Goal: Task Accomplishment & Management: Use online tool/utility

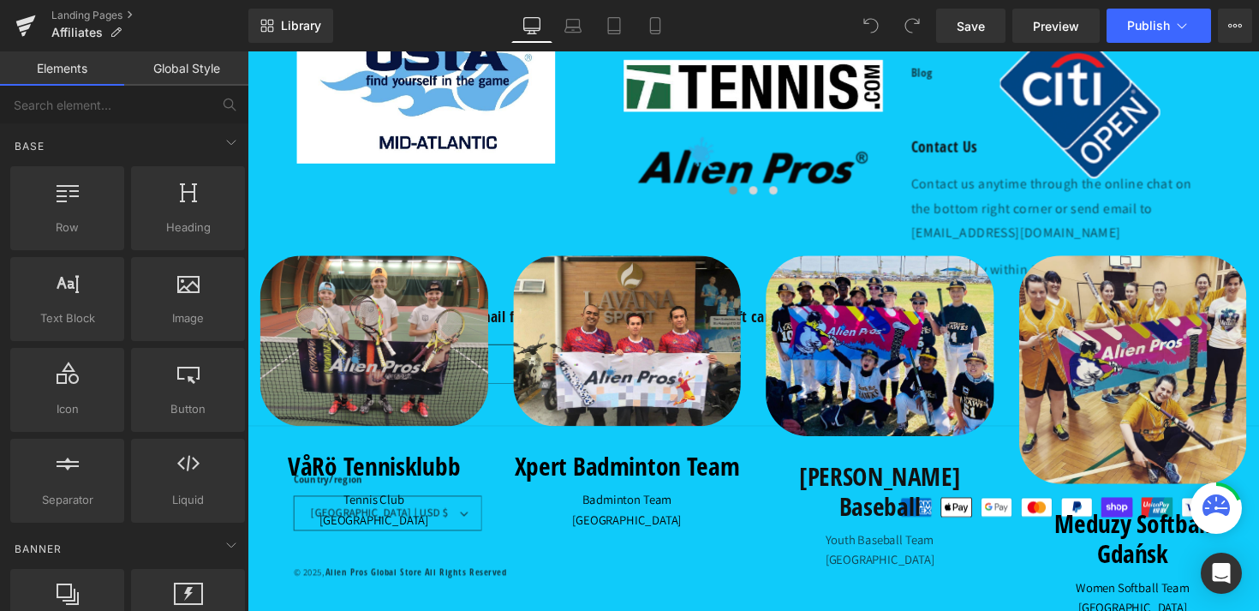
scroll to position [1424, 0]
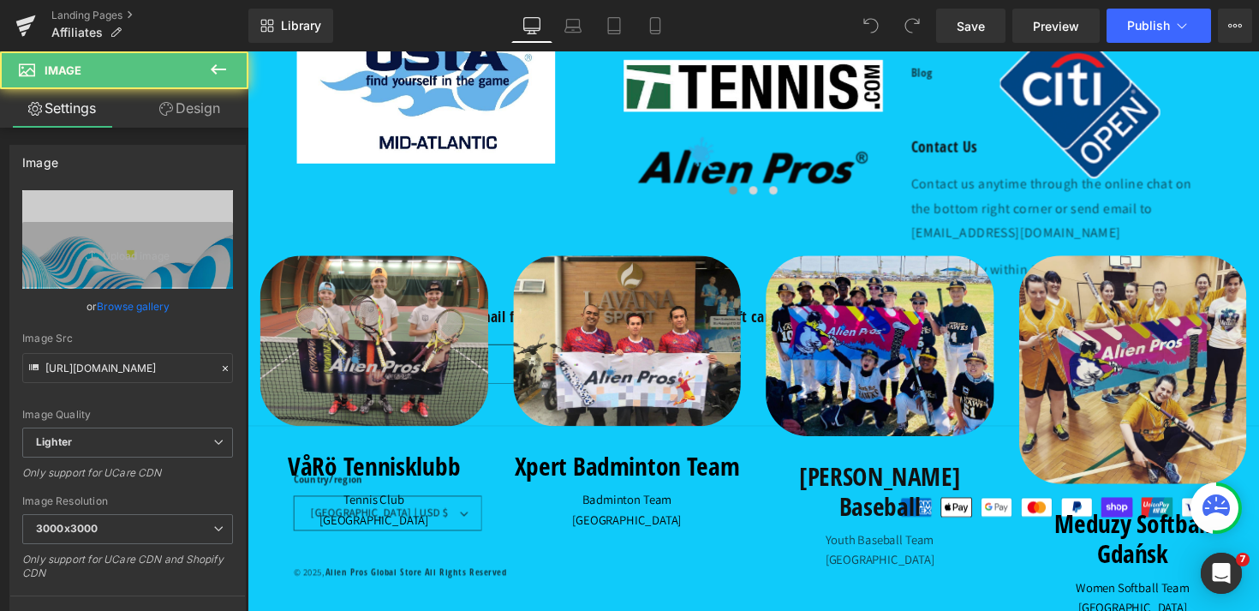
scroll to position [0, 0]
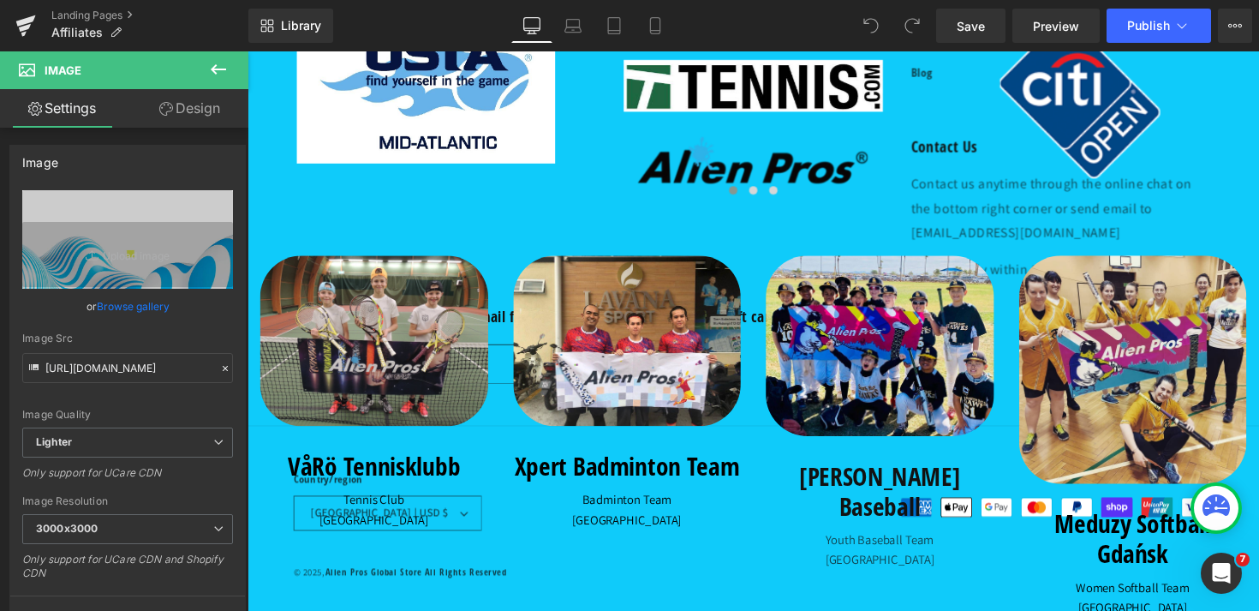
click at [190, 116] on link "Design" at bounding box center [190, 108] width 124 height 39
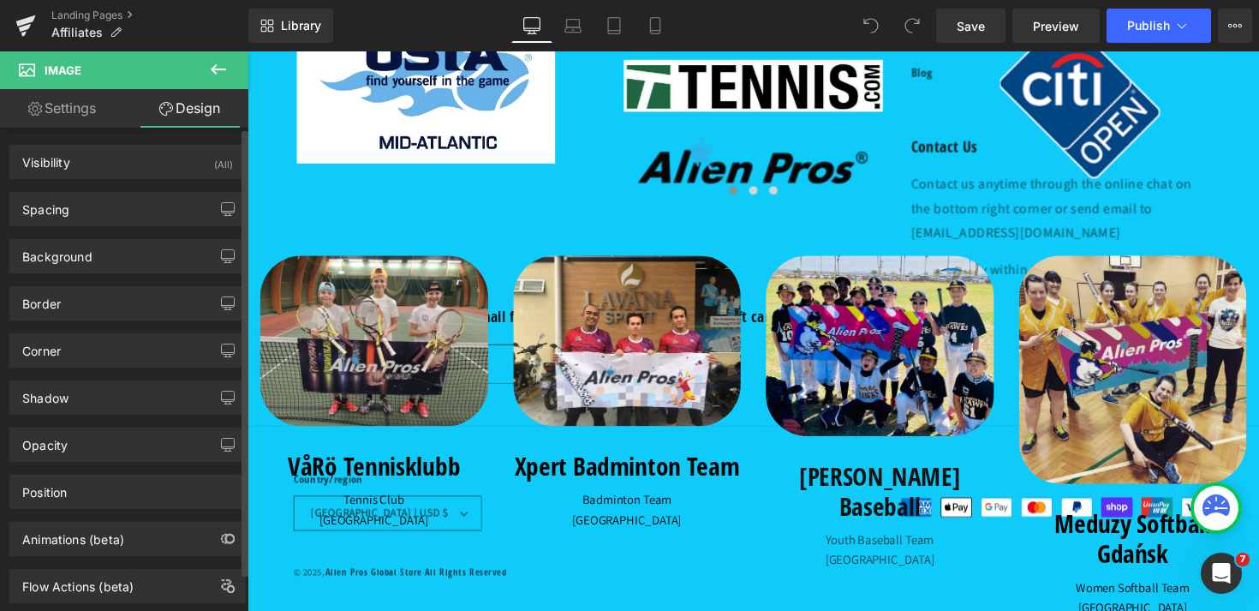
click at [77, 225] on div "Visibility (All) 0|0|0|0 1 Show on Desktop 1 Show on Laptop 1 Show on Tablet 1 …" at bounding box center [128, 365] width 256 height 475
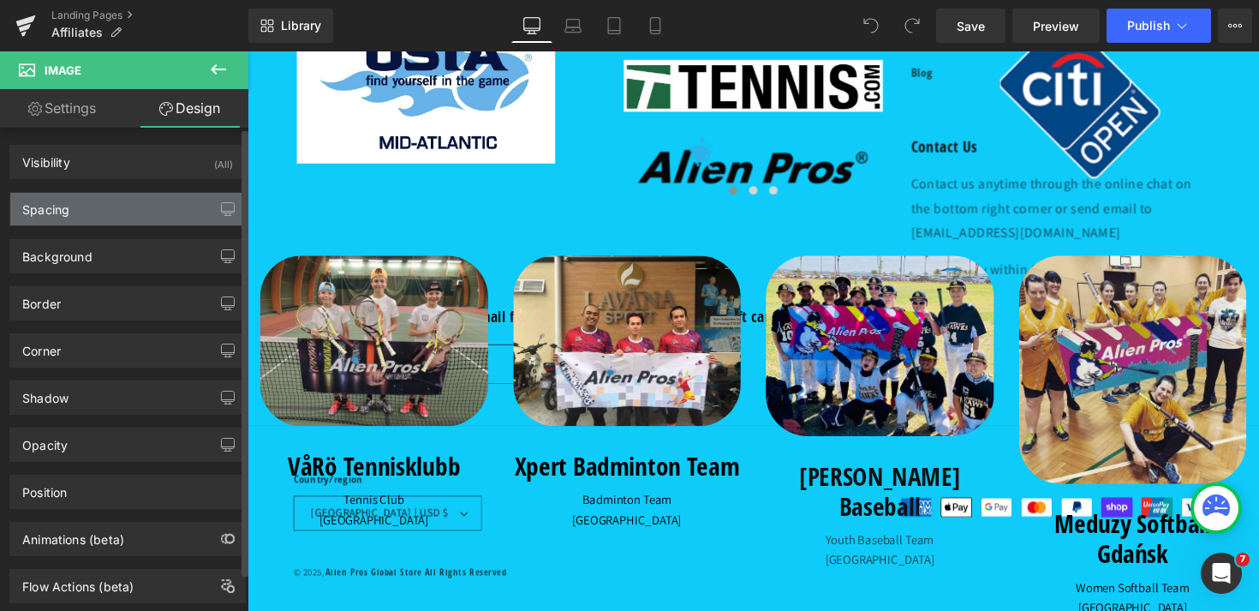
click at [84, 211] on div "Spacing" at bounding box center [127, 209] width 235 height 33
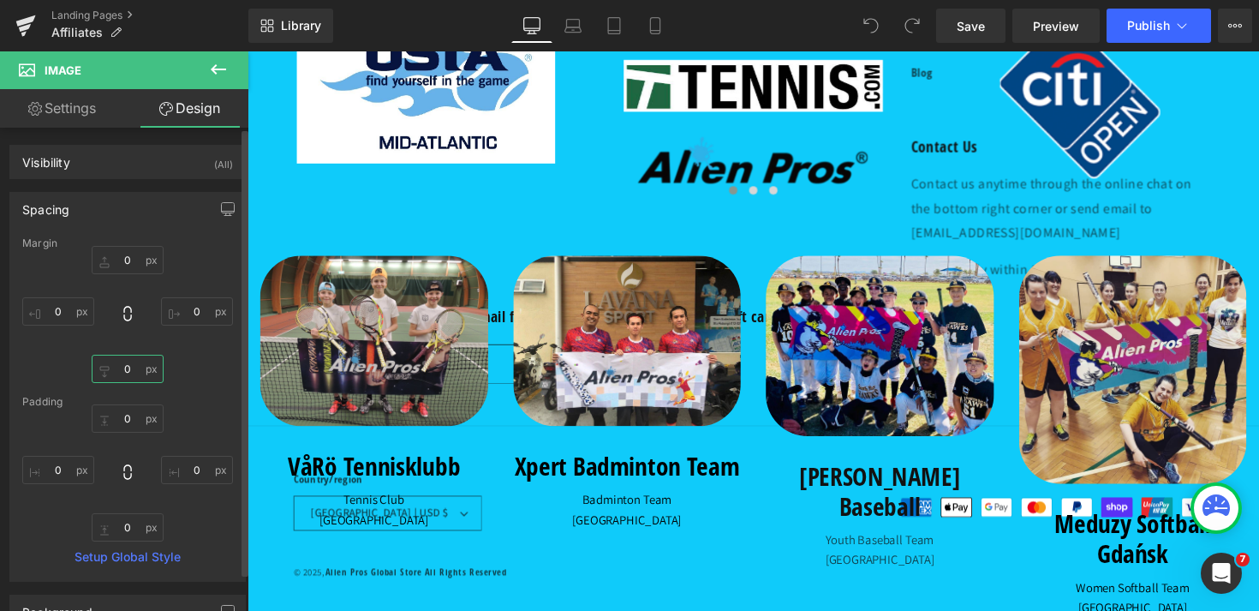
click at [114, 381] on input "0" at bounding box center [128, 369] width 72 height 28
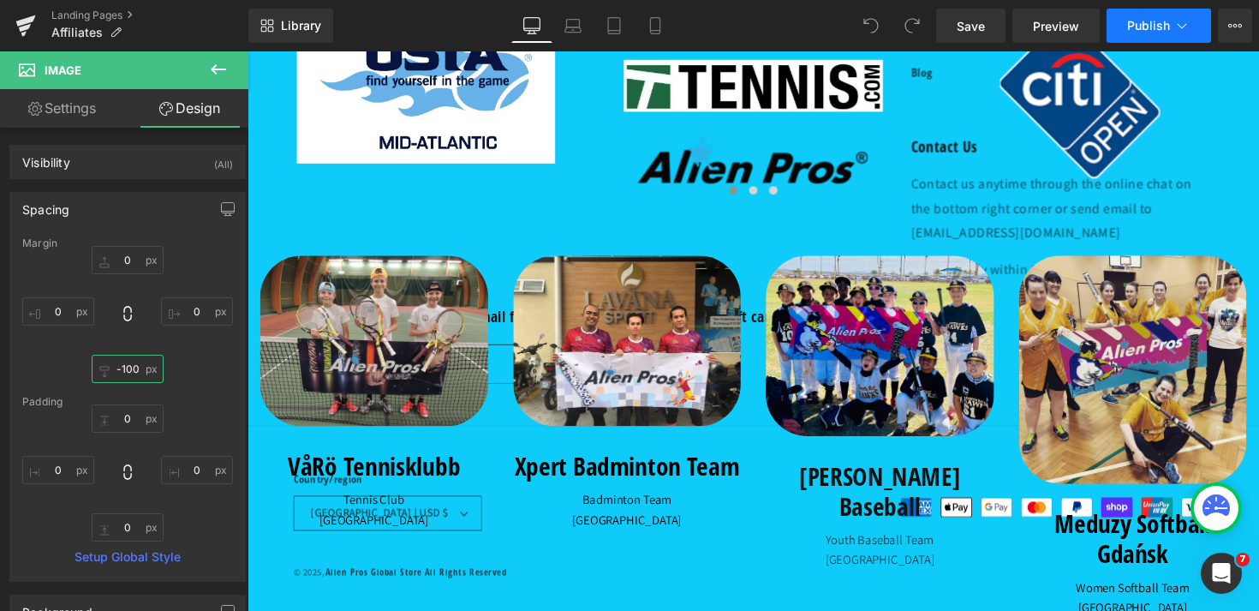
type input "-100"
click at [1162, 33] on button "Publish" at bounding box center [1159, 26] width 104 height 34
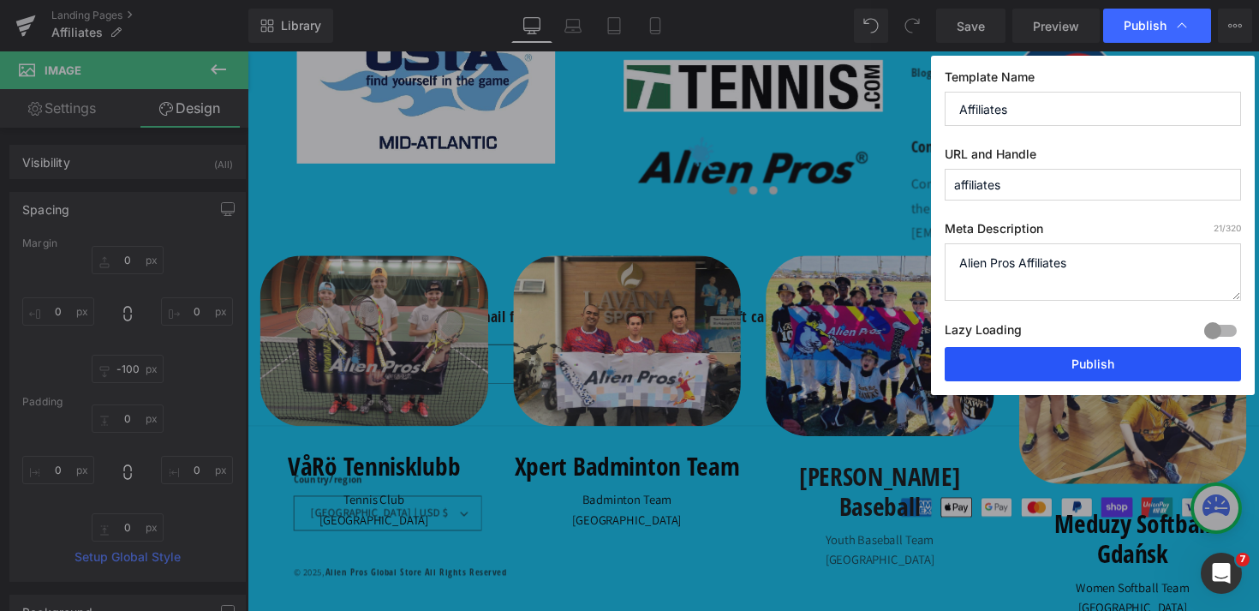
click at [1073, 367] on button "Publish" at bounding box center [1093, 364] width 296 height 34
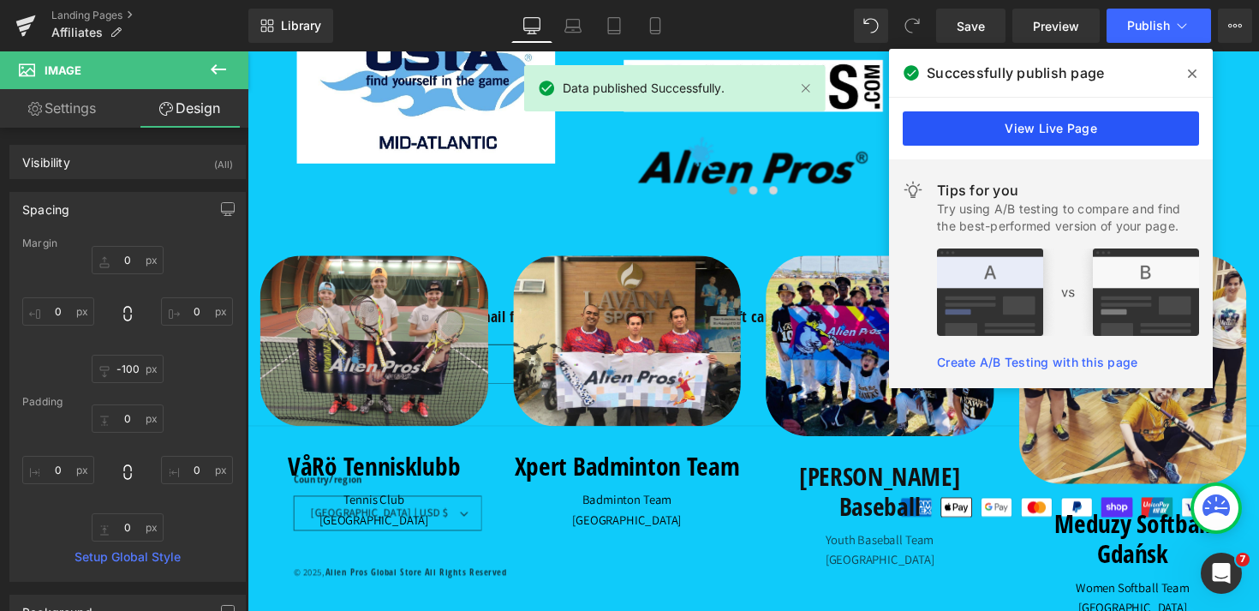
click at [1101, 129] on link "View Live Page" at bounding box center [1051, 128] width 296 height 34
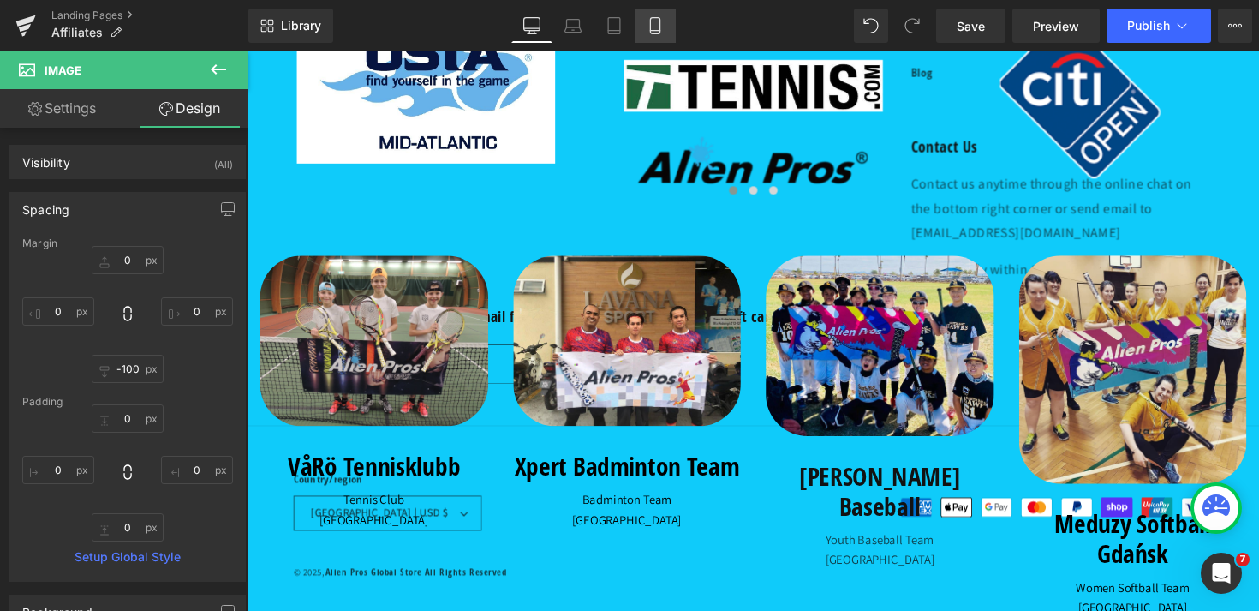
click at [665, 29] on link "Mobile" at bounding box center [655, 26] width 41 height 34
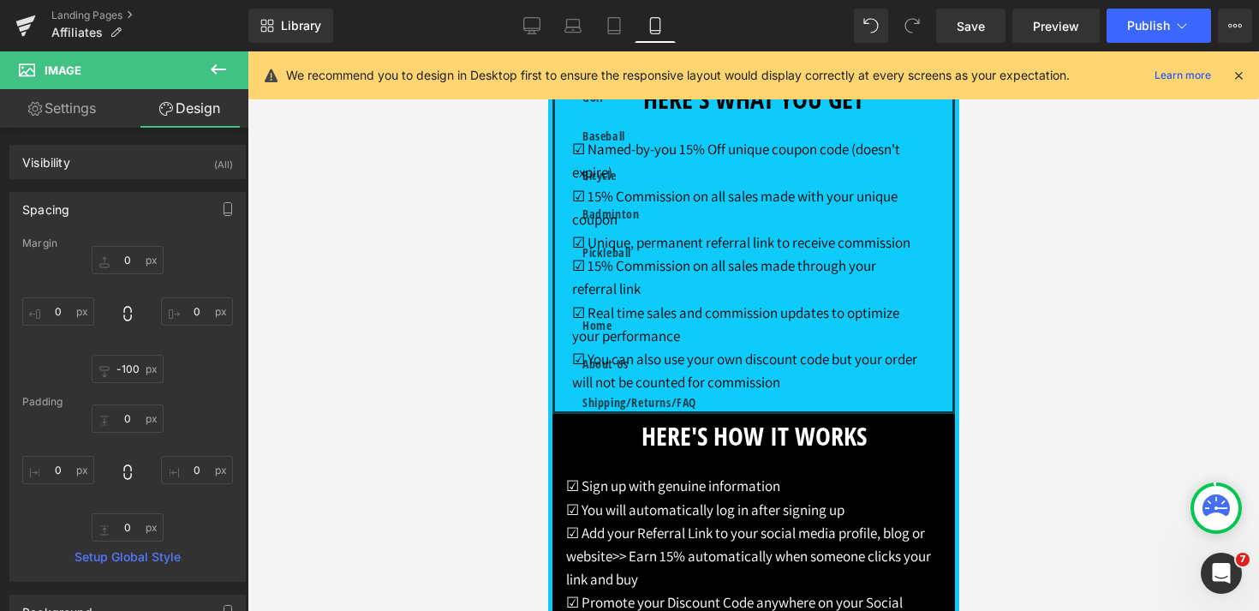
type input "0"
type input "-100"
type input "0"
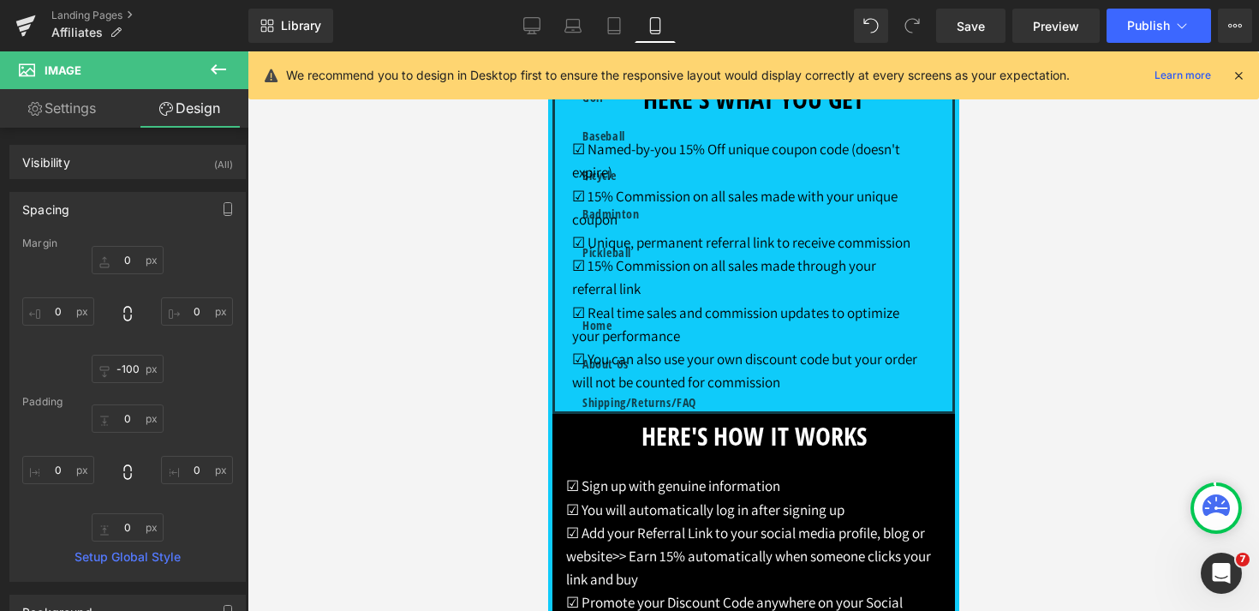
type input "0"
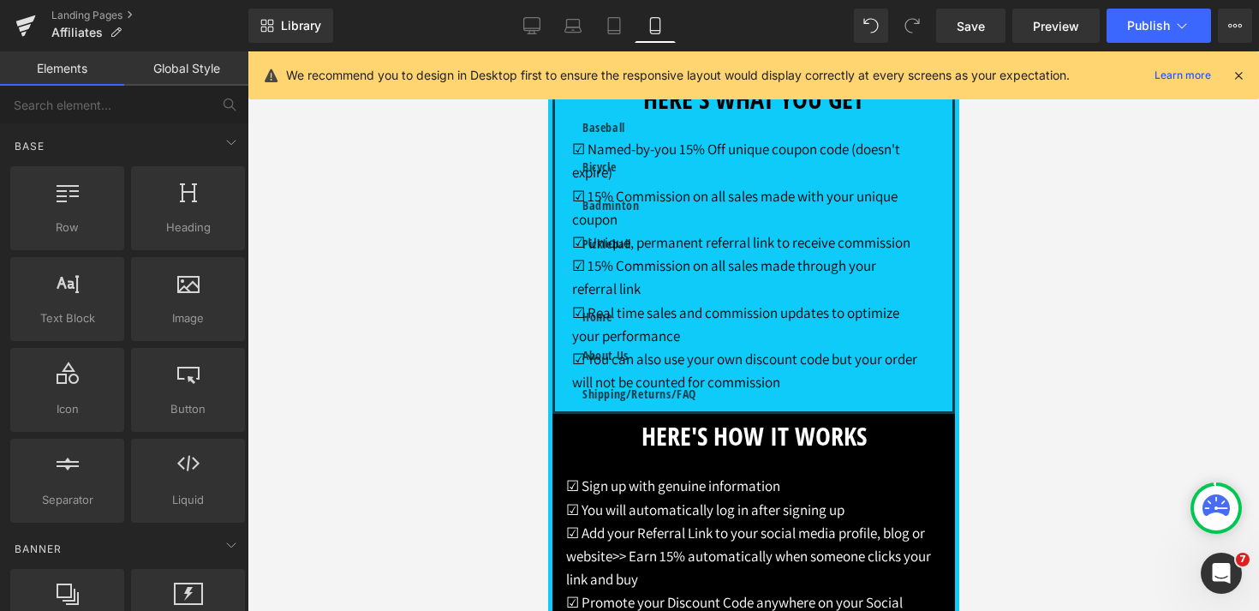
click at [391, 314] on div at bounding box center [753, 330] width 1011 height 559
click at [547, 51] on div at bounding box center [547, 51] width 0 height 0
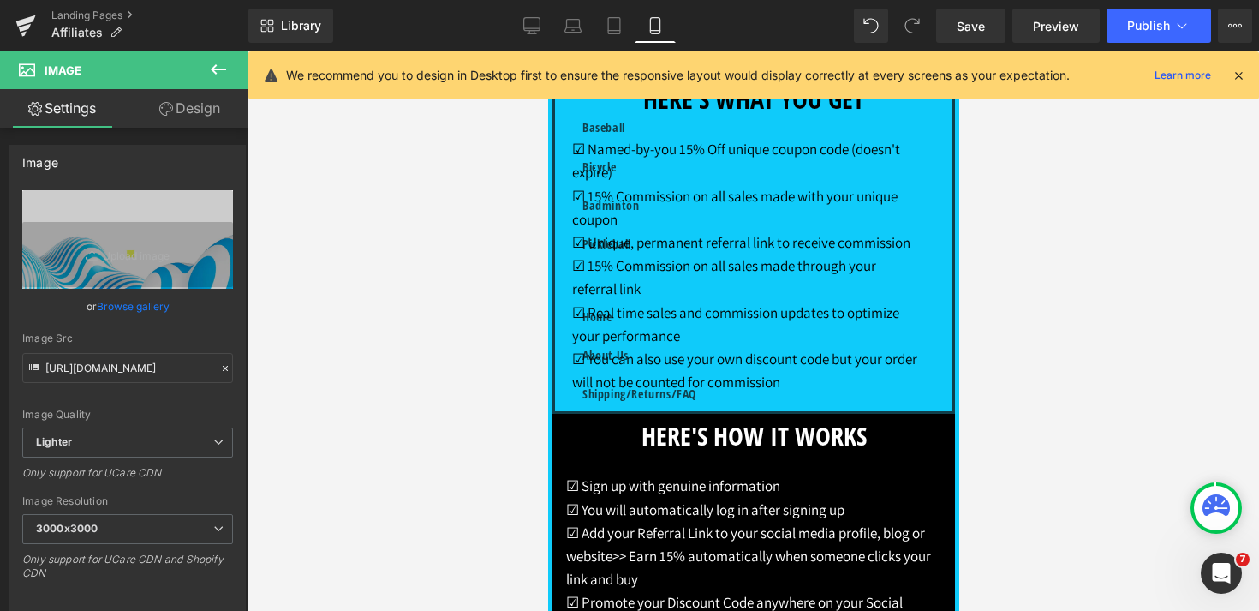
click at [203, 116] on link "Design" at bounding box center [190, 108] width 124 height 39
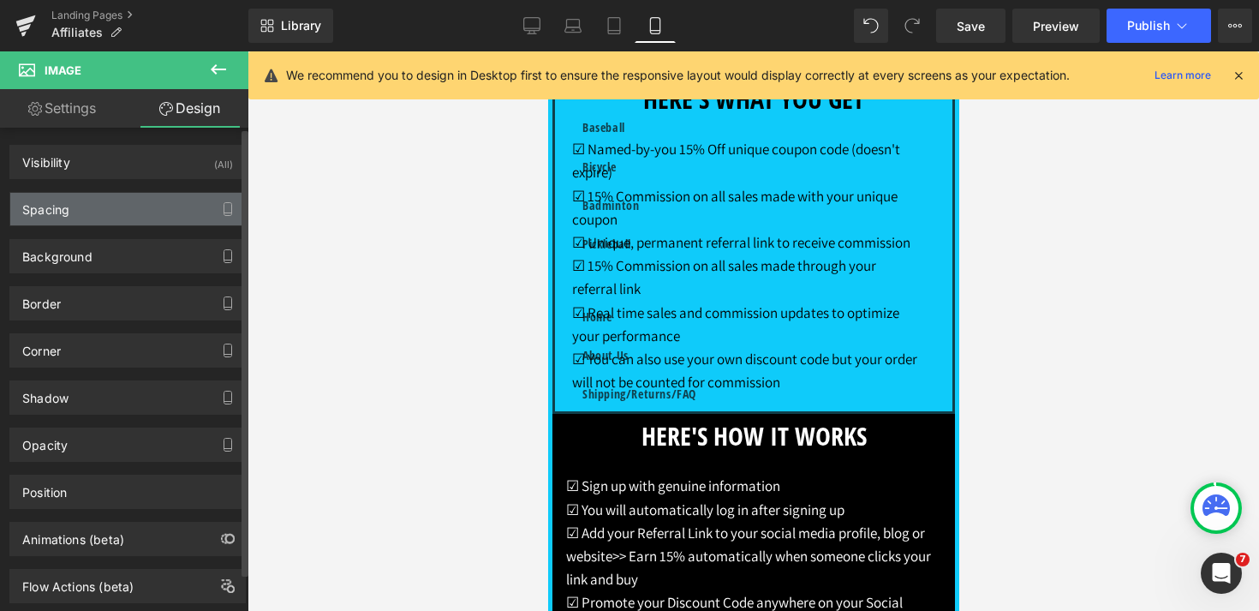
click at [115, 217] on div "Spacing" at bounding box center [127, 209] width 235 height 33
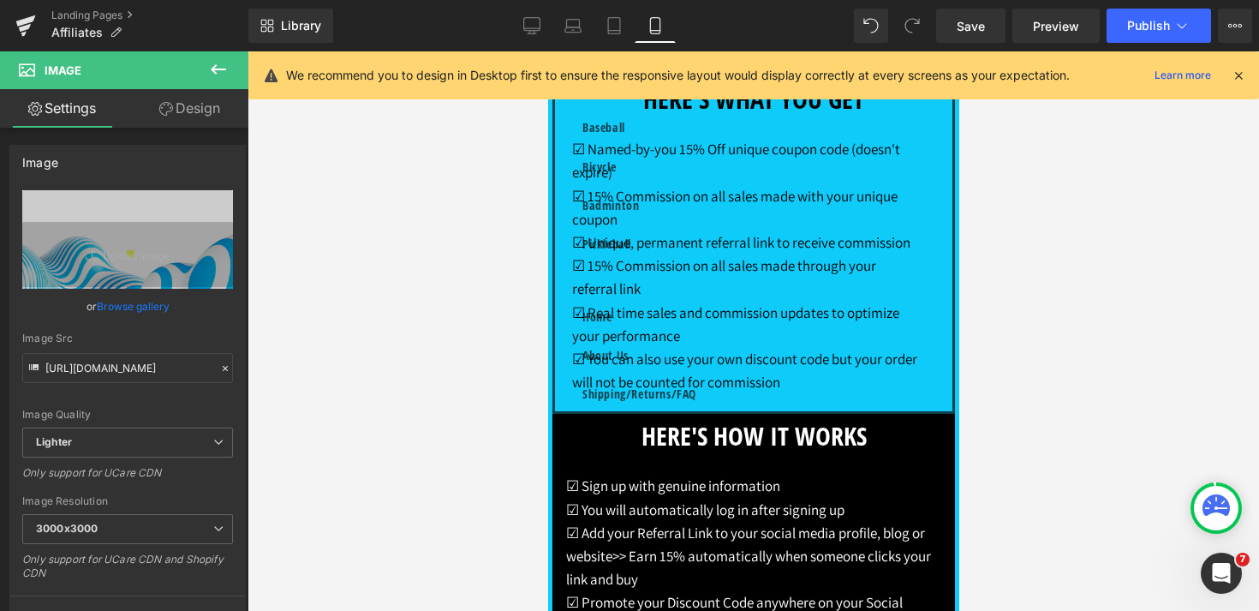
click at [196, 119] on link "Design" at bounding box center [190, 108] width 124 height 39
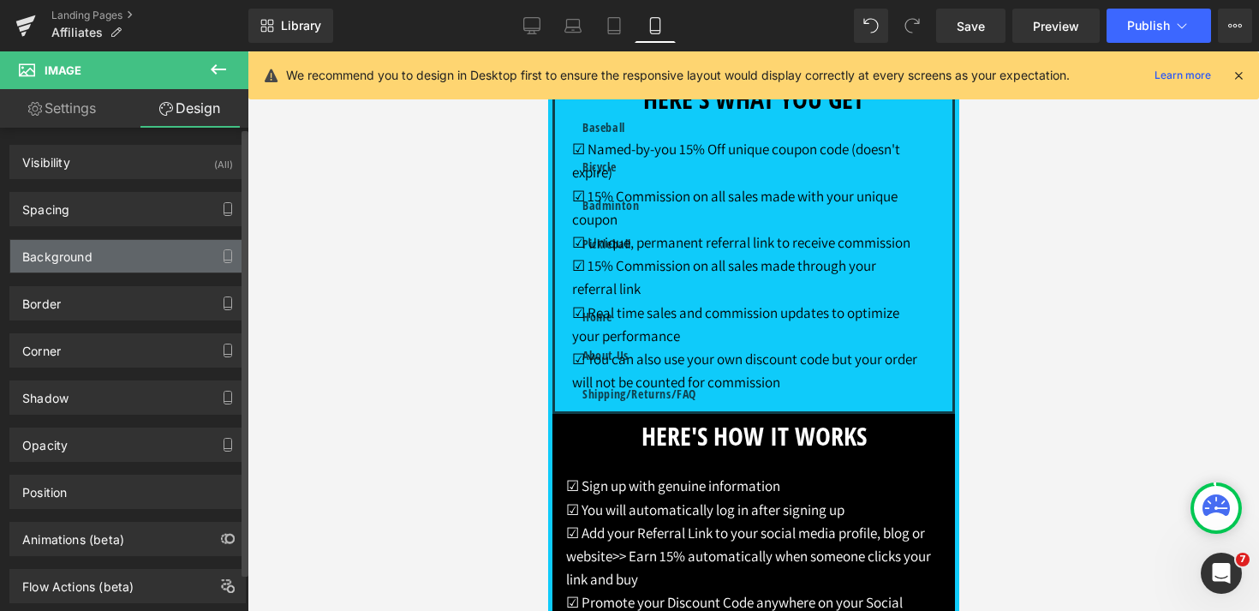
type input "0"
type input "-100"
type input "0"
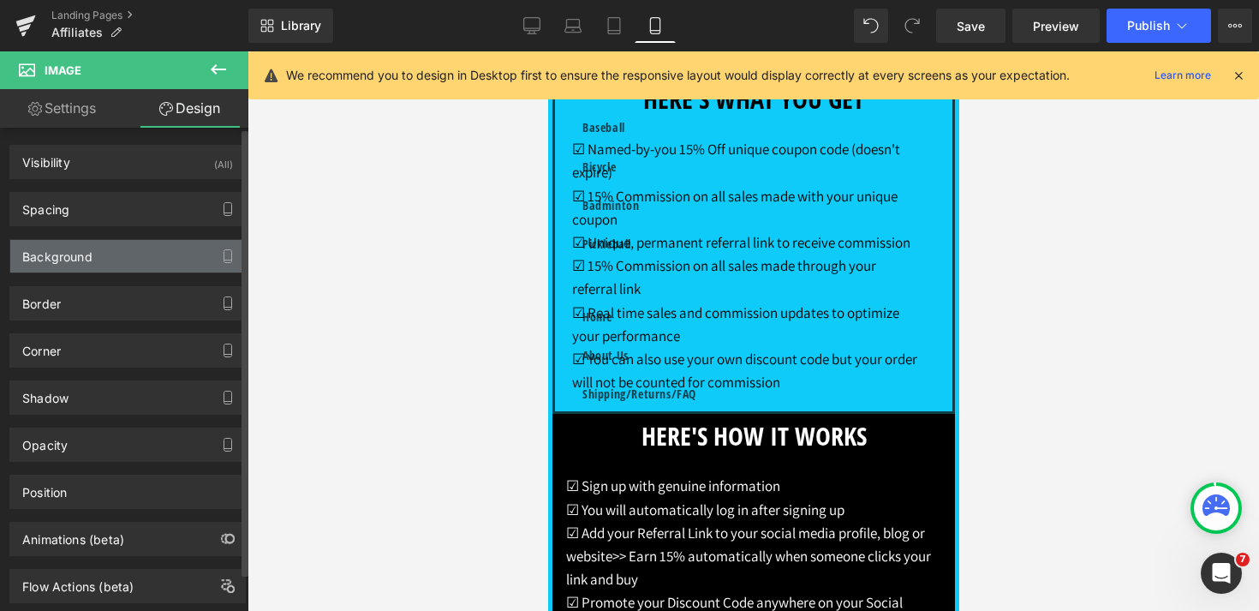
type input "0"
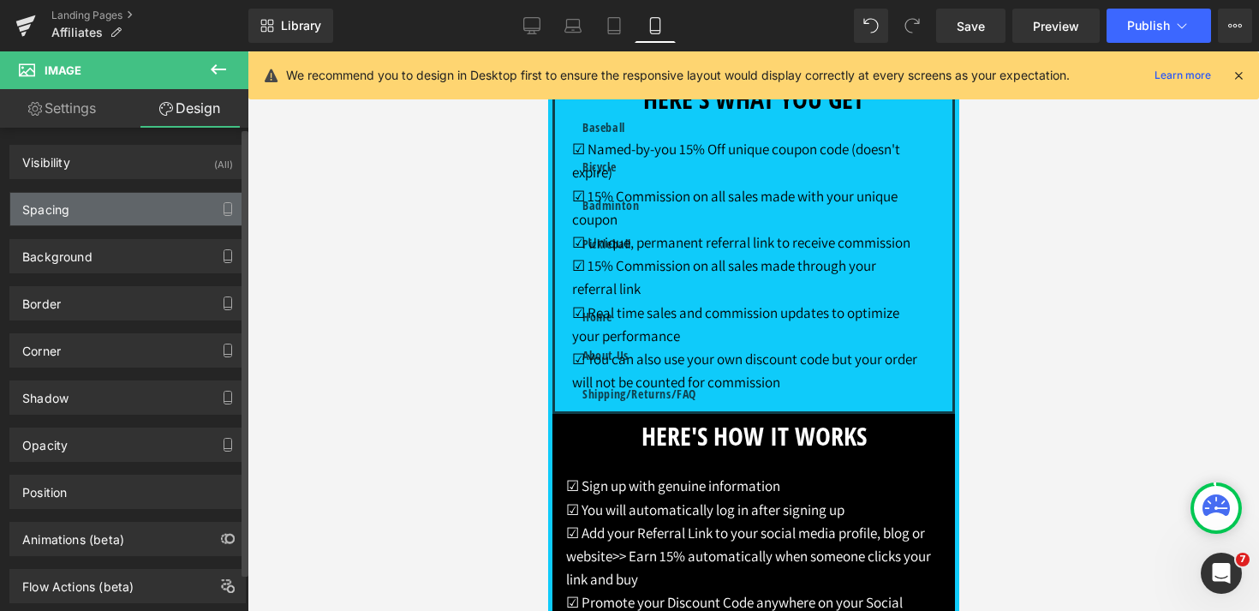
click at [109, 206] on div "Spacing" at bounding box center [127, 209] width 235 height 33
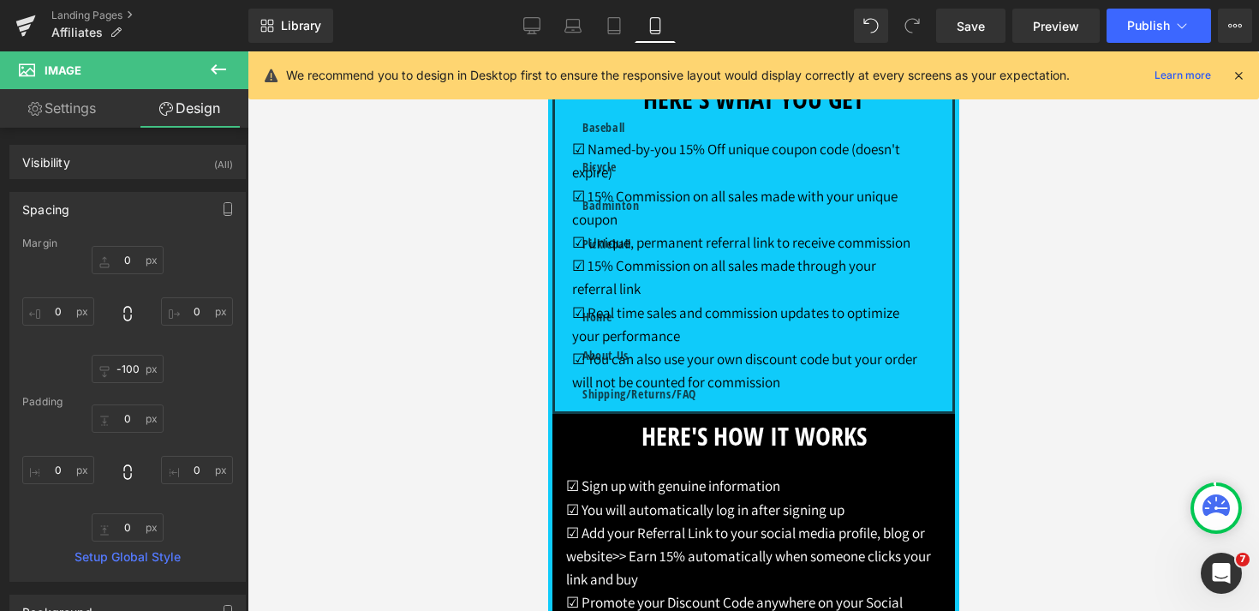
scroll to position [1868, 0]
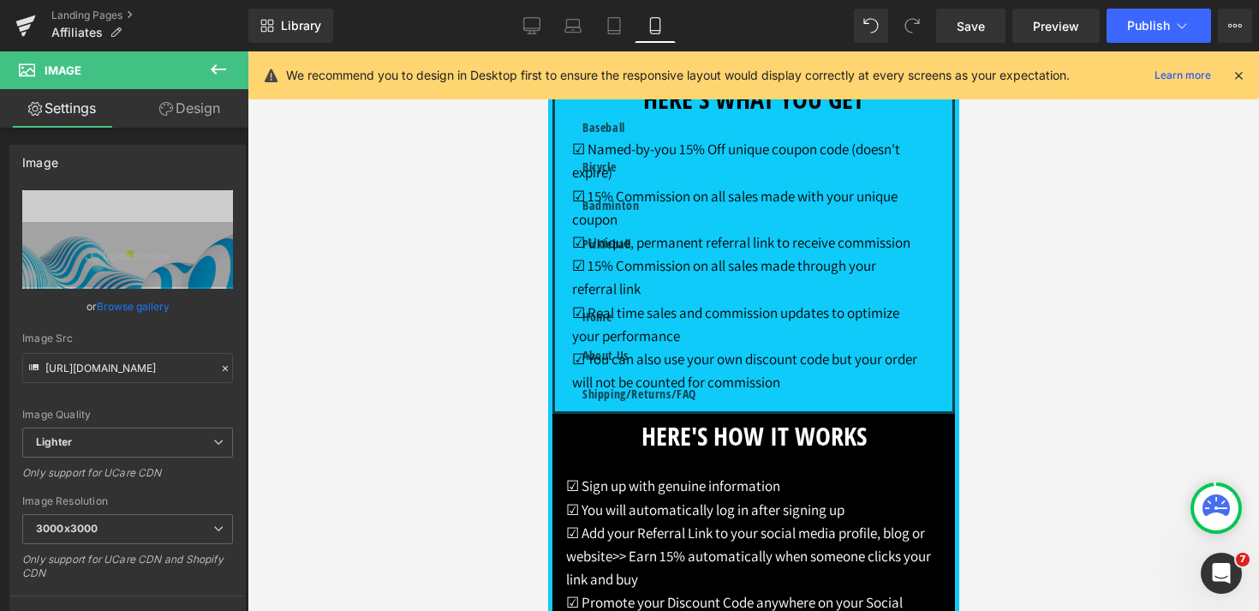
click at [189, 105] on link "Design" at bounding box center [190, 108] width 124 height 39
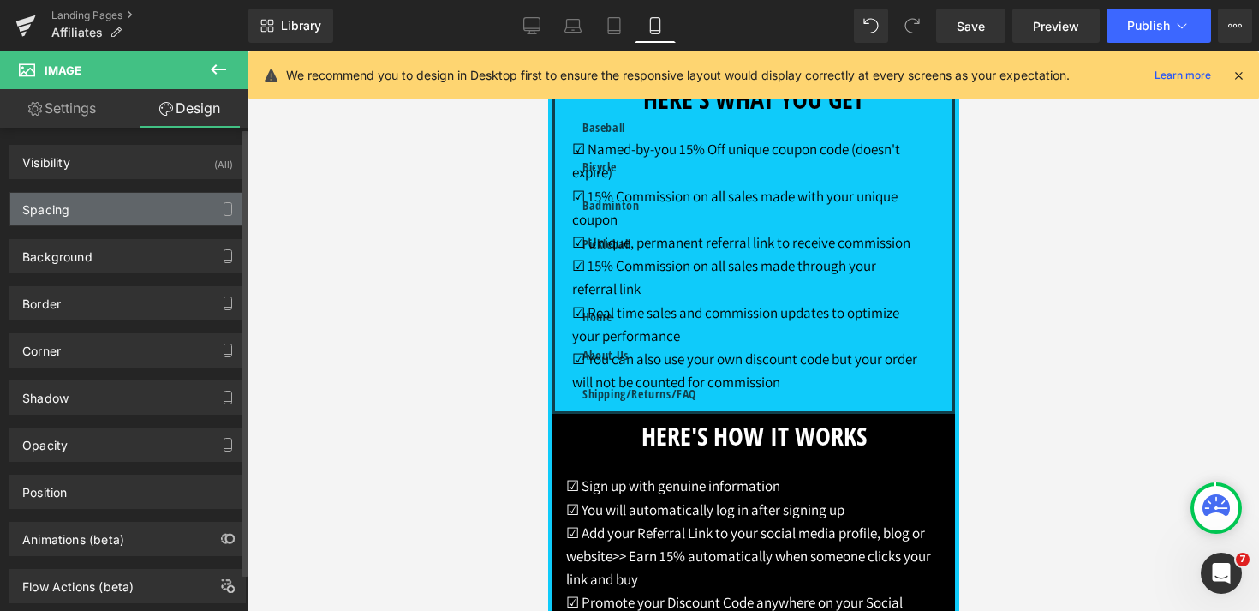
click at [102, 206] on div "Spacing" at bounding box center [127, 209] width 235 height 33
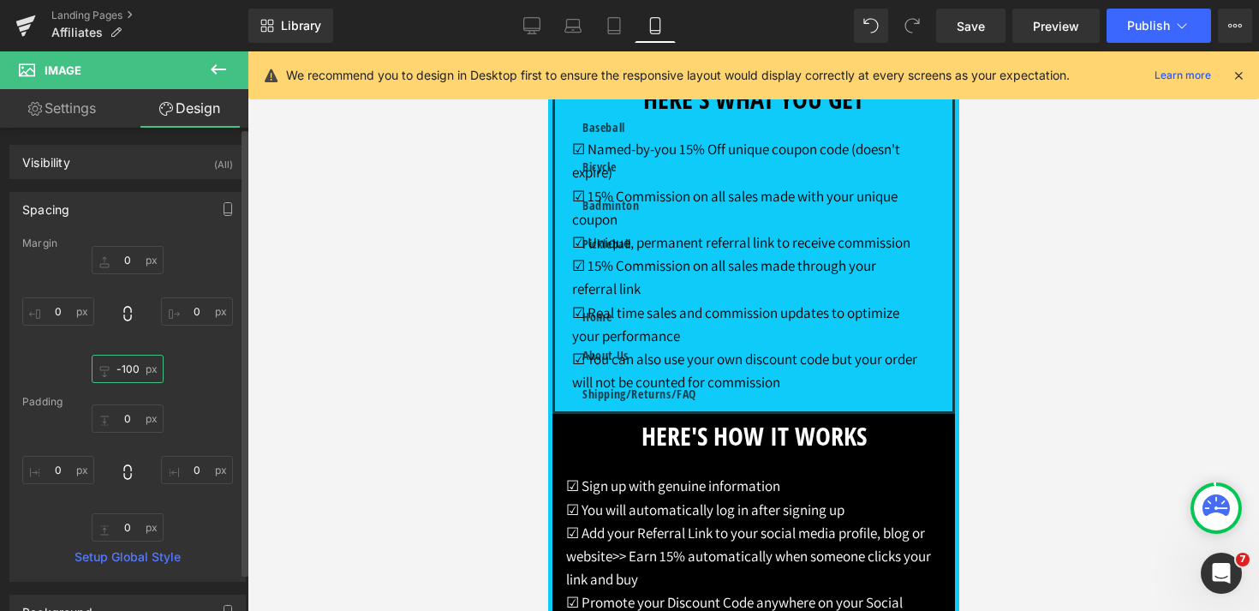
click at [124, 370] on input "-100" at bounding box center [128, 369] width 72 height 28
type input "1"
type input "-"
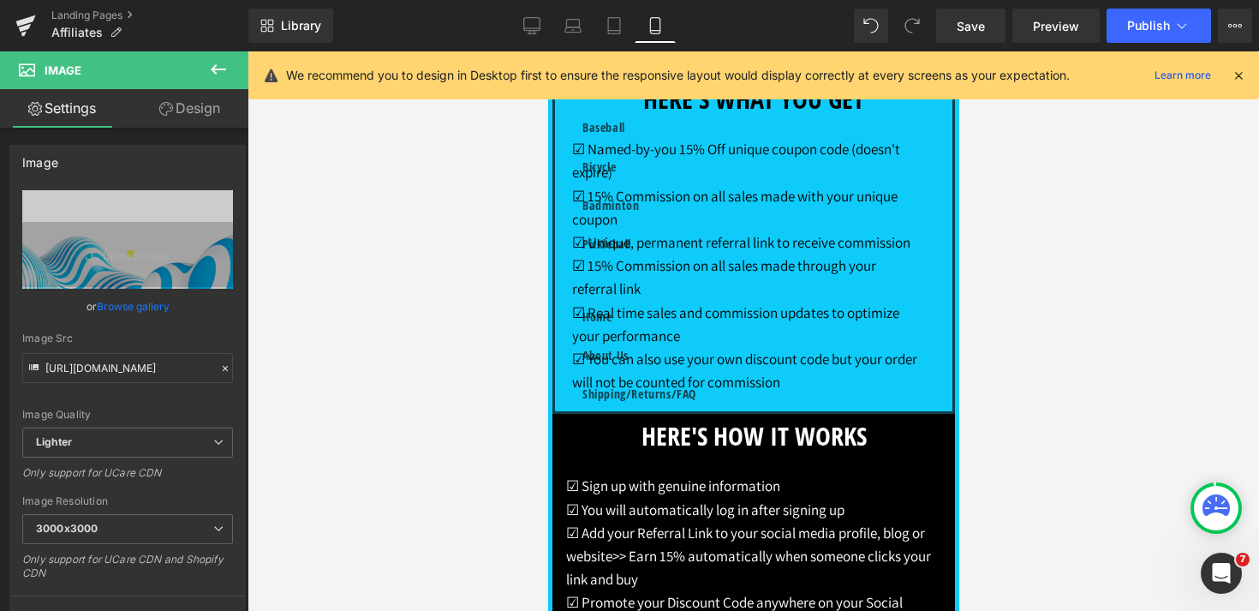
click at [199, 116] on link "Design" at bounding box center [190, 108] width 124 height 39
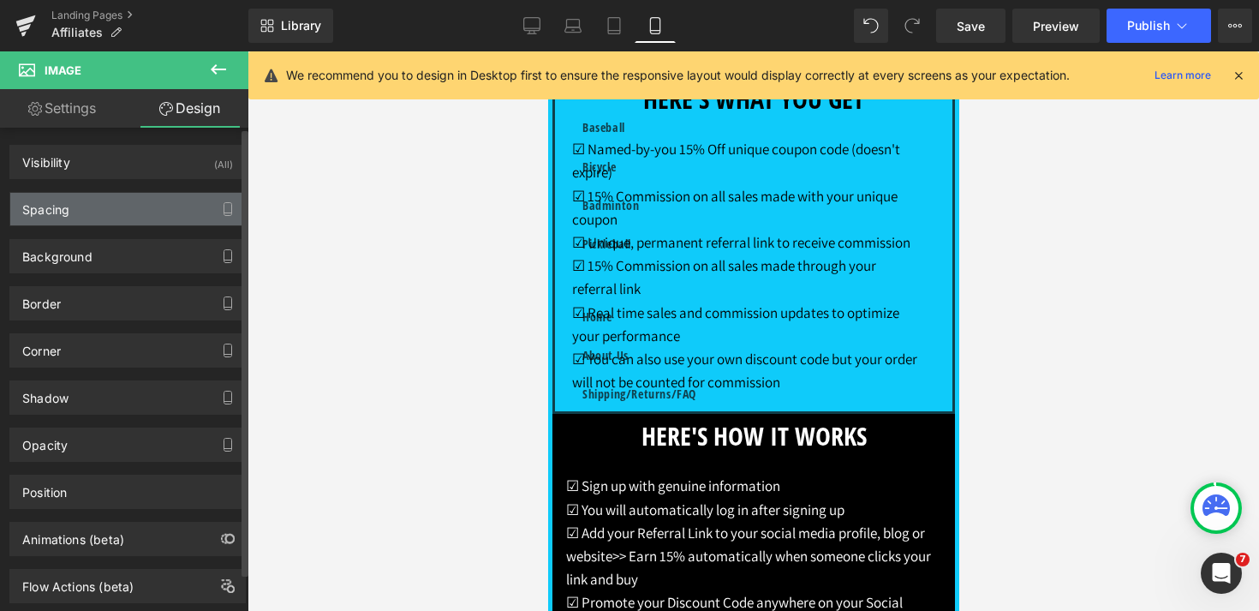
click at [123, 204] on div "Spacing" at bounding box center [127, 209] width 235 height 33
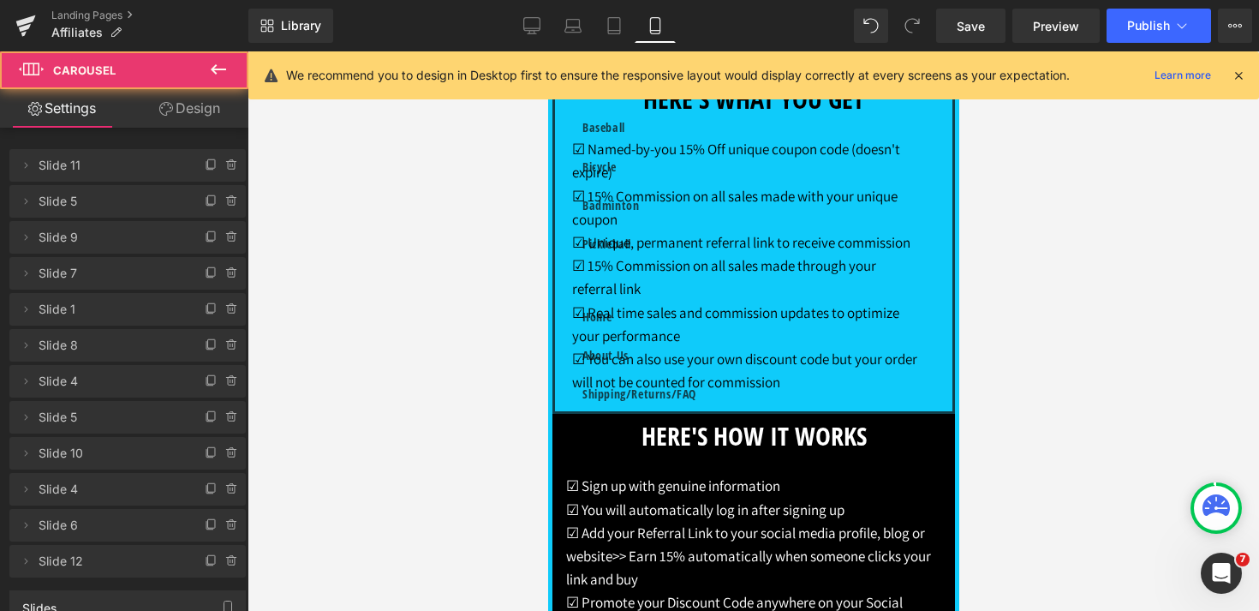
click at [182, 114] on link "Design" at bounding box center [190, 108] width 124 height 39
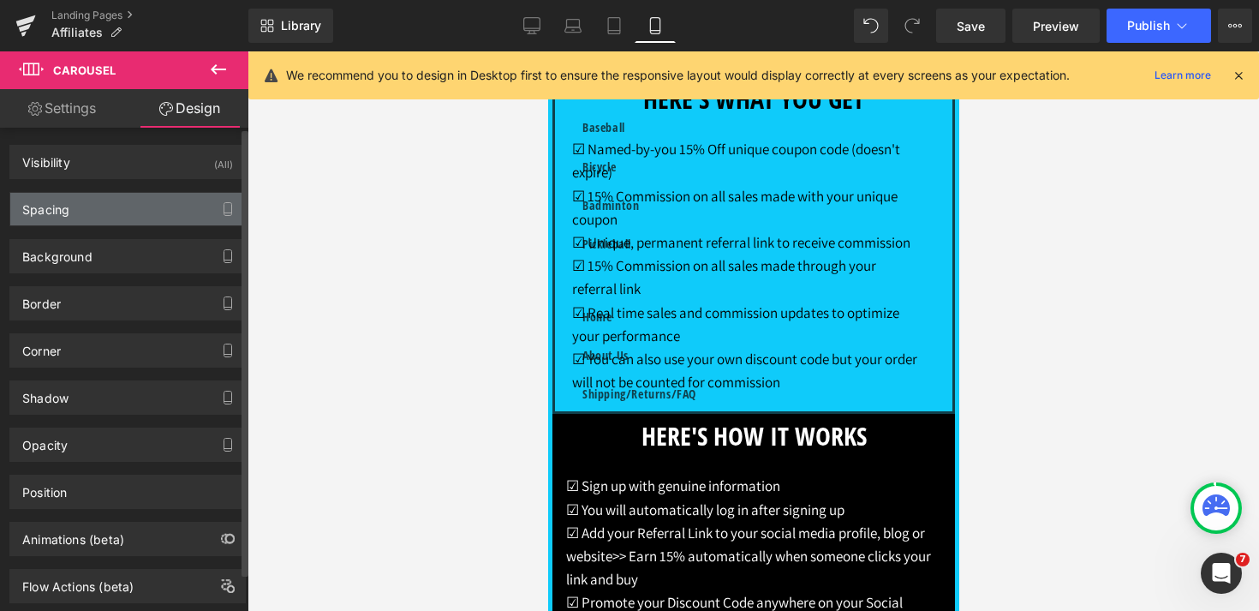
type input "0"
type input "30"
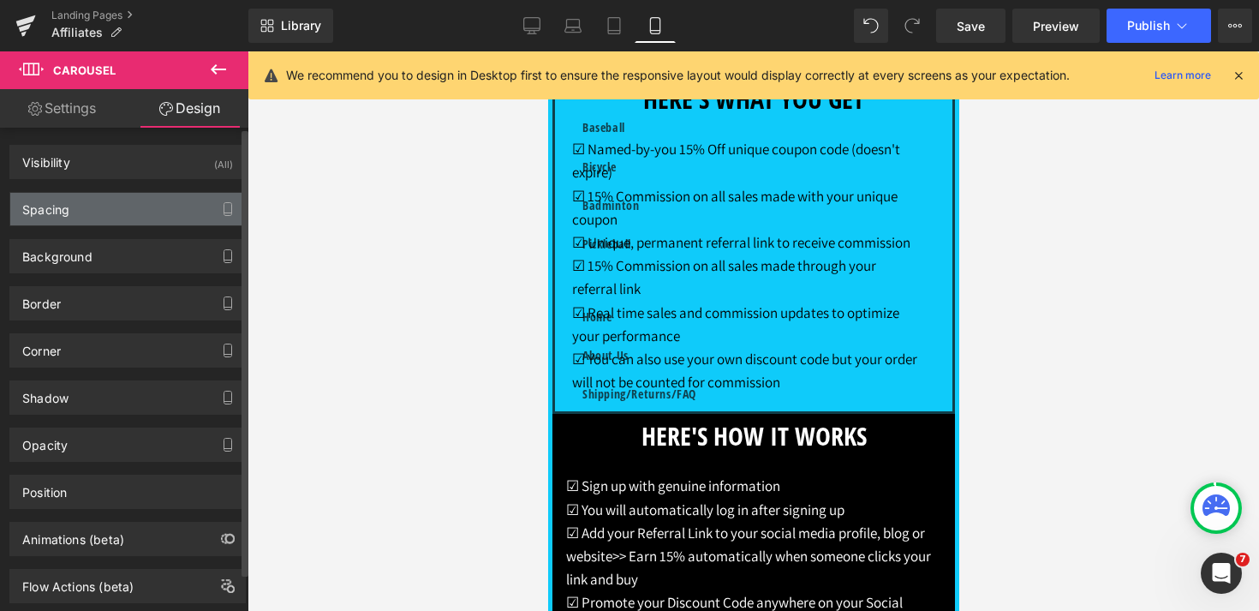
type input "0"
click at [106, 212] on div "Spacing" at bounding box center [127, 209] width 235 height 33
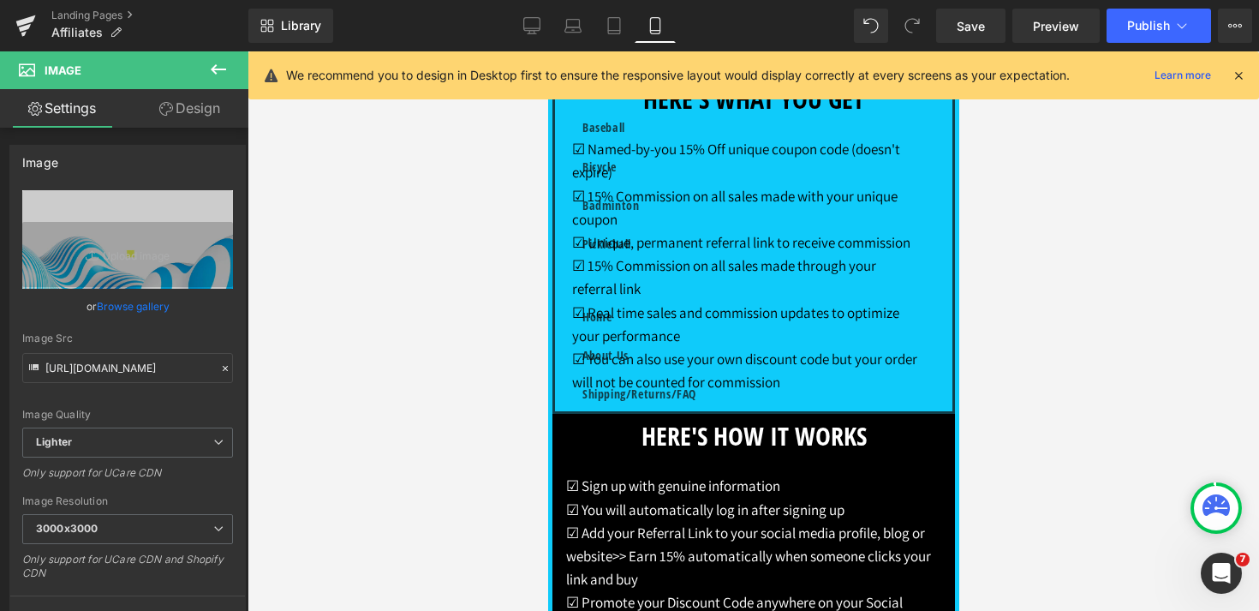
click at [202, 107] on link "Design" at bounding box center [190, 108] width 124 height 39
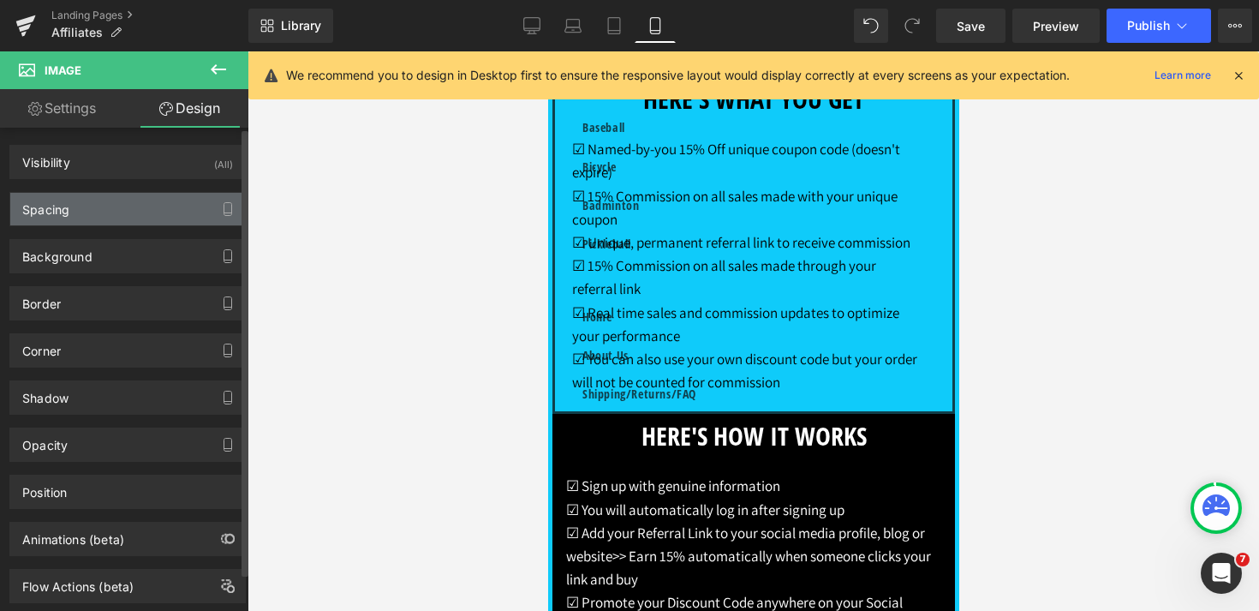
click at [152, 202] on div "Spacing" at bounding box center [127, 209] width 235 height 33
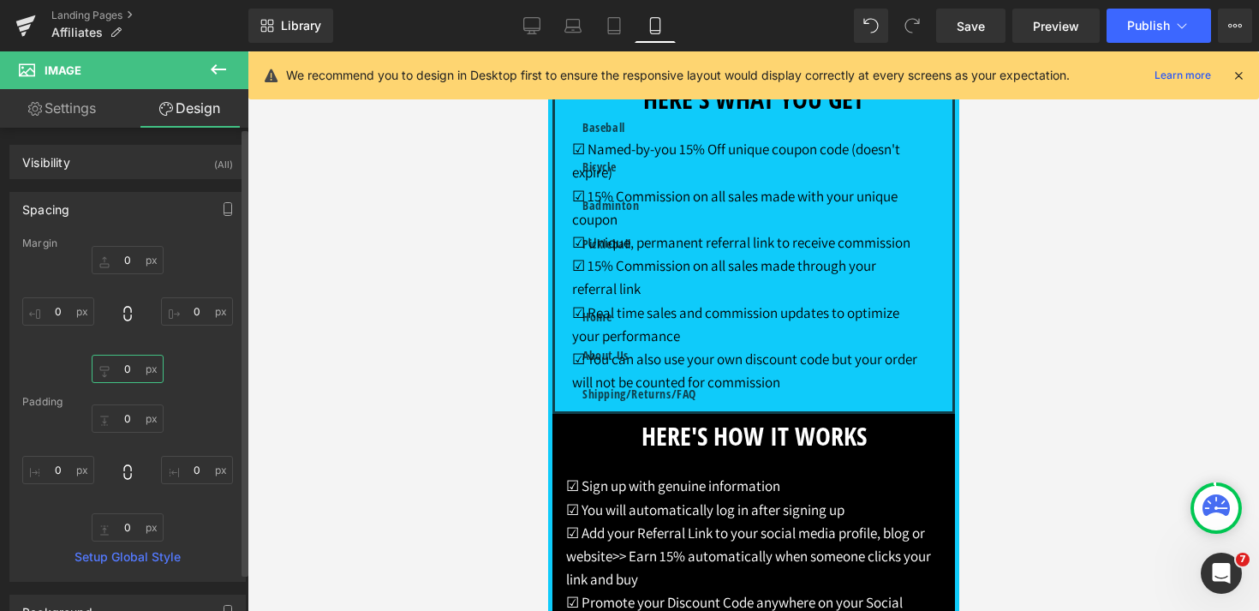
click at [124, 371] on input "0" at bounding box center [128, 369] width 72 height 28
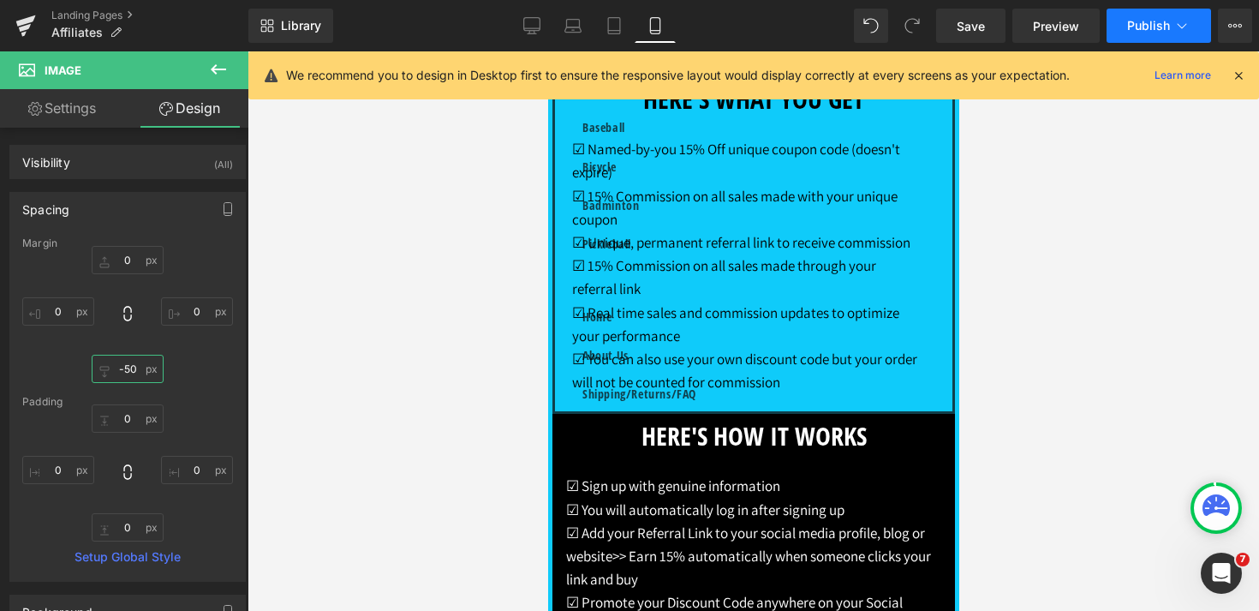
type input "-50"
click at [1160, 20] on span "Publish" at bounding box center [1148, 26] width 43 height 14
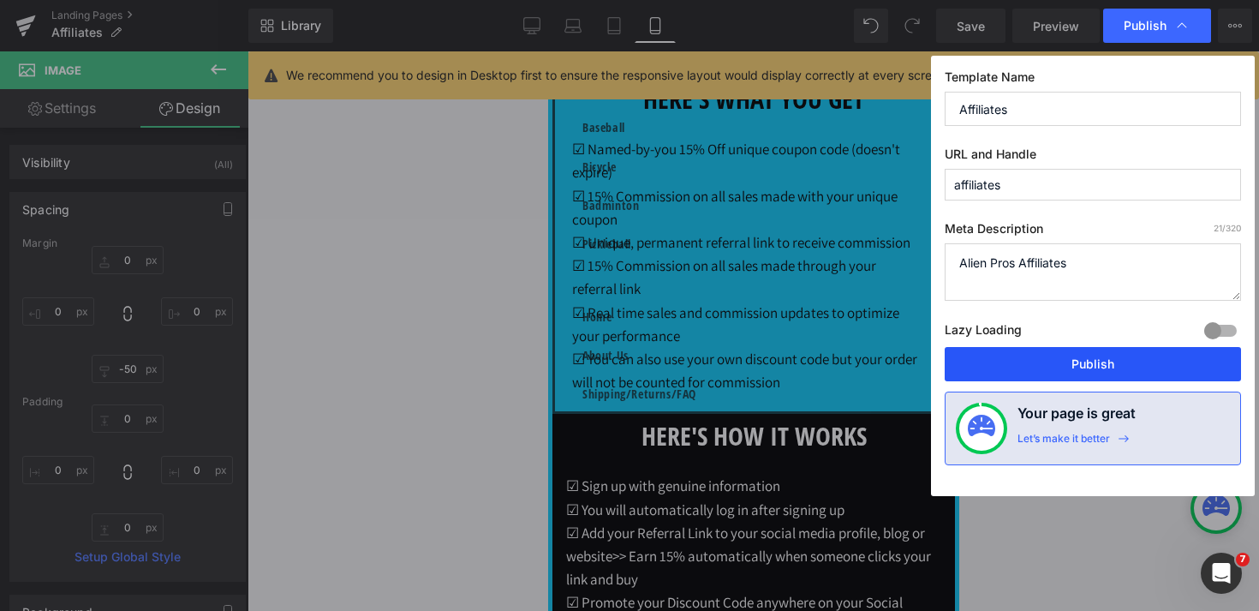
click at [1129, 363] on button "Publish" at bounding box center [1093, 364] width 296 height 34
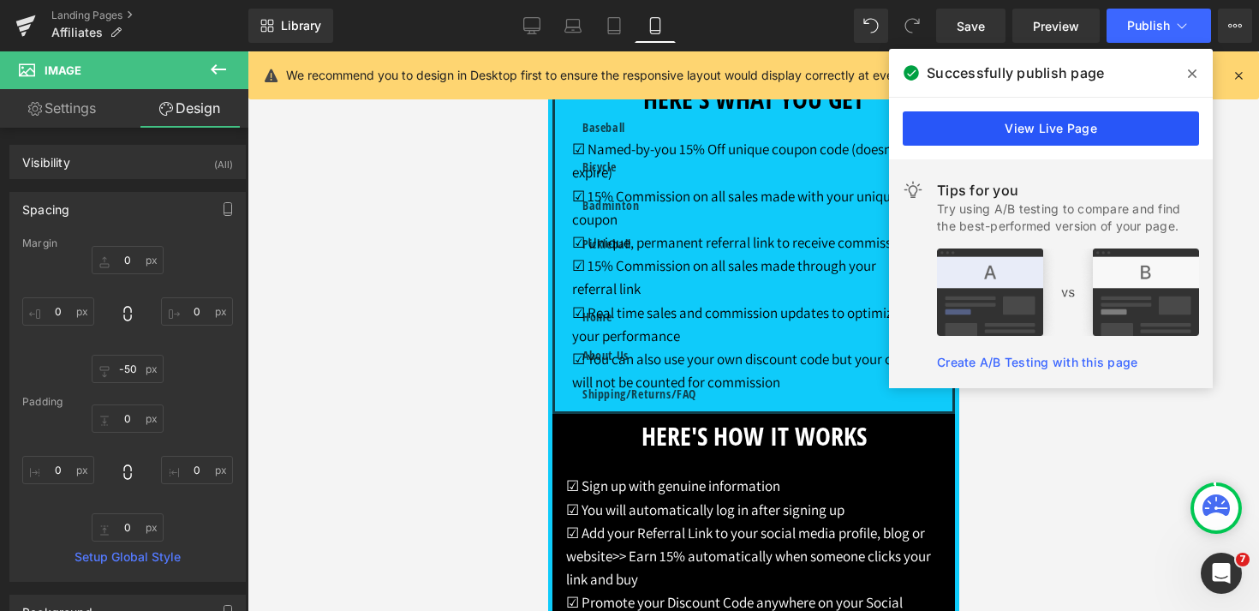
click at [1051, 130] on link "View Live Page" at bounding box center [1051, 128] width 296 height 34
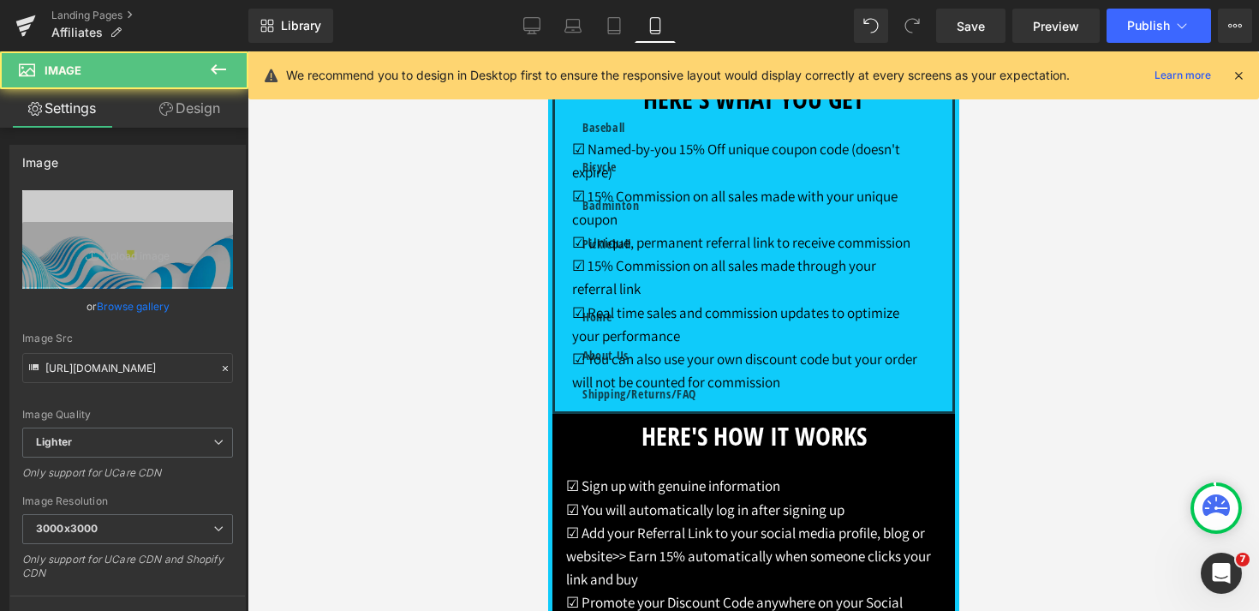
click at [215, 114] on link "Design" at bounding box center [190, 108] width 124 height 39
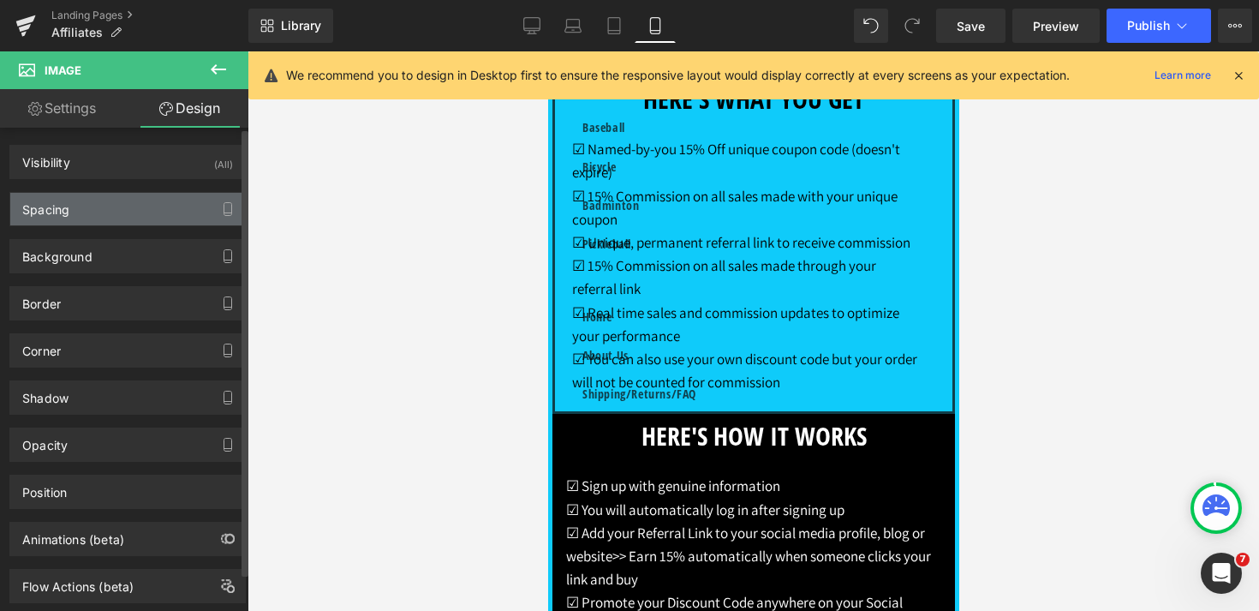
click at [104, 212] on div "Spacing" at bounding box center [127, 209] width 235 height 33
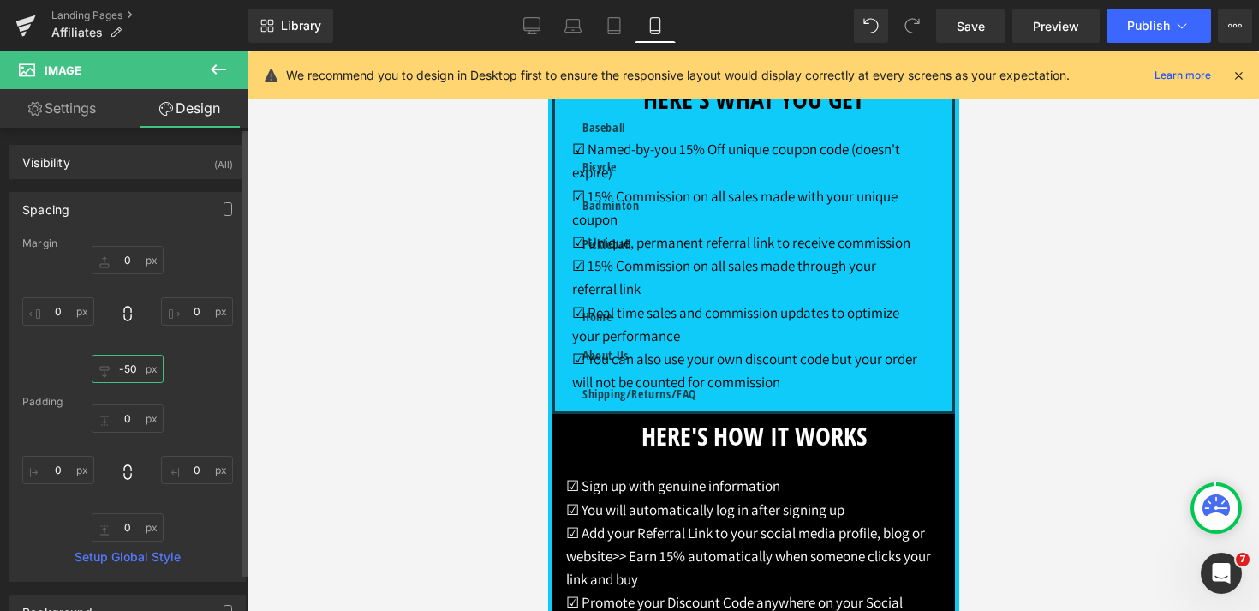
click at [125, 369] on input "-50" at bounding box center [128, 369] width 72 height 28
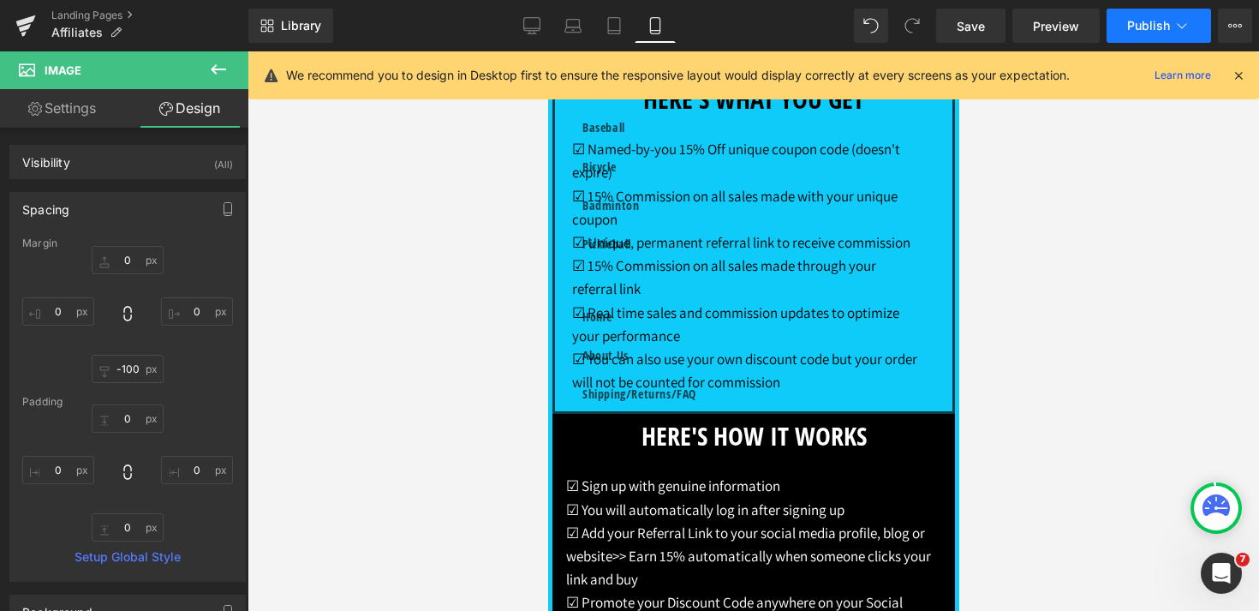
click at [1148, 24] on span "Publish" at bounding box center [1148, 26] width 43 height 14
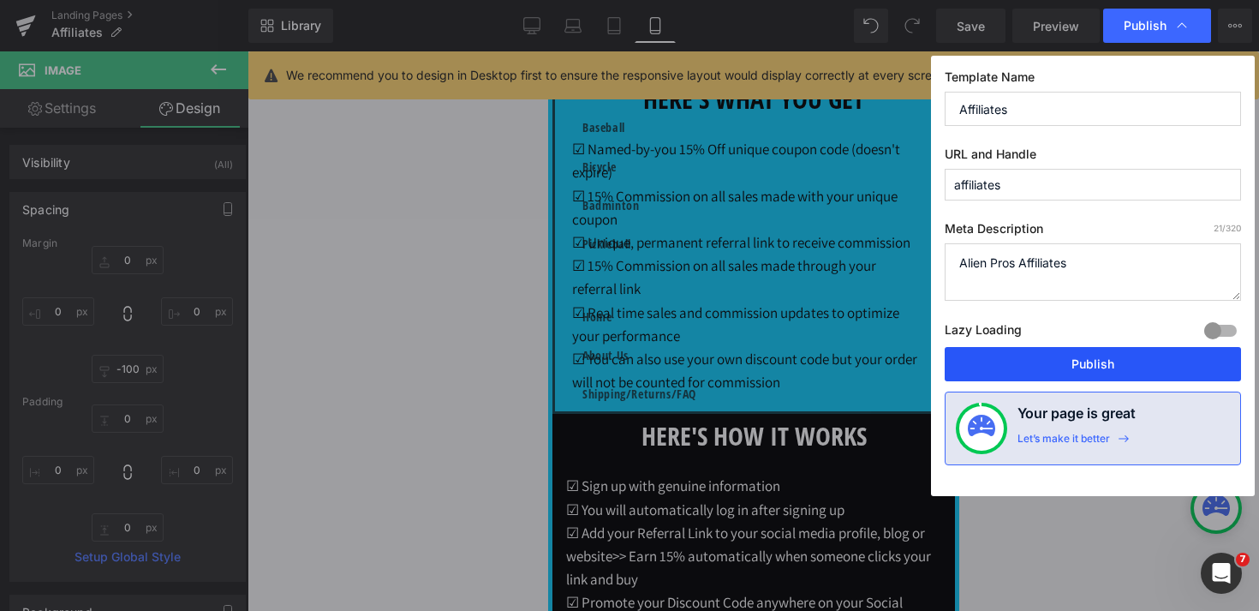
click at [1093, 365] on button "Publish" at bounding box center [1093, 364] width 296 height 34
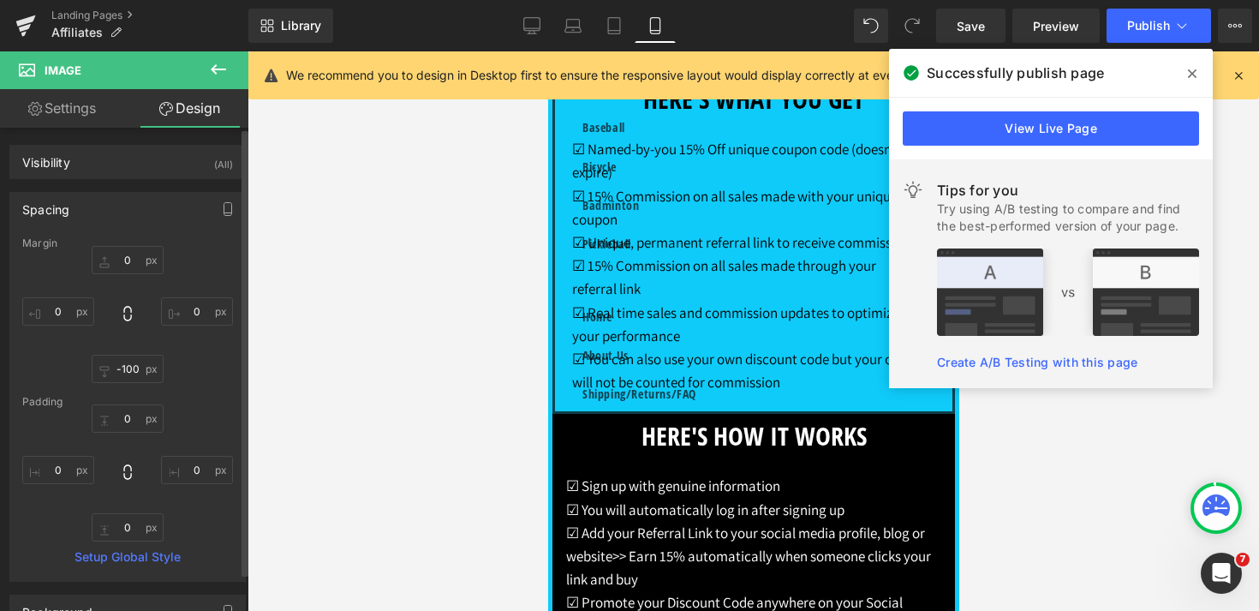
click at [132, 385] on div "Margin 0 0 -100 0 [GEOGRAPHIC_DATA] 0 0 0 0 Setup Global Style" at bounding box center [127, 408] width 235 height 343
click at [132, 371] on input "-100" at bounding box center [128, 369] width 72 height 28
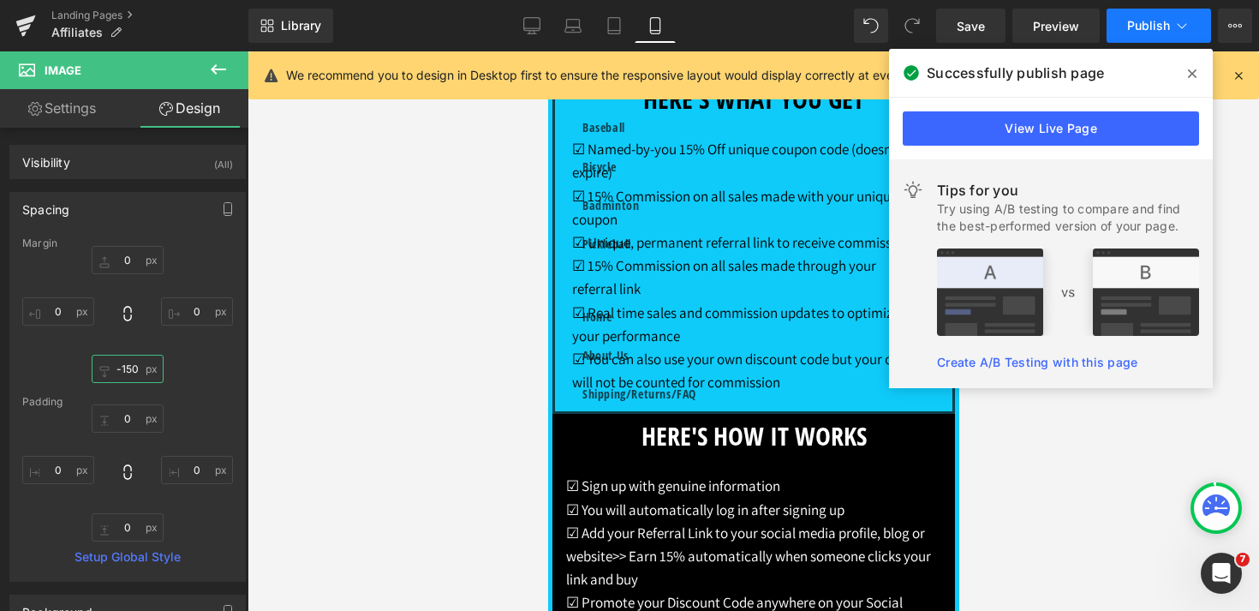
type input "-150"
click at [1172, 39] on button "Publish" at bounding box center [1159, 26] width 104 height 34
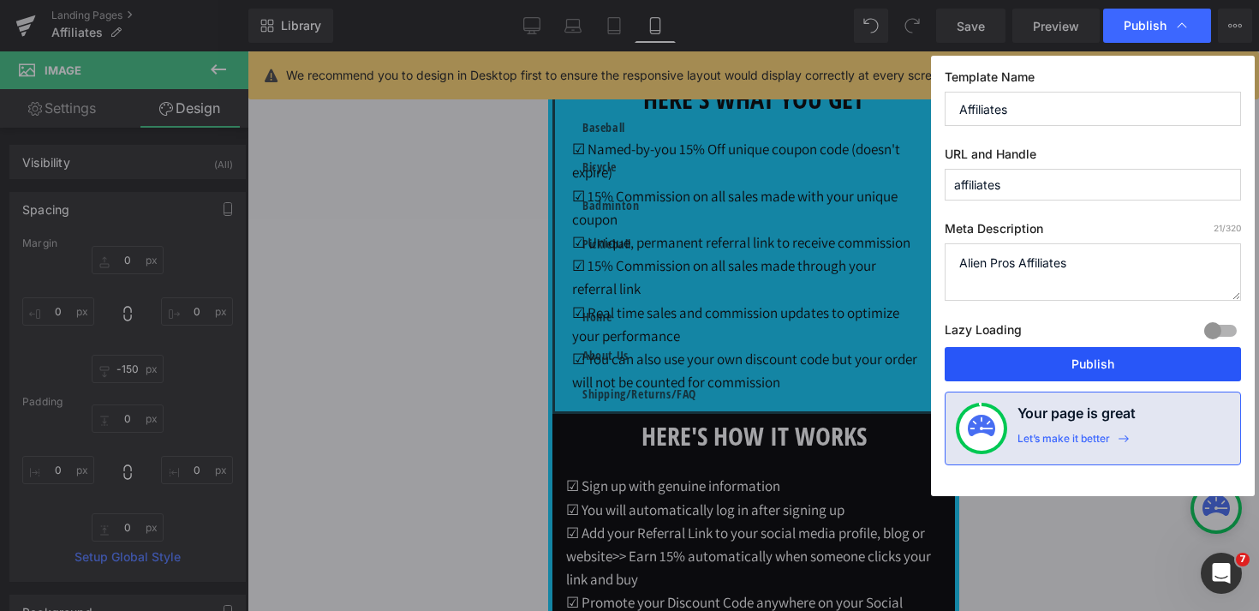
click at [1105, 365] on button "Publish" at bounding box center [1093, 364] width 296 height 34
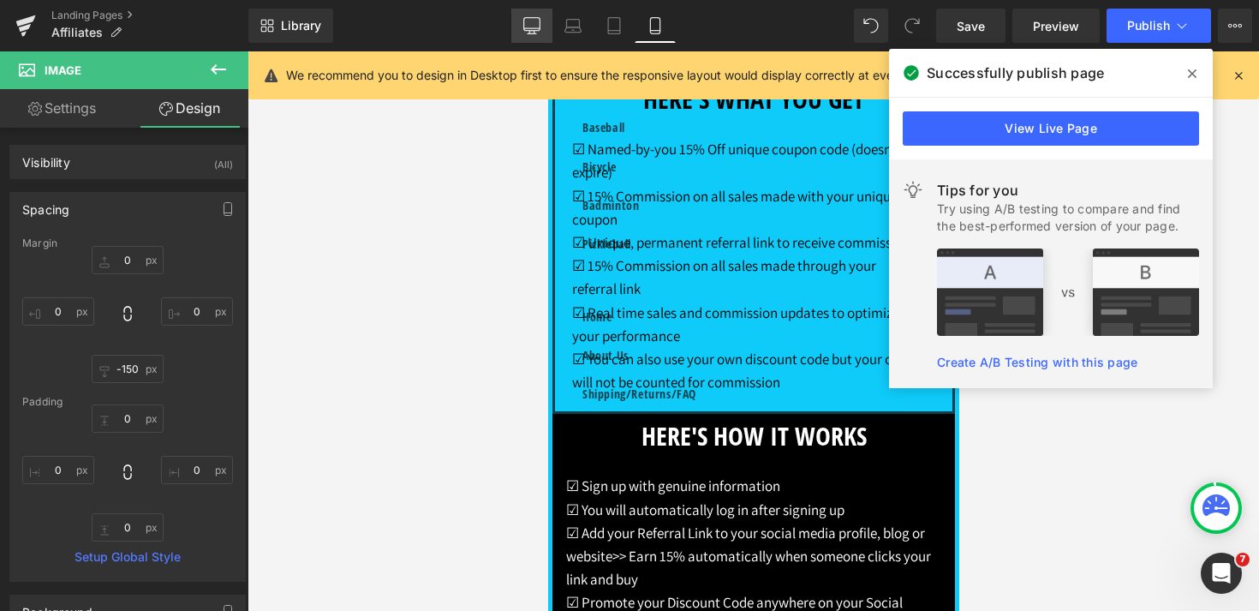
click at [537, 23] on icon at bounding box center [531, 25] width 17 height 17
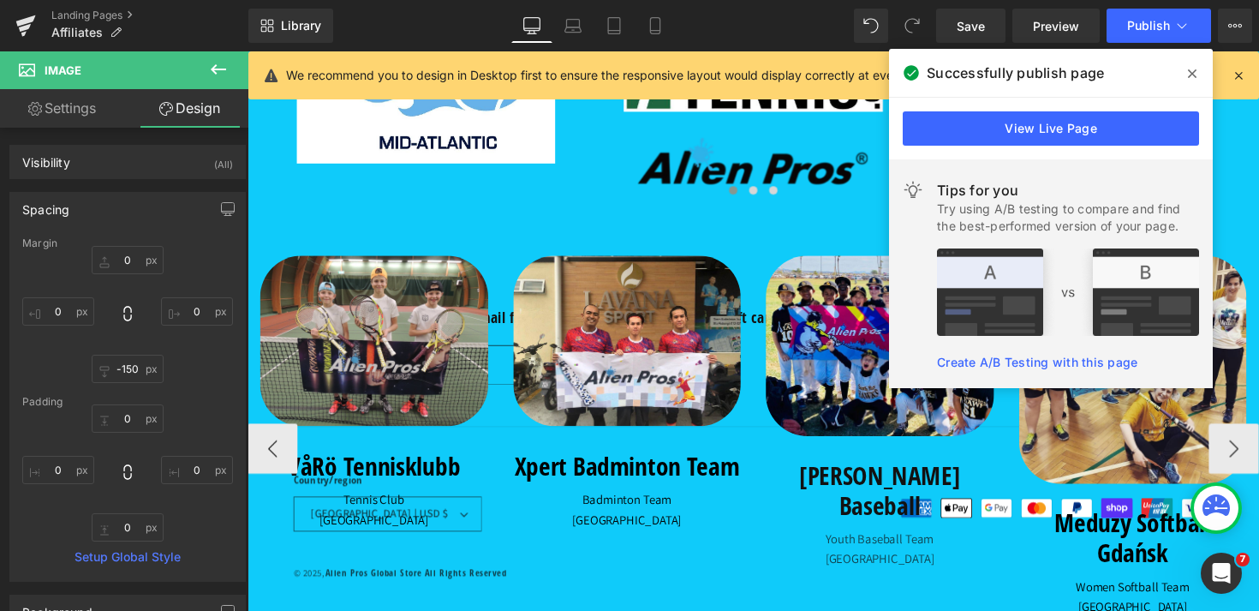
scroll to position [1185, 0]
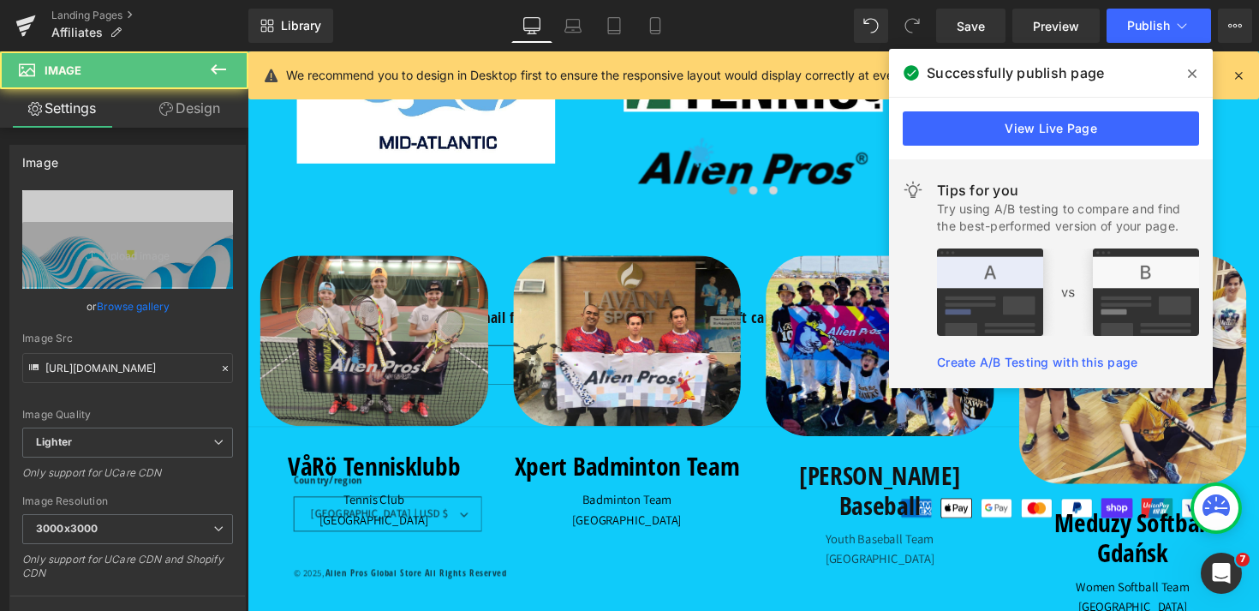
click at [187, 100] on link "Design" at bounding box center [190, 108] width 124 height 39
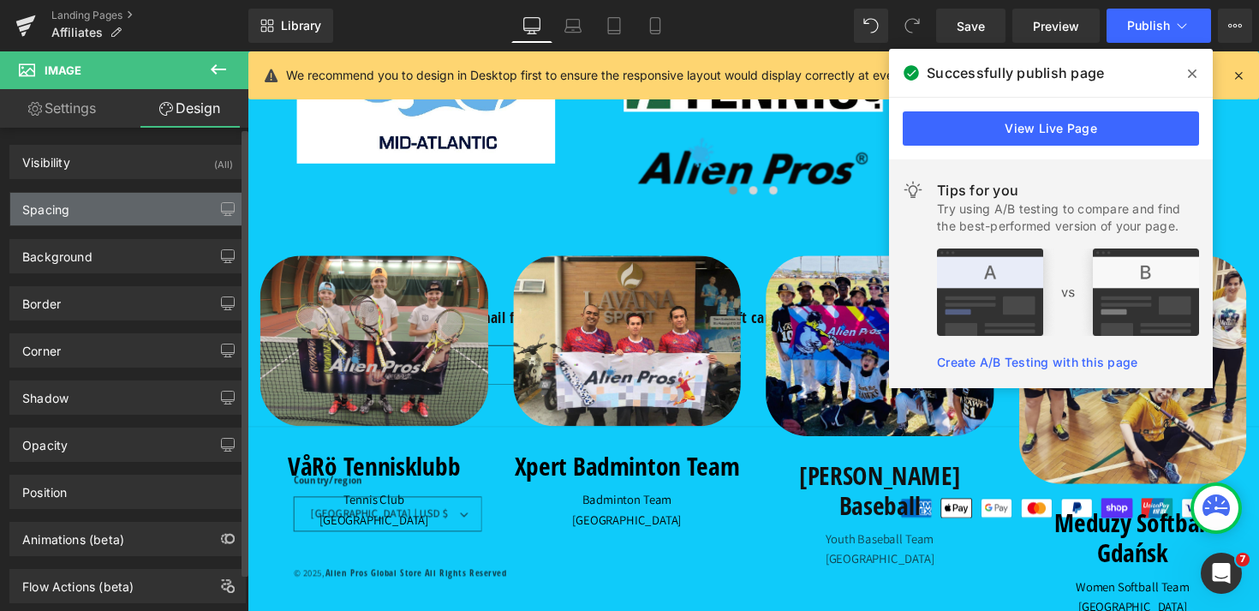
click at [97, 205] on div "Spacing" at bounding box center [127, 209] width 235 height 33
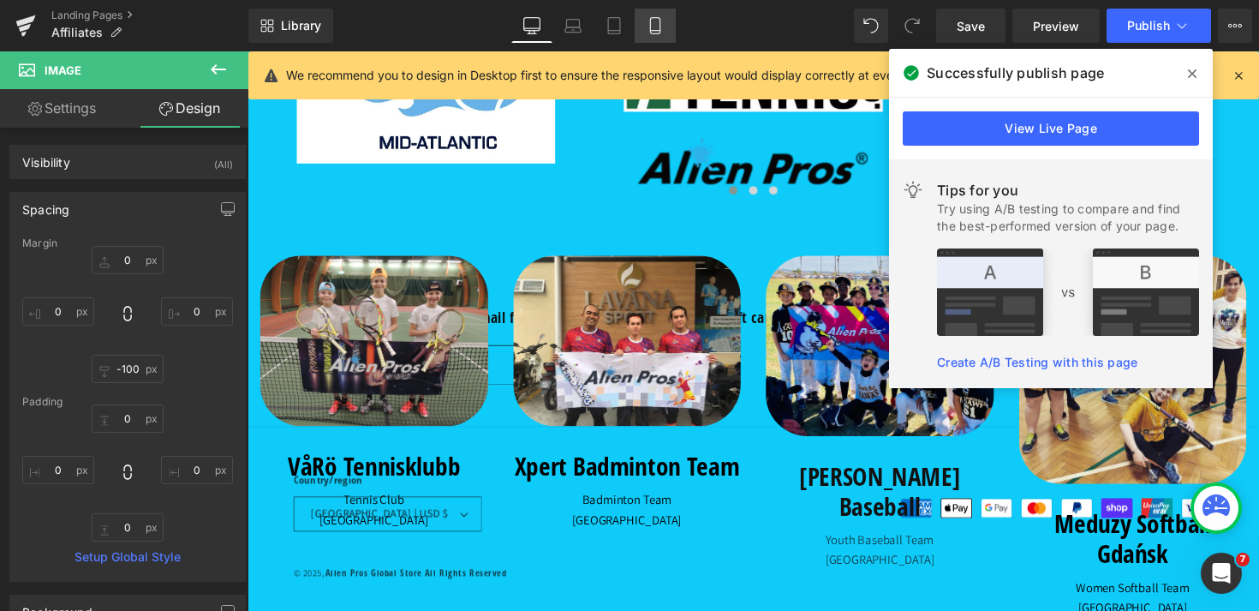
click at [653, 27] on icon at bounding box center [655, 25] width 17 height 17
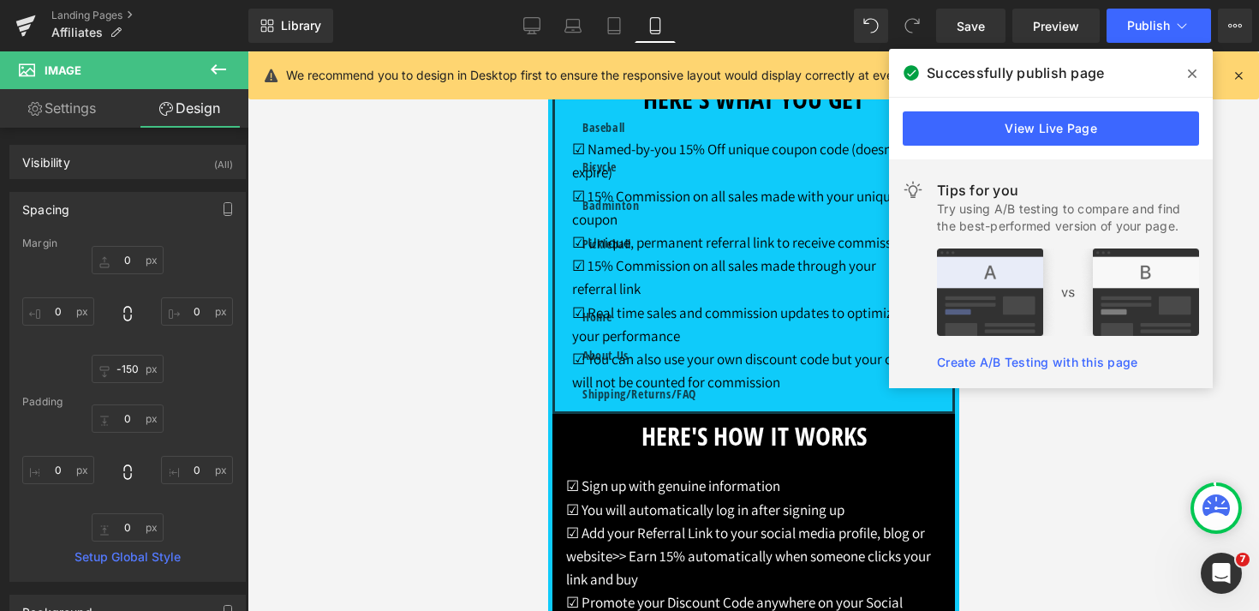
scroll to position [1940, 0]
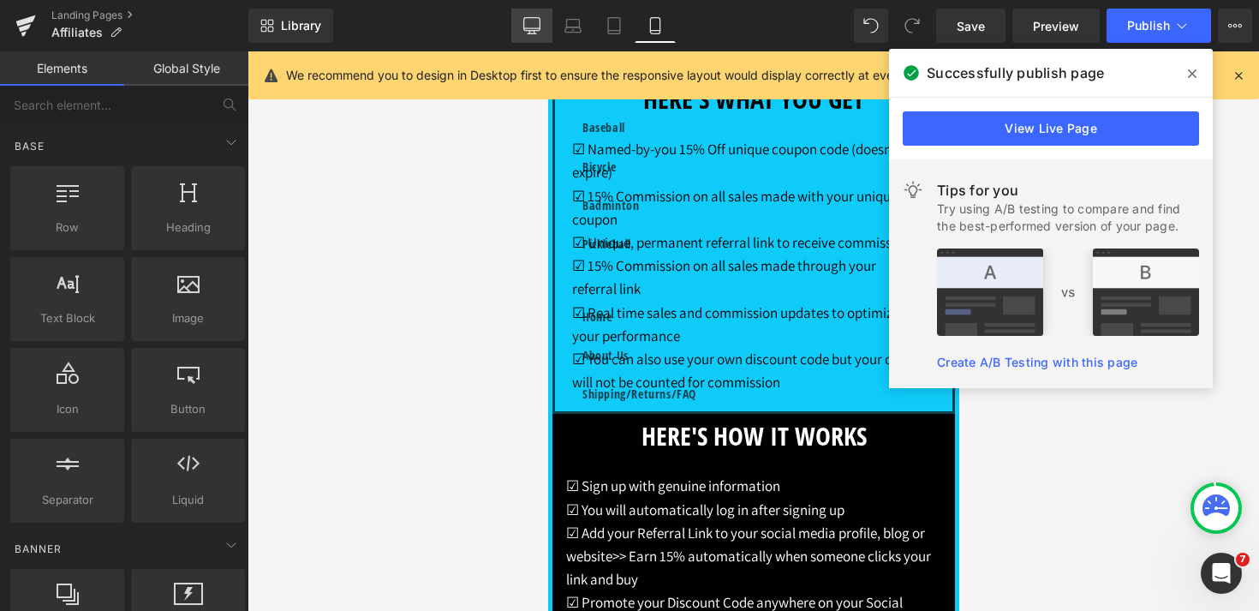
click at [525, 28] on icon at bounding box center [532, 28] width 16 height 0
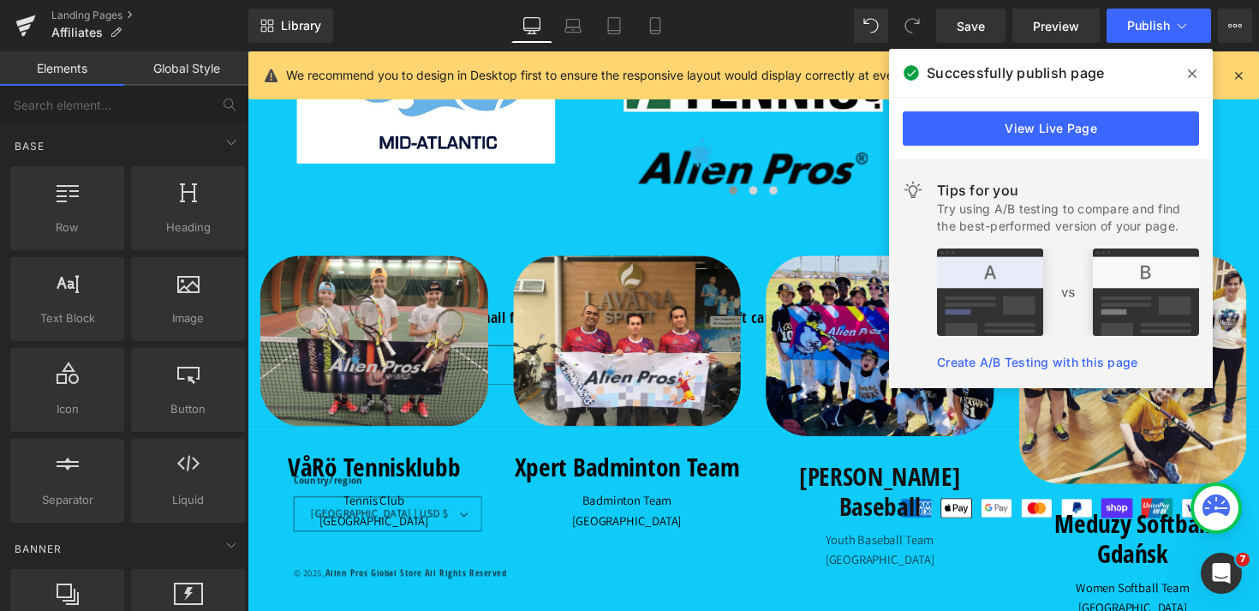
scroll to position [1060, 0]
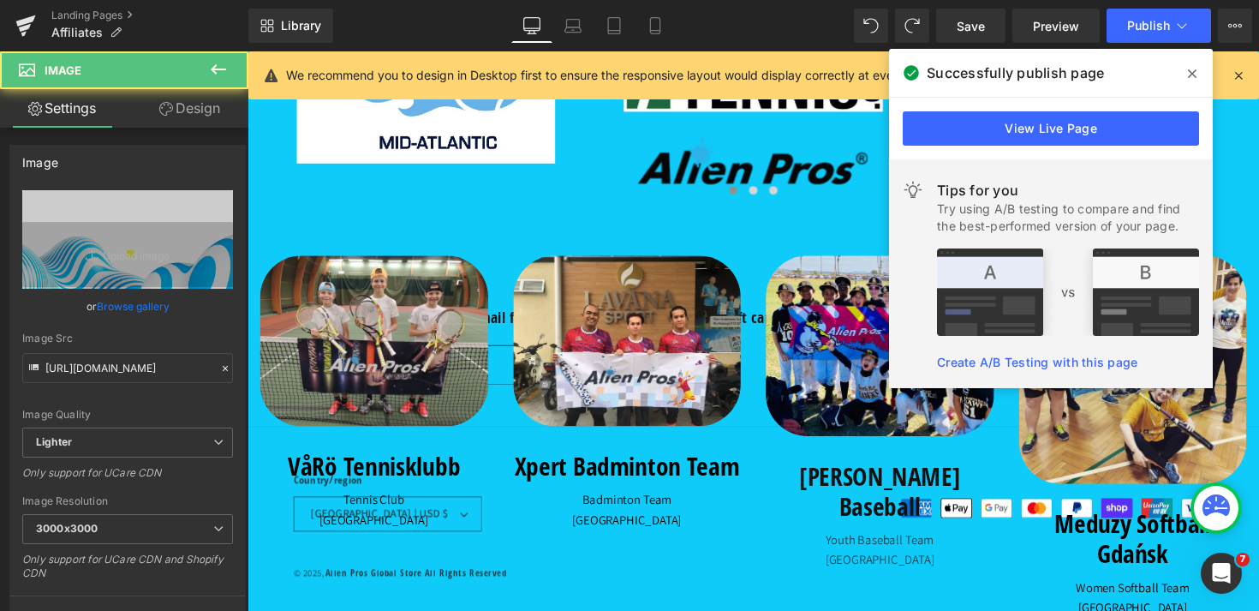
click at [658, 29] on icon at bounding box center [655, 25] width 17 height 17
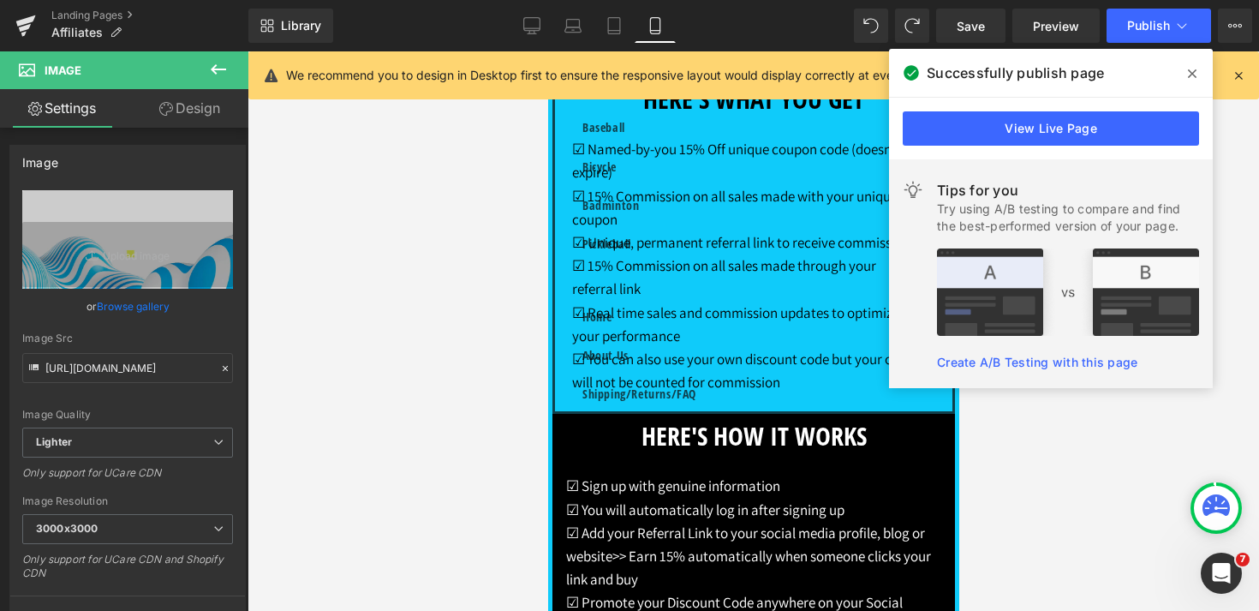
scroll to position [1815, 0]
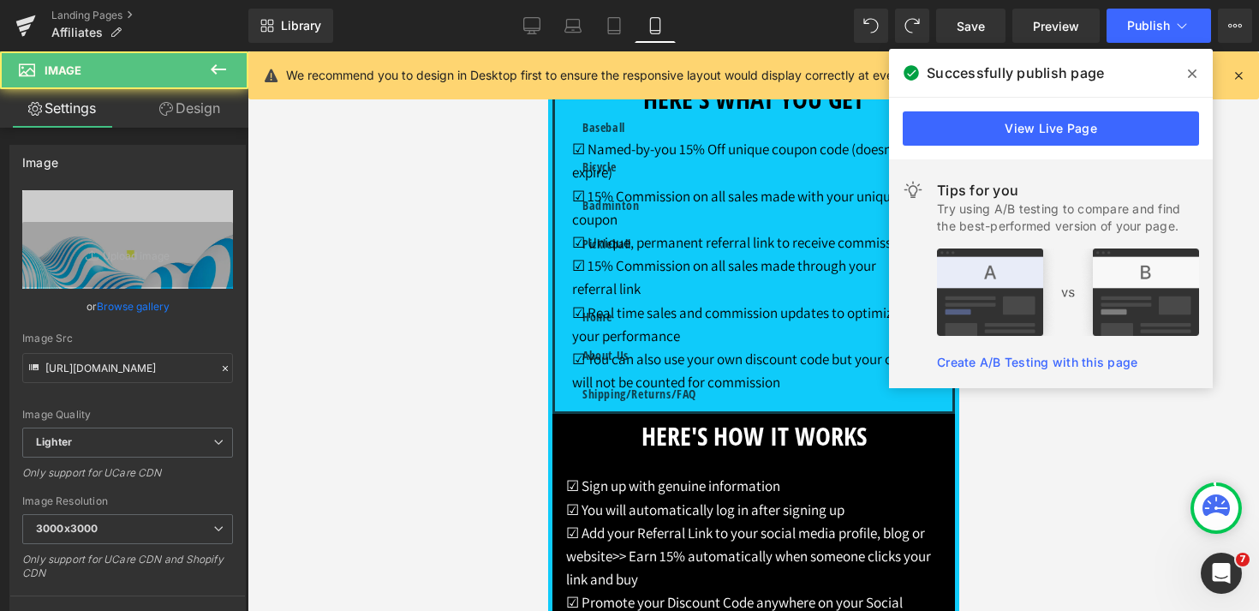
click at [193, 107] on link "Design" at bounding box center [190, 108] width 124 height 39
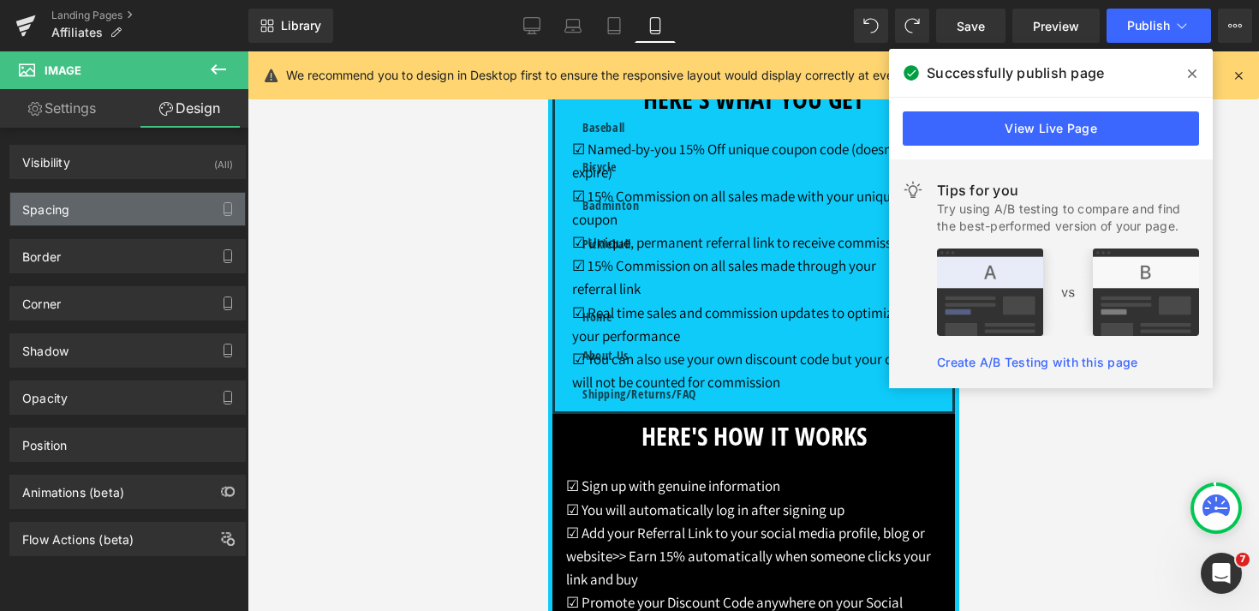
click at [104, 217] on div "Spacing" at bounding box center [127, 209] width 235 height 33
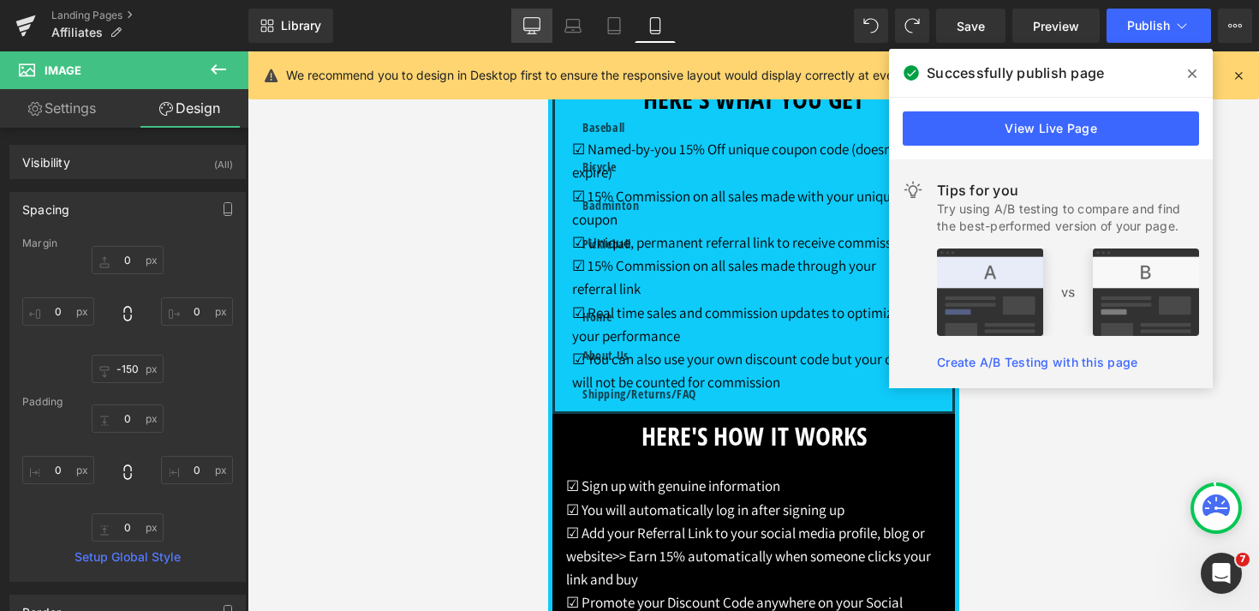
click at [527, 27] on icon at bounding box center [531, 25] width 17 height 17
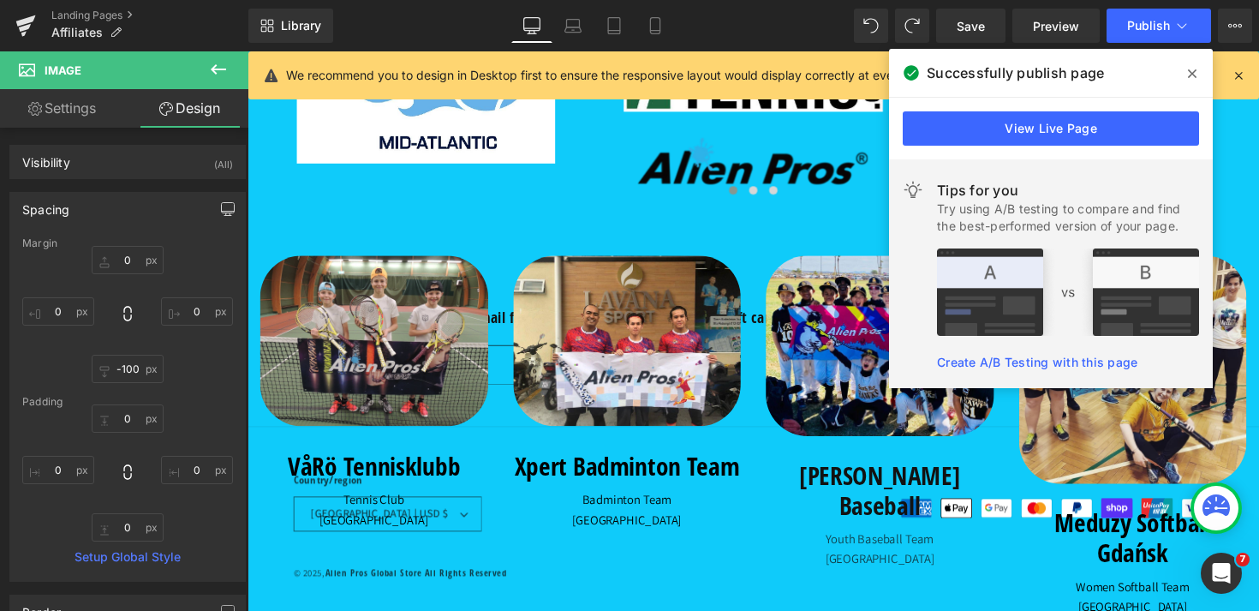
scroll to position [1132, 0]
click at [662, 33] on icon at bounding box center [655, 25] width 17 height 17
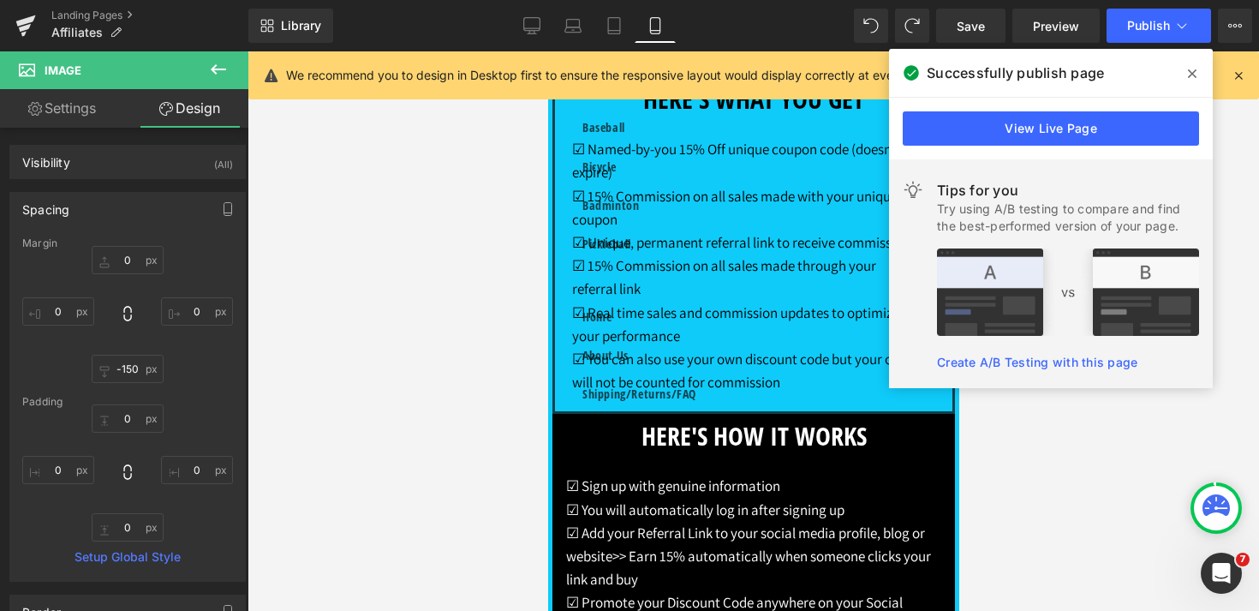
scroll to position [1886, 0]
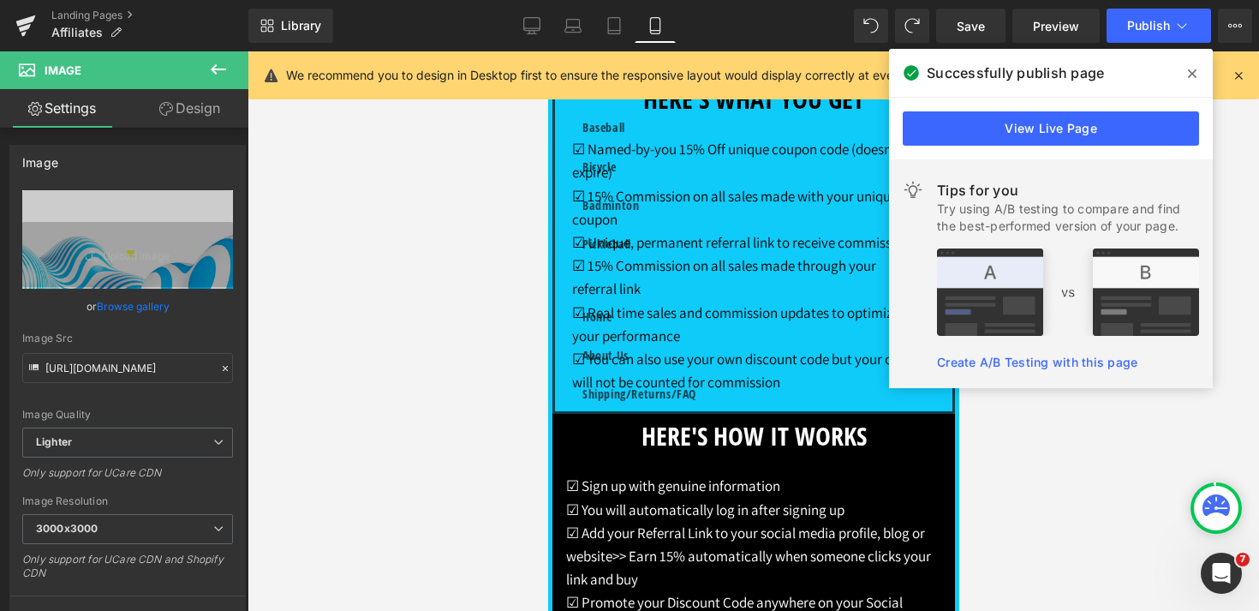
click at [192, 109] on link "Design" at bounding box center [190, 108] width 124 height 39
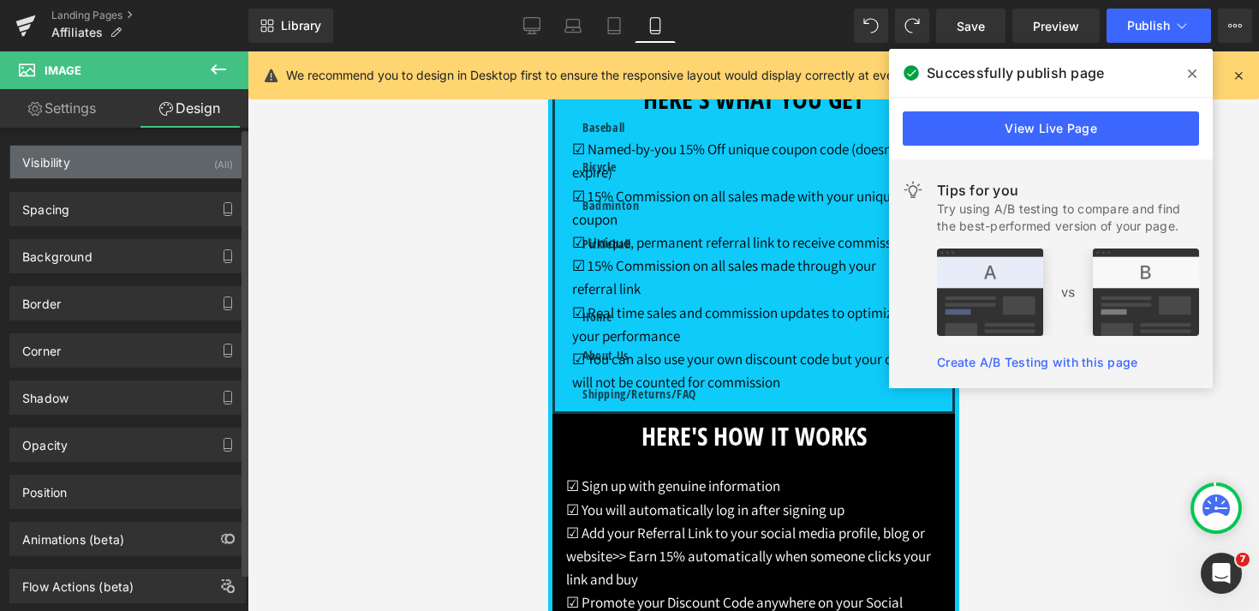
click at [95, 177] on div "Visibility (All)" at bounding box center [127, 162] width 235 height 33
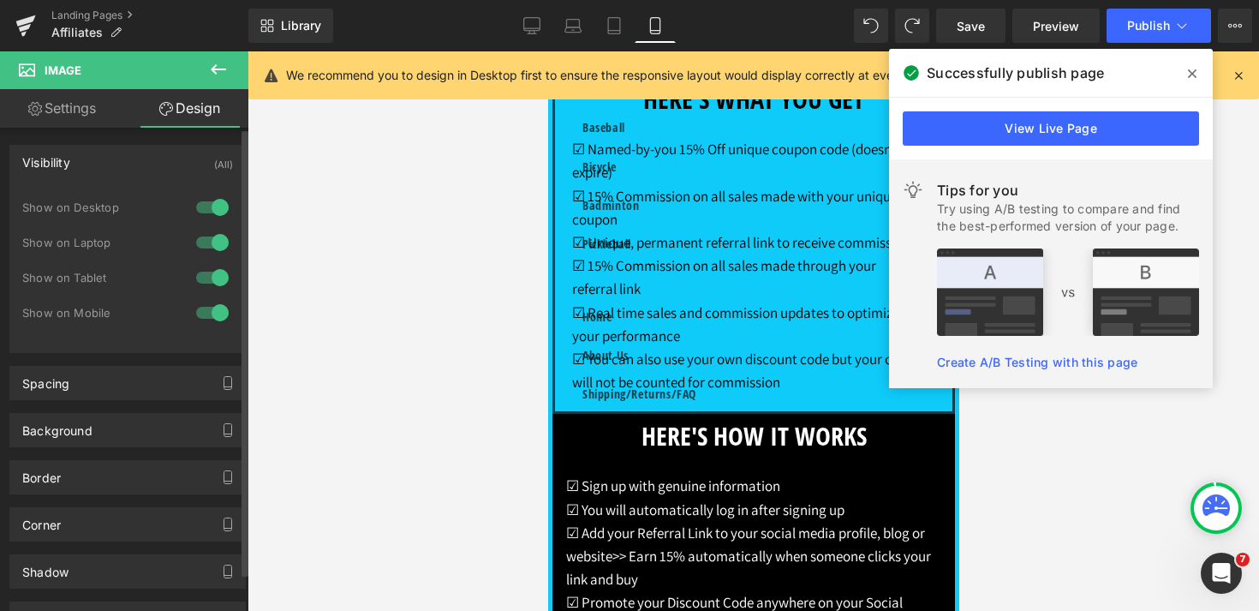
click at [219, 313] on div at bounding box center [212, 312] width 41 height 27
click at [611, 33] on icon at bounding box center [614, 25] width 17 height 17
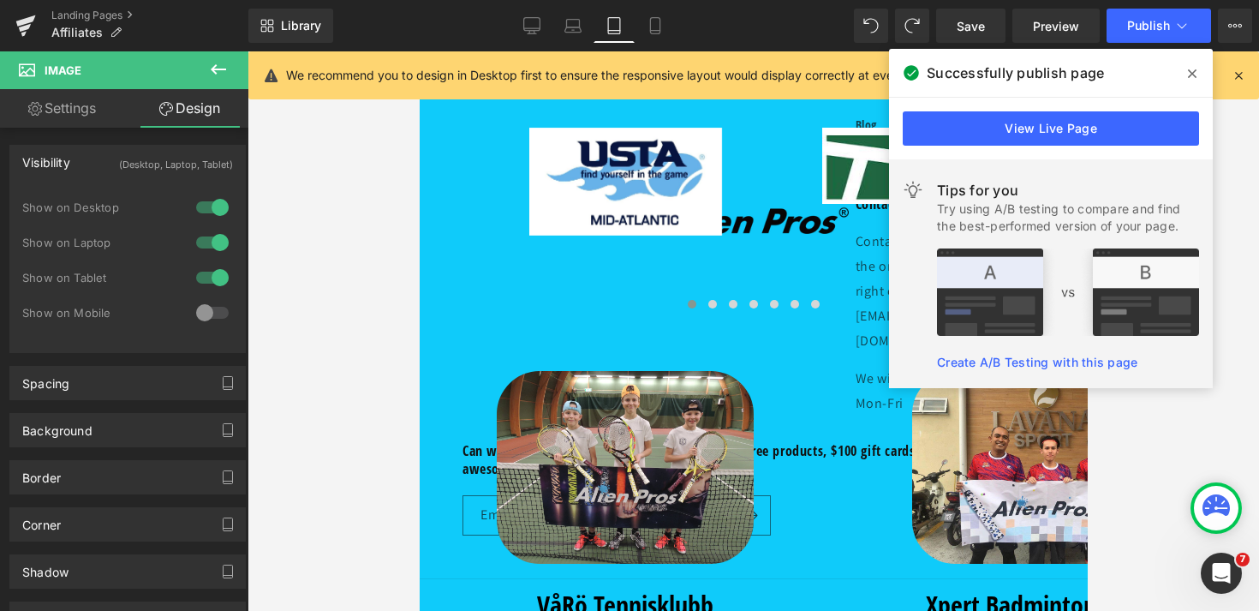
scroll to position [1345, 0]
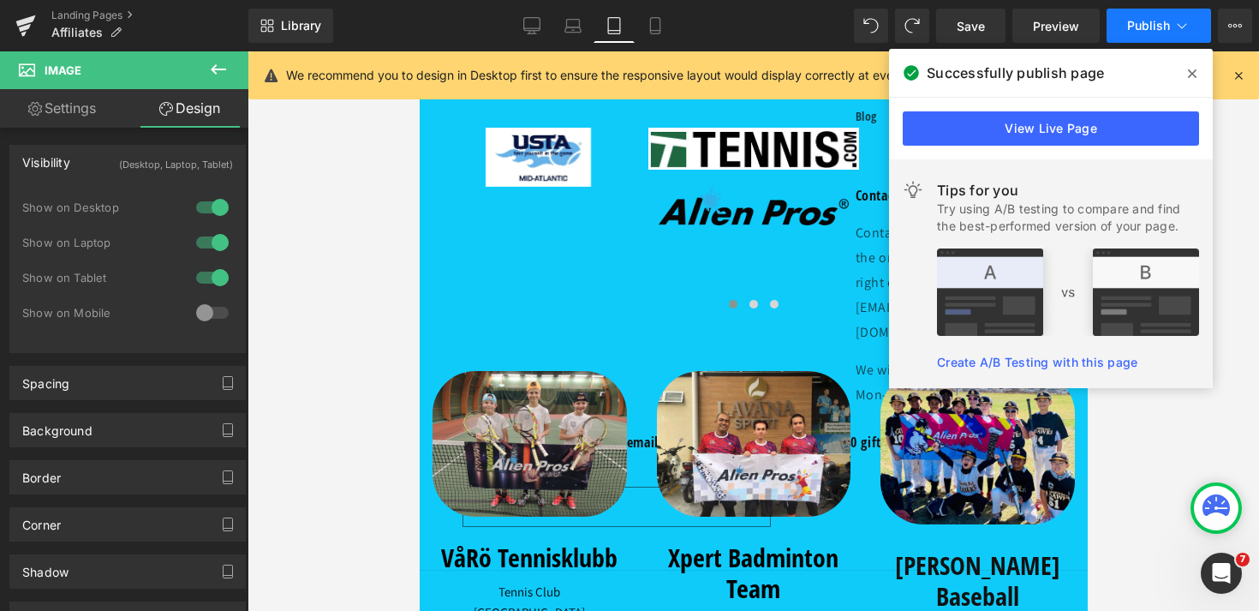
click at [1165, 27] on span "Publish" at bounding box center [1148, 26] width 43 height 14
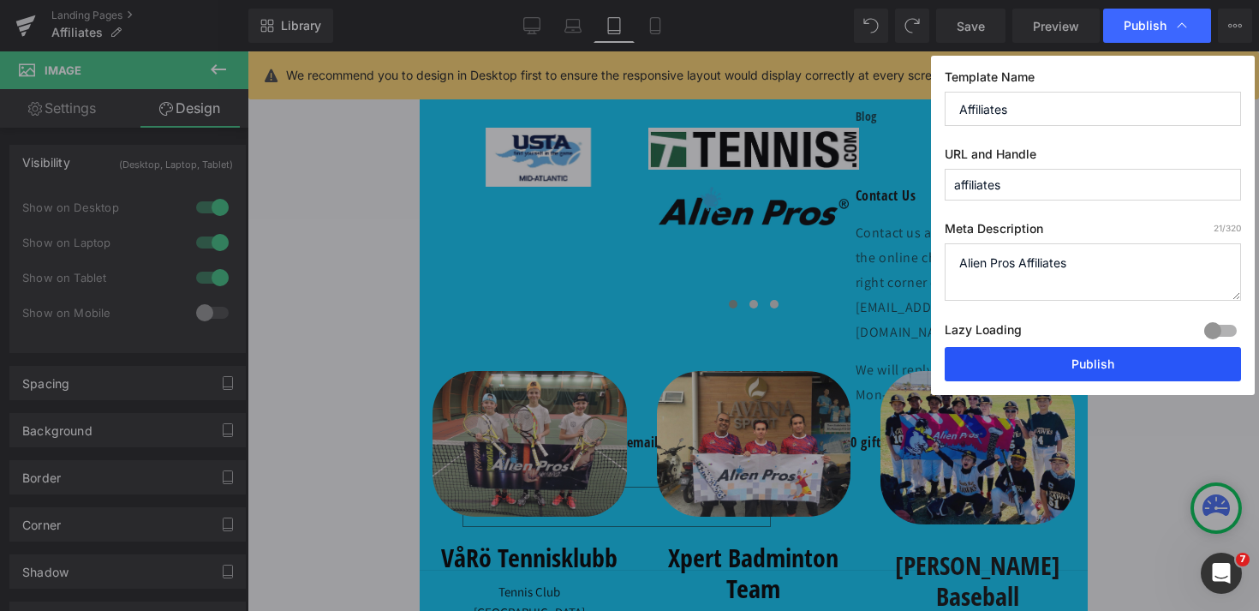
click at [1135, 363] on button "Publish" at bounding box center [1093, 364] width 296 height 34
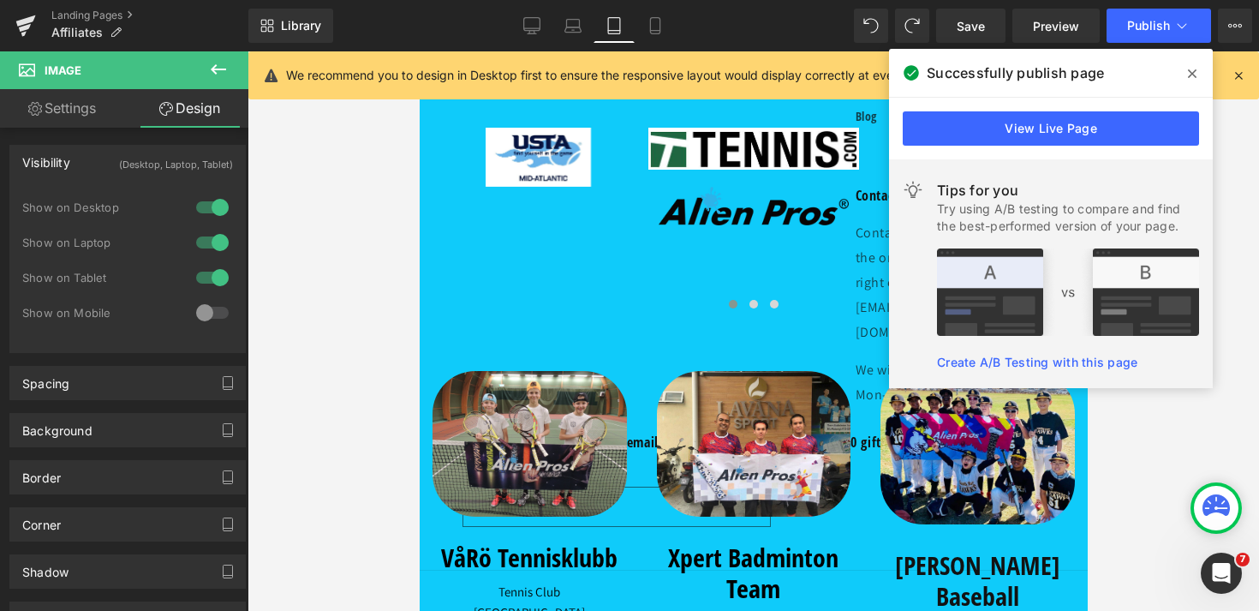
click at [1192, 74] on icon at bounding box center [1192, 73] width 9 height 9
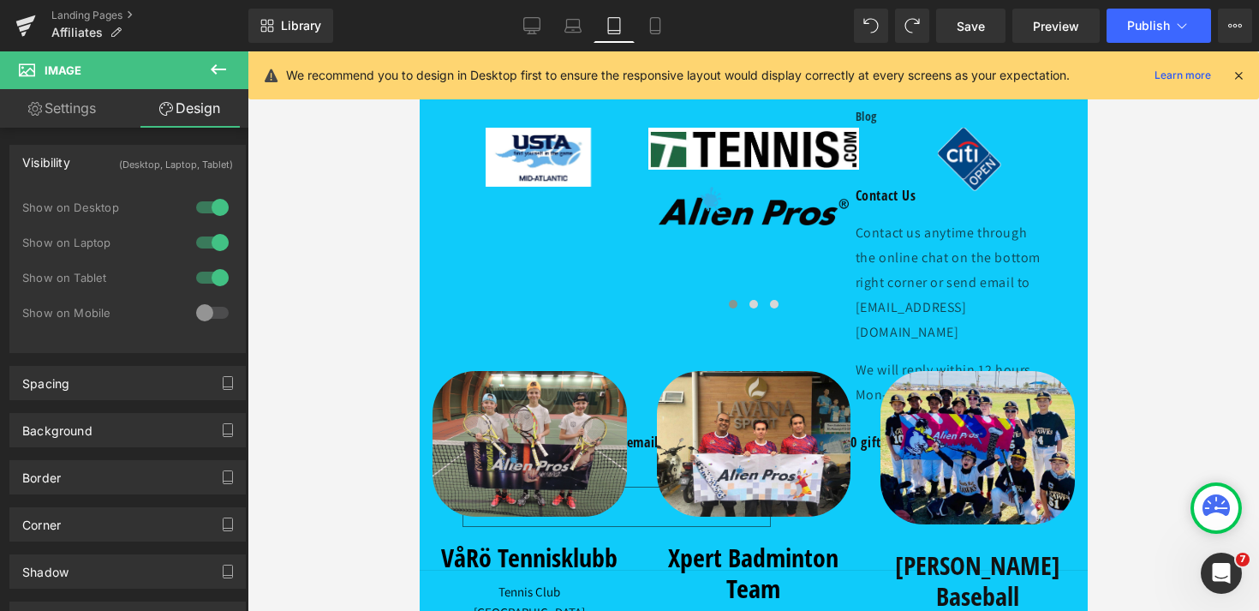
scroll to position [0, 0]
click at [578, 36] on link "Laptop" at bounding box center [572, 26] width 41 height 34
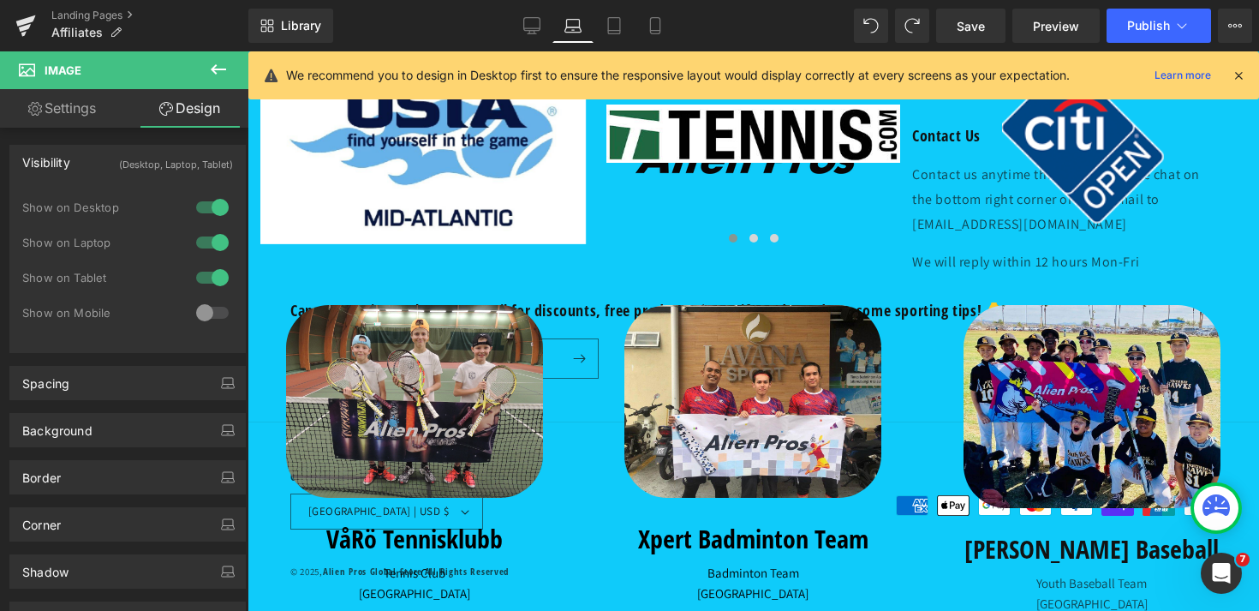
click at [623, 44] on div "Library Laptop Desktop Laptop Tablet Mobile Save Preview Publish Scheduled View…" at bounding box center [753, 25] width 1011 height 51
click at [616, 37] on link "Tablet" at bounding box center [614, 26] width 41 height 34
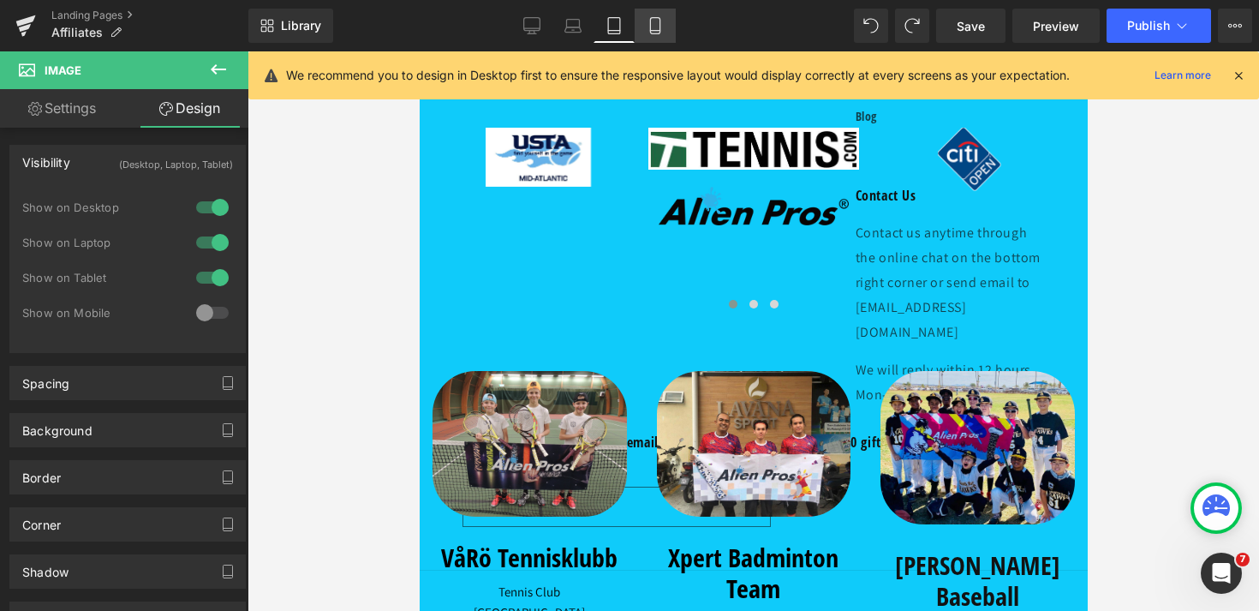
click at [651, 37] on link "Mobile" at bounding box center [655, 26] width 41 height 34
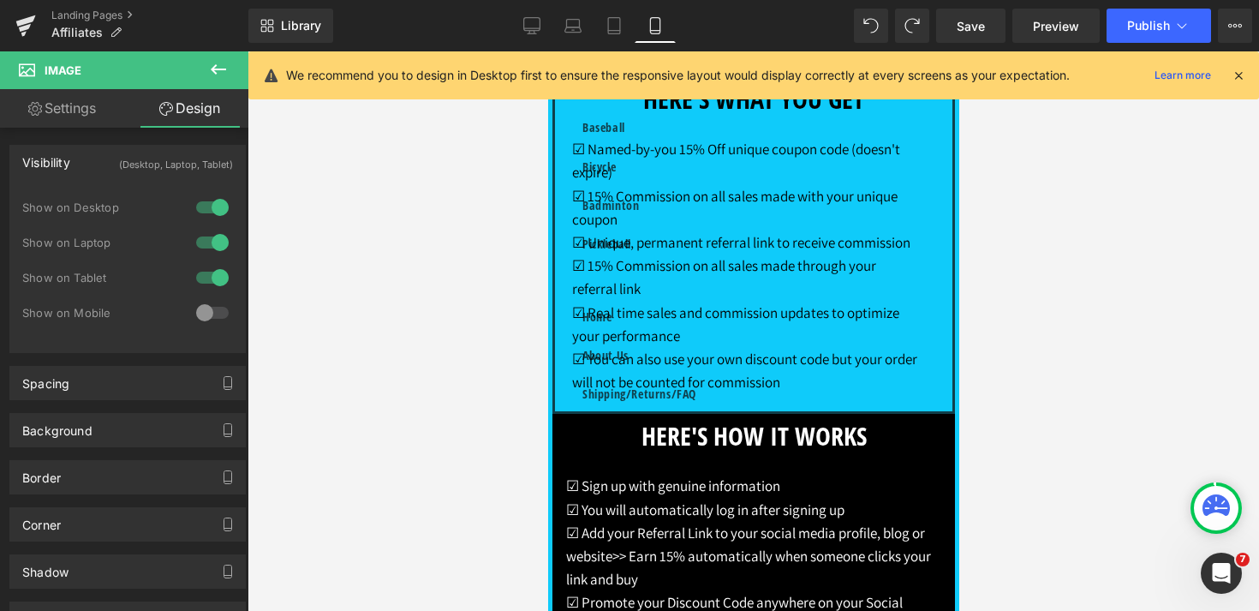
scroll to position [242, 0]
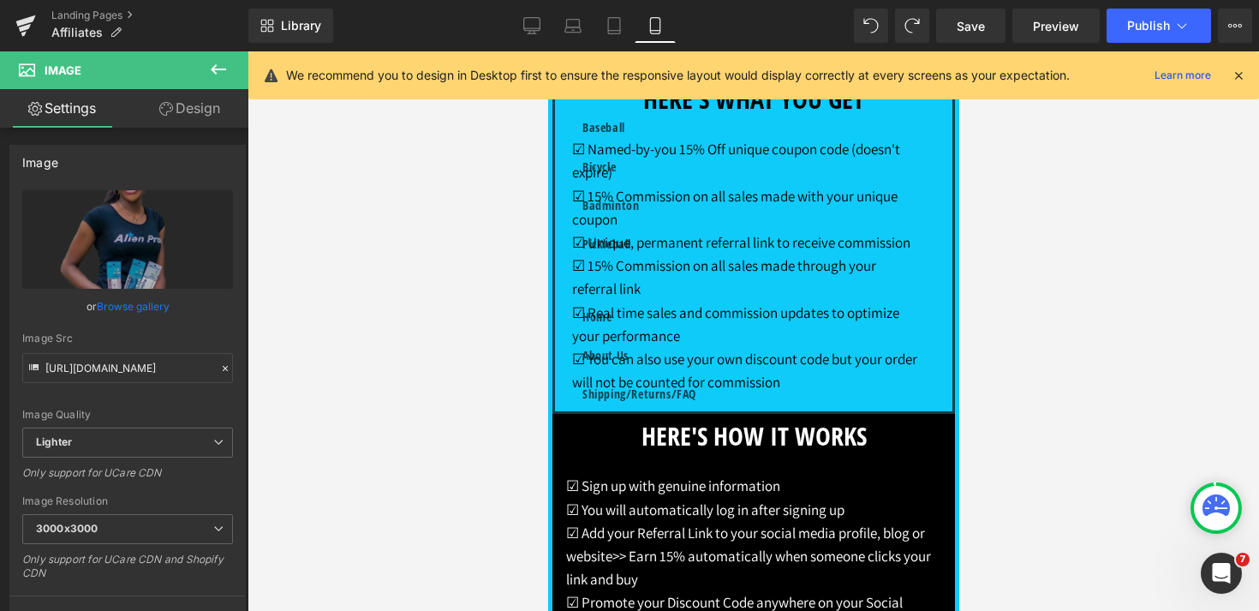
scroll to position [0, 0]
click at [518, 20] on link "Desktop" at bounding box center [531, 26] width 41 height 34
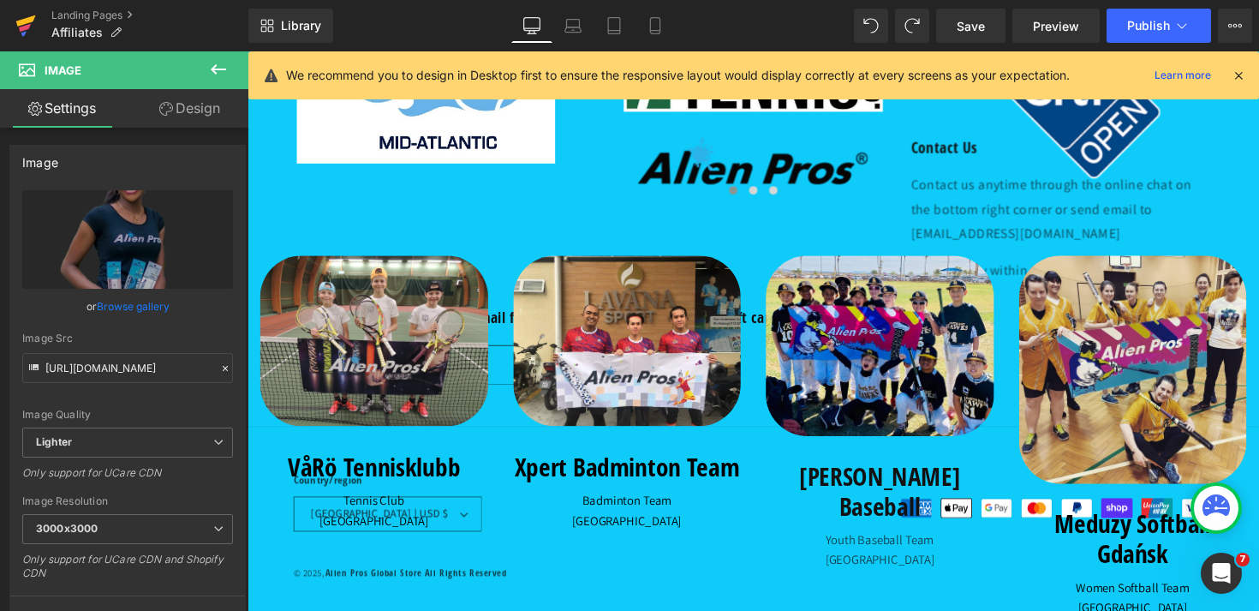
click at [33, 28] on icon at bounding box center [25, 25] width 21 height 43
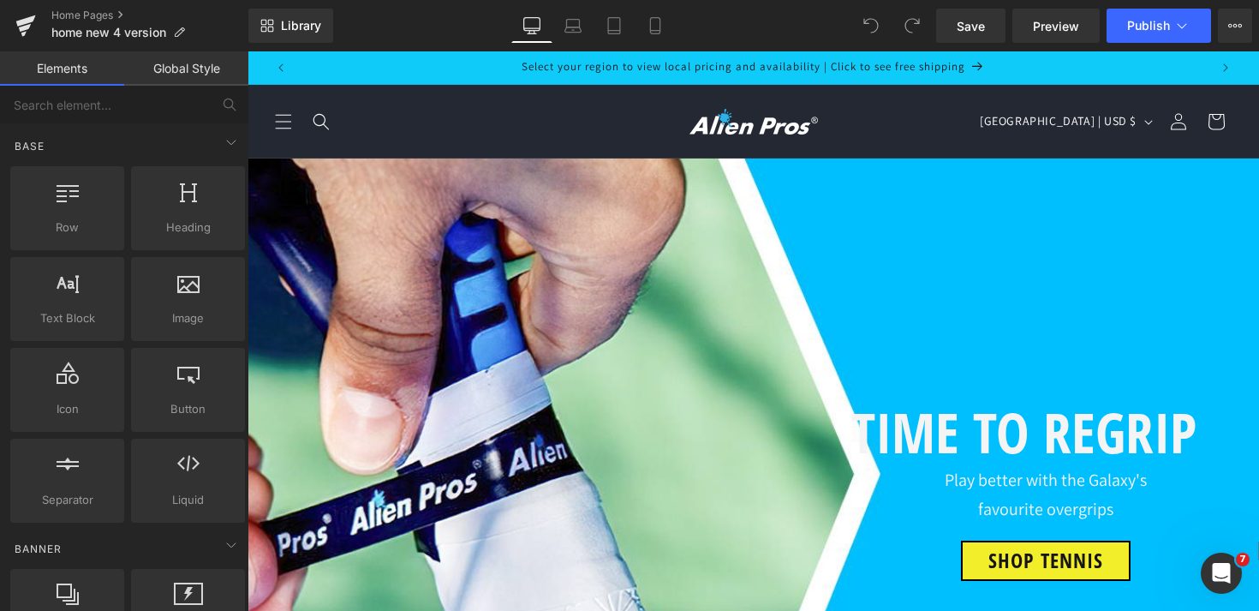
scroll to position [4165, 0]
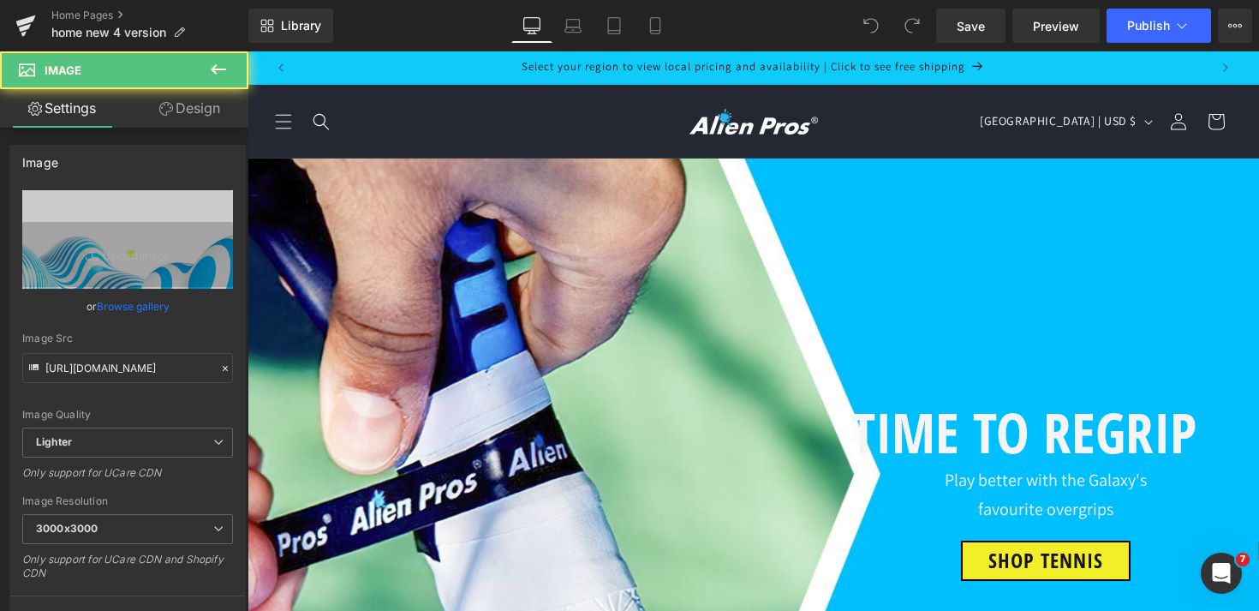
click at [212, 96] on link "Design" at bounding box center [190, 108] width 124 height 39
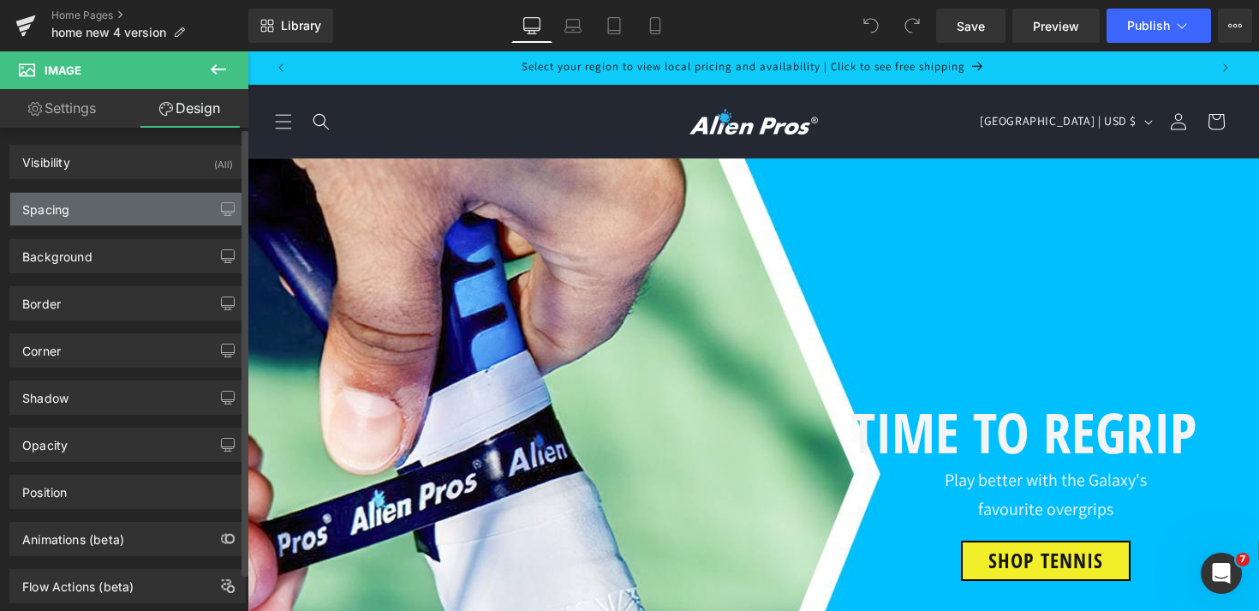
click at [95, 209] on div "Spacing" at bounding box center [127, 209] width 235 height 33
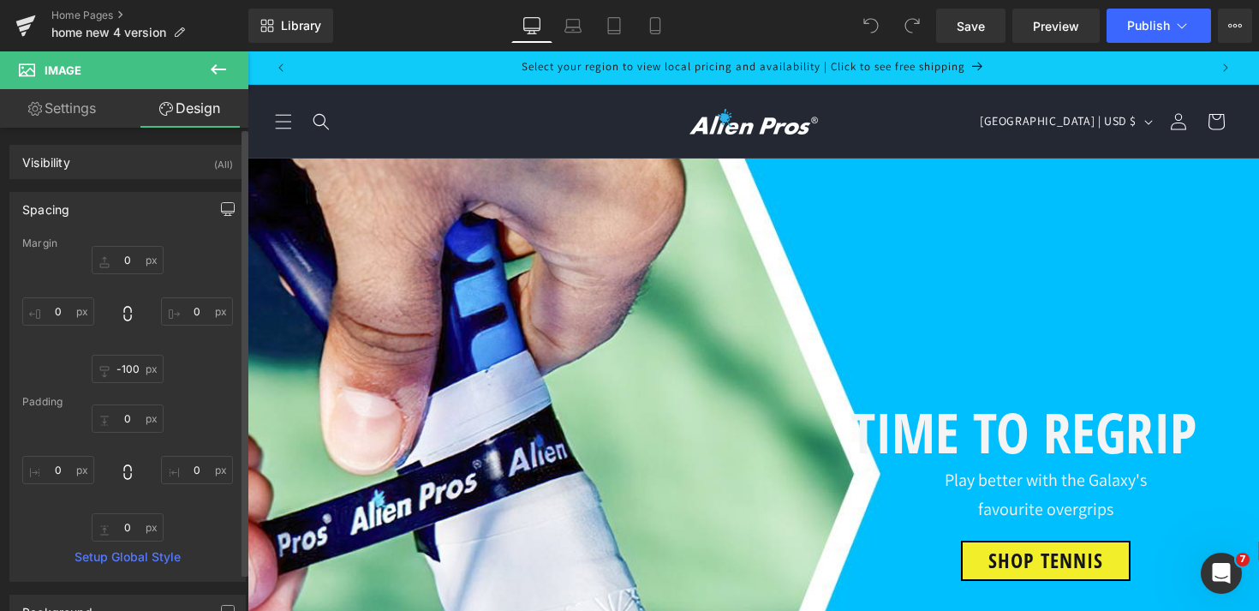
click at [223, 212] on icon "button" at bounding box center [228, 212] width 13 height 0
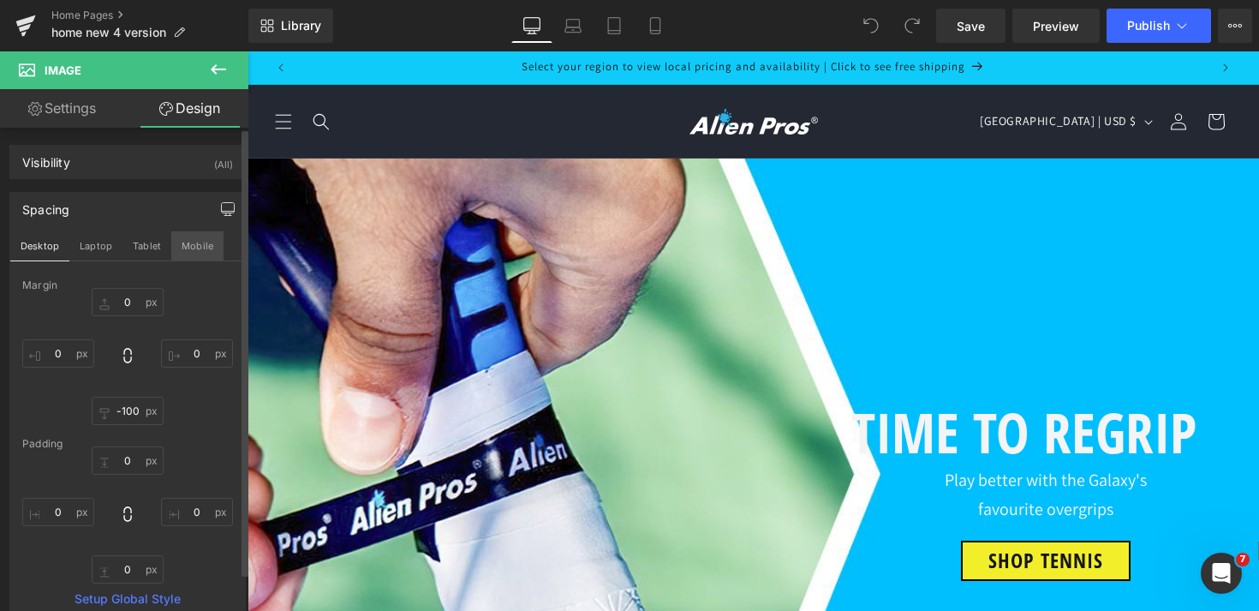
click at [200, 248] on button "Mobile" at bounding box center [197, 245] width 52 height 29
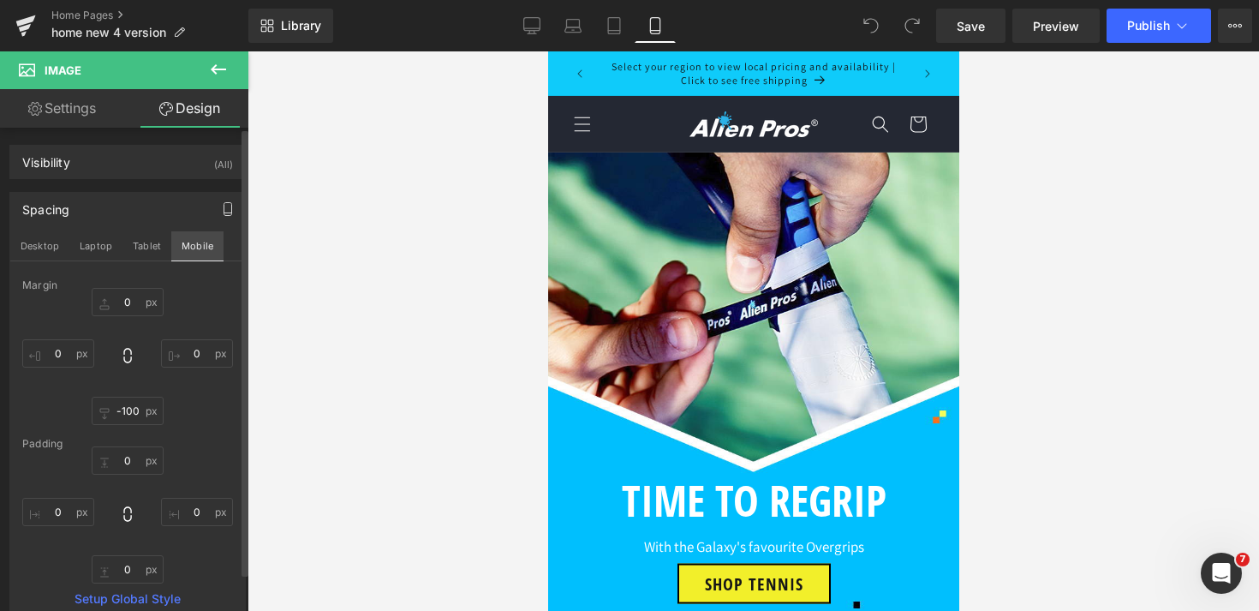
scroll to position [6729, 0]
click at [38, 242] on button "Desktop" at bounding box center [39, 245] width 59 height 29
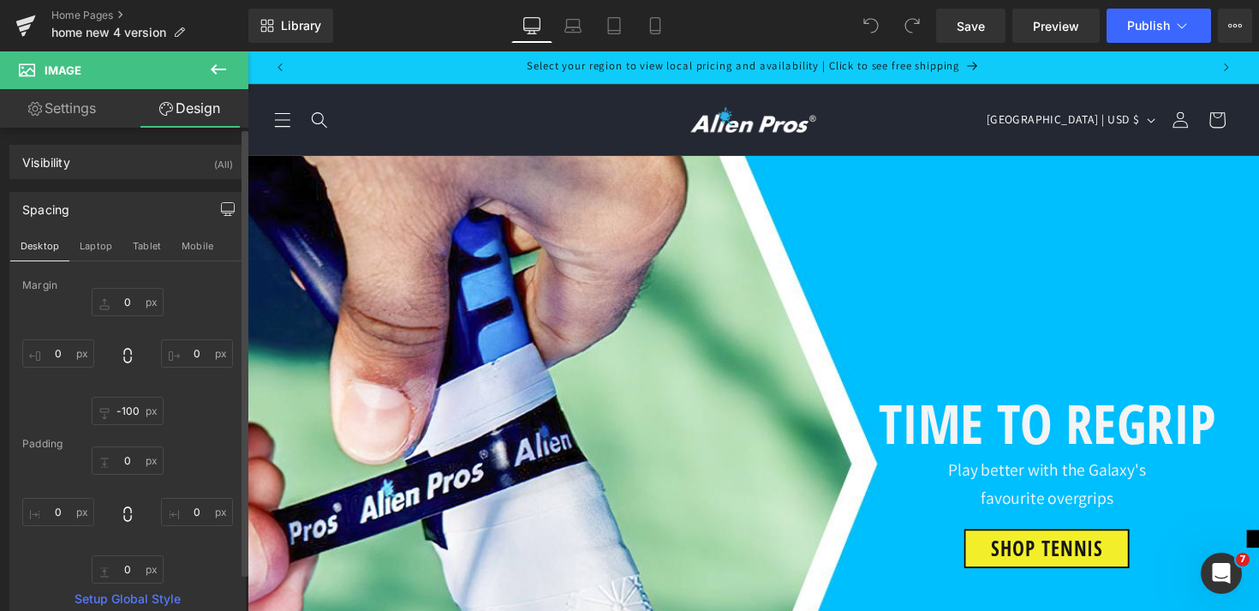
scroll to position [4366, 0]
click at [133, 414] on input "-100" at bounding box center [128, 411] width 72 height 28
click at [98, 249] on button "Laptop" at bounding box center [95, 245] width 53 height 29
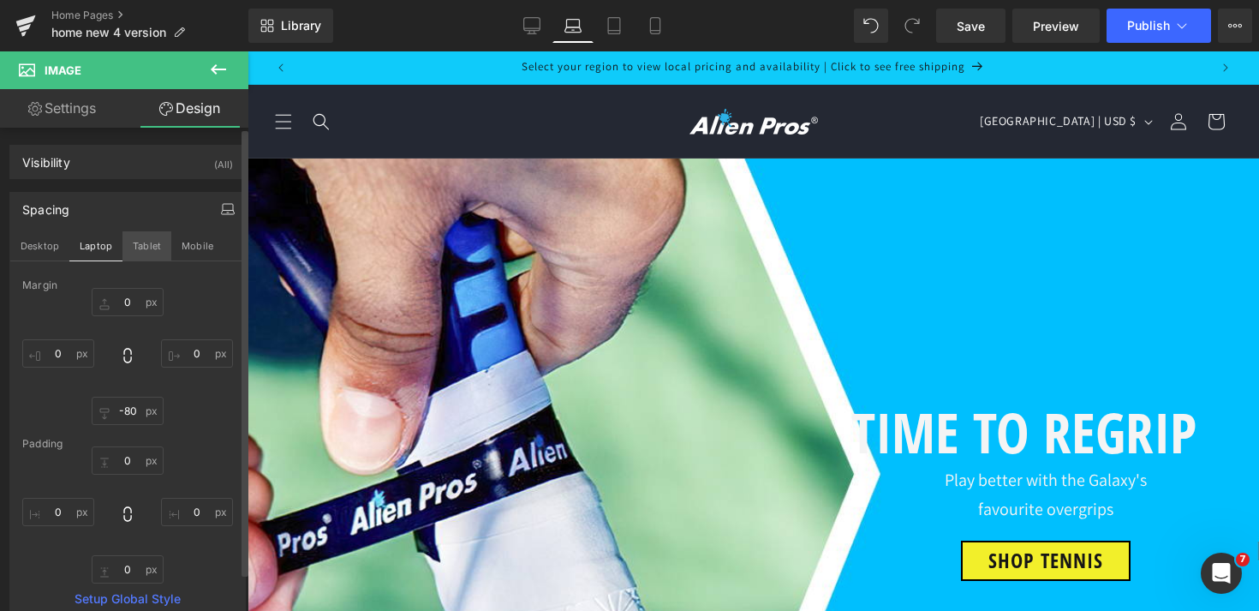
click at [139, 249] on button "Tablet" at bounding box center [146, 245] width 49 height 29
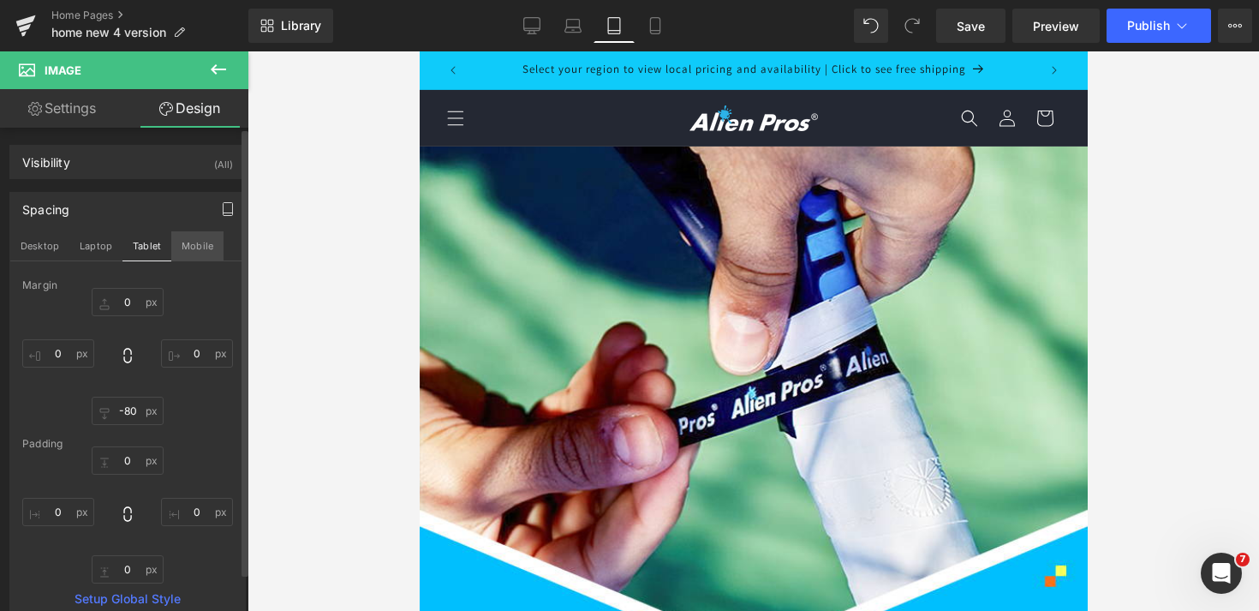
click at [192, 251] on button "Mobile" at bounding box center [197, 245] width 52 height 29
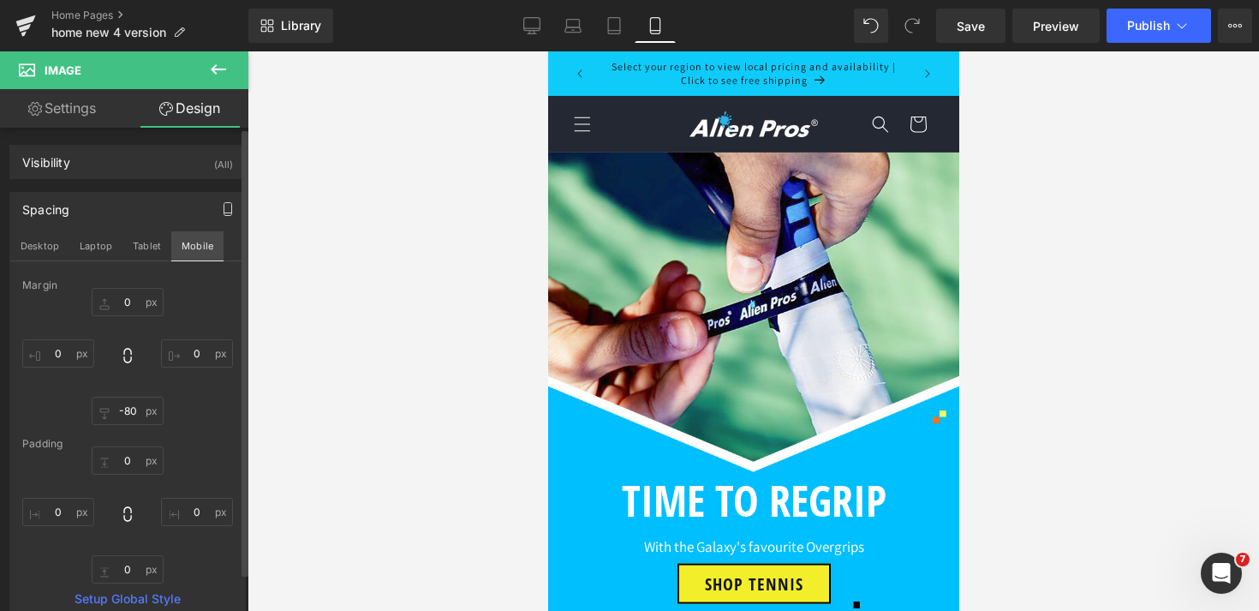
scroll to position [6725, 0]
click at [124, 407] on input "-80" at bounding box center [128, 411] width 72 height 28
click at [136, 246] on button "Tablet" at bounding box center [146, 245] width 49 height 29
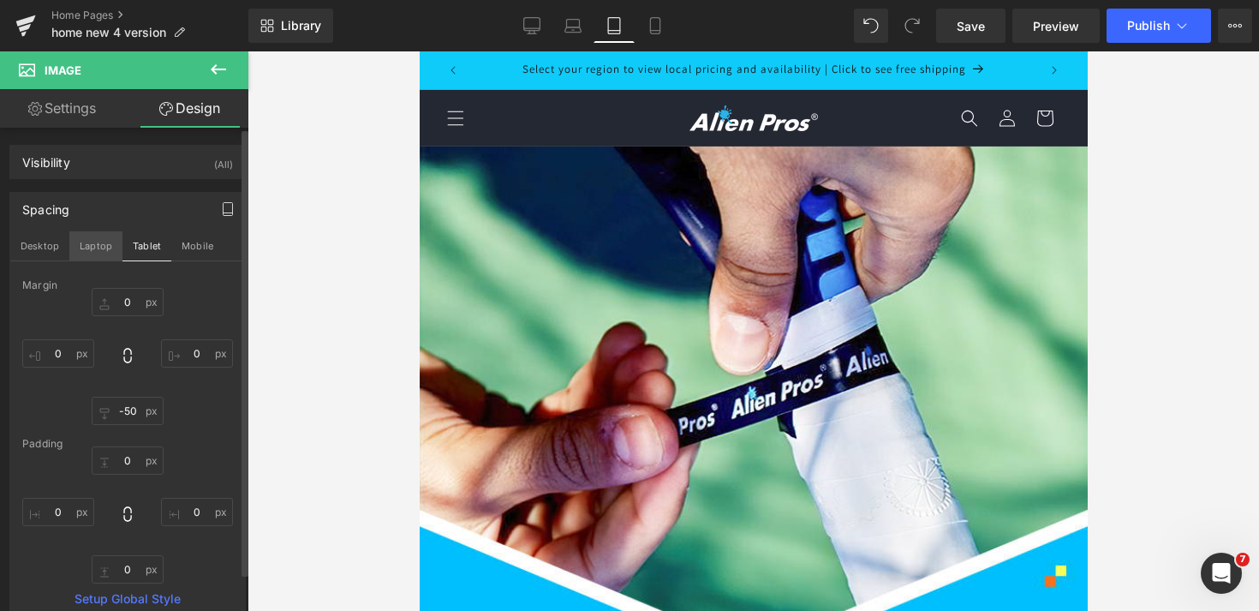
click at [96, 244] on button "Laptop" at bounding box center [95, 245] width 53 height 29
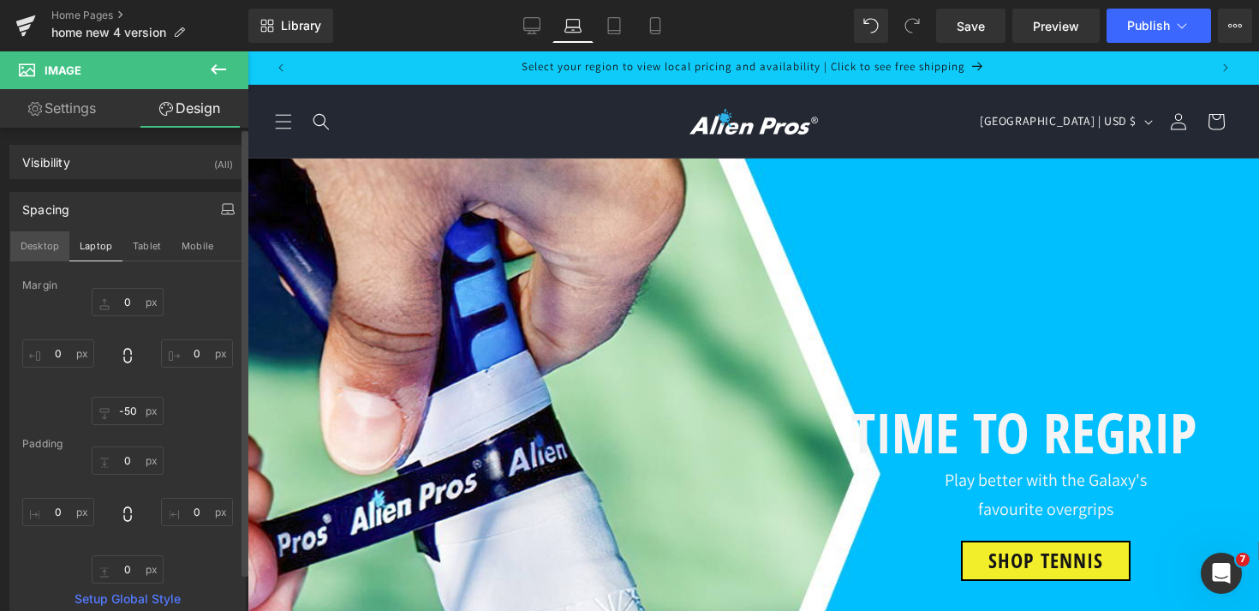
click at [41, 244] on button "Desktop" at bounding box center [39, 245] width 59 height 29
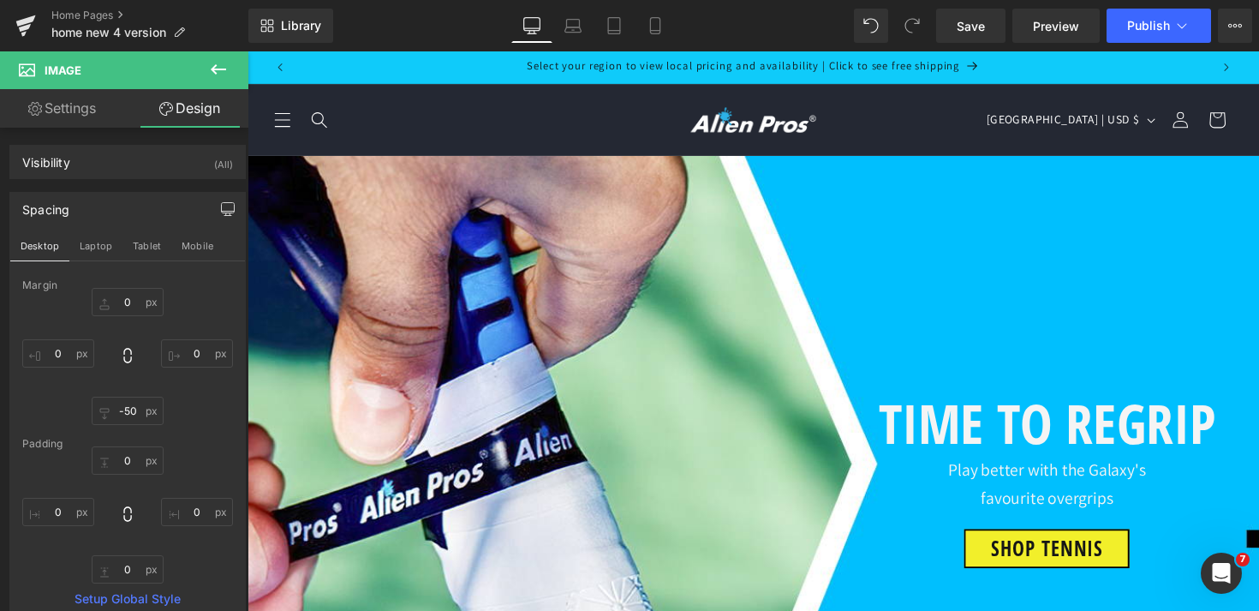
scroll to position [4368, 0]
click at [1142, 25] on span "Publish" at bounding box center [1148, 26] width 43 height 14
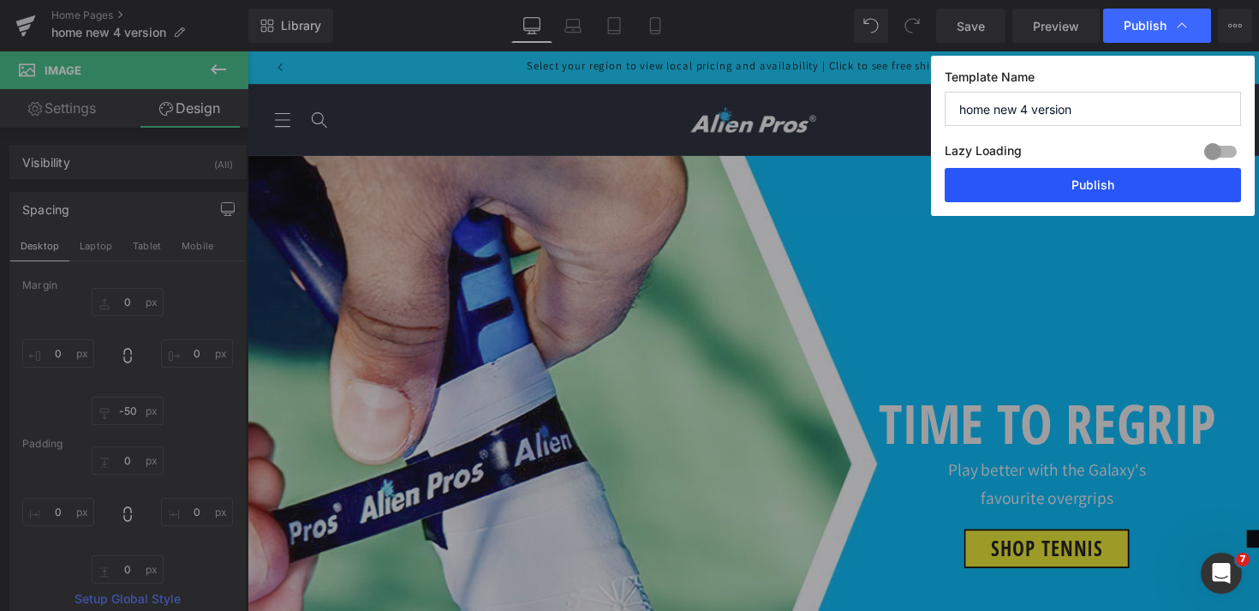
click at [1109, 185] on button "Publish" at bounding box center [1093, 185] width 296 height 34
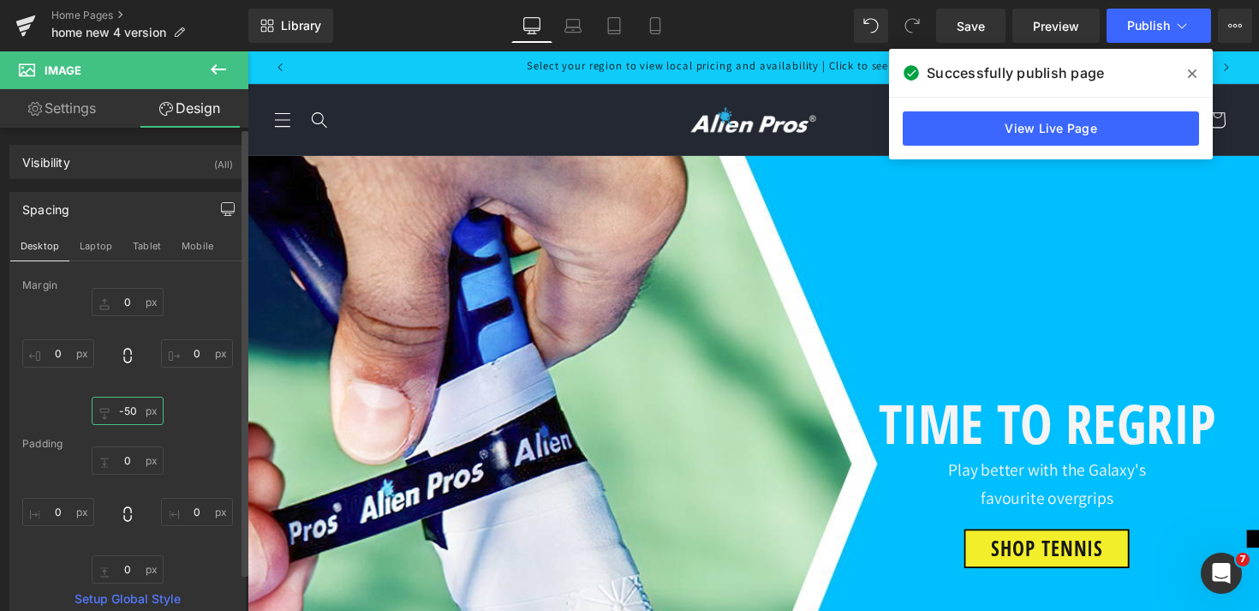
click at [130, 412] on input "-50" at bounding box center [128, 411] width 72 height 28
click at [104, 248] on button "Laptop" at bounding box center [95, 245] width 53 height 29
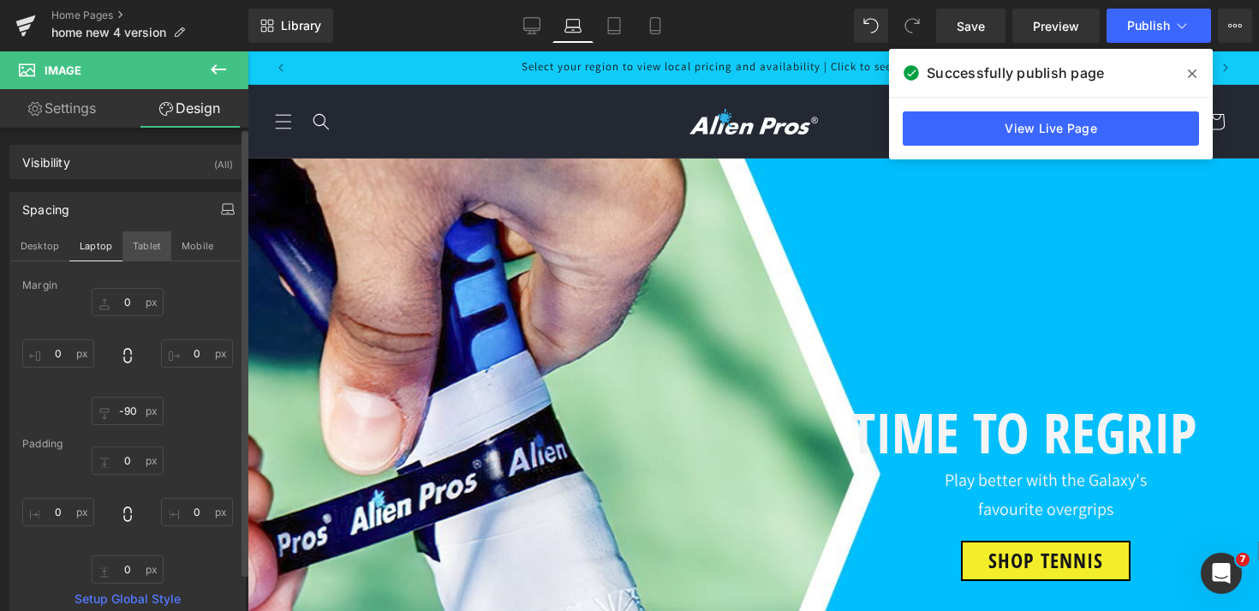
click at [150, 245] on button "Tablet" at bounding box center [146, 245] width 49 height 29
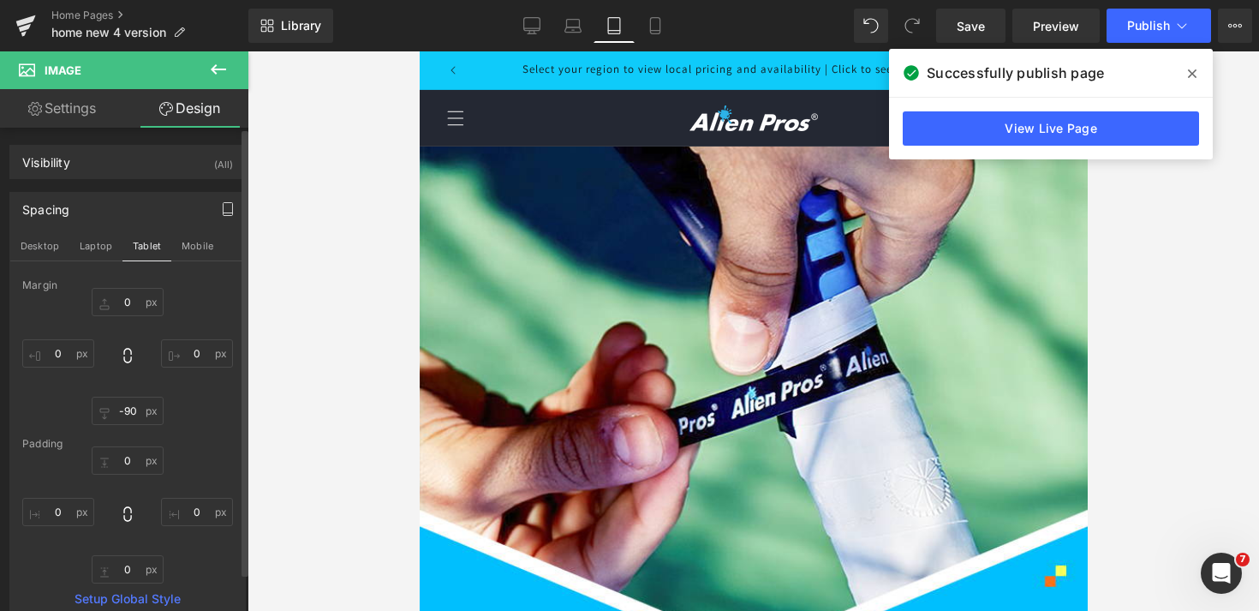
scroll to position [8177, 0]
click at [99, 245] on button "Laptop" at bounding box center [95, 245] width 53 height 29
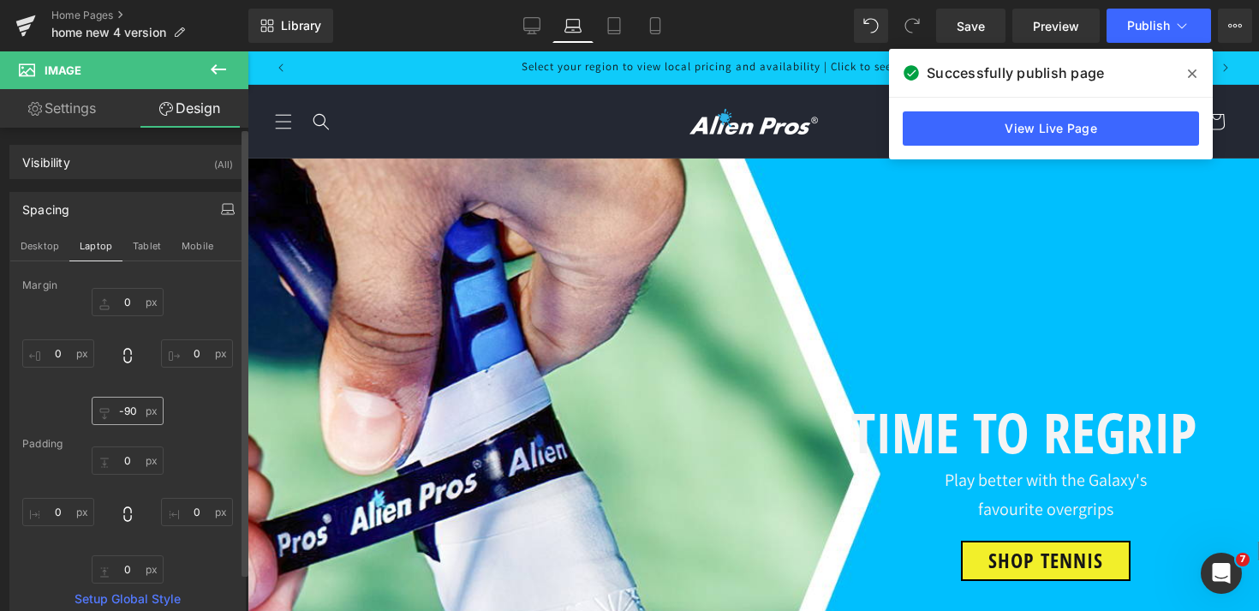
scroll to position [4174, 0]
click at [130, 415] on input "-90" at bounding box center [128, 411] width 72 height 28
click at [148, 244] on button "Tablet" at bounding box center [146, 245] width 49 height 29
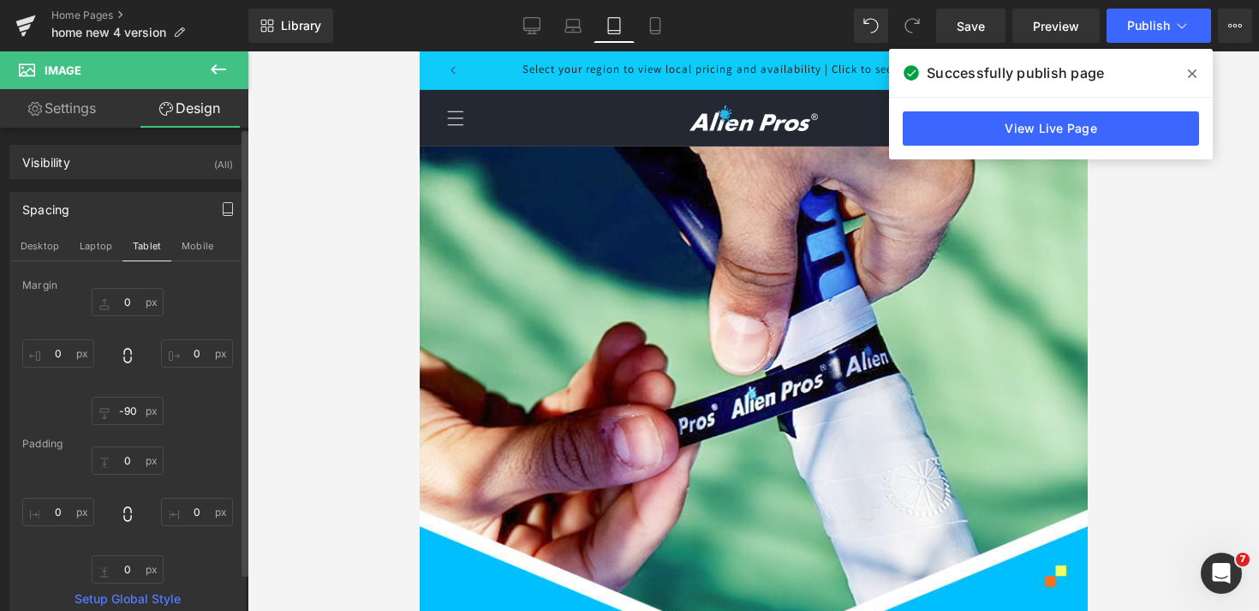
scroll to position [8178, 0]
click at [126, 411] on input "-90" at bounding box center [128, 411] width 72 height 28
click at [1154, 21] on span "Publish" at bounding box center [1148, 26] width 43 height 14
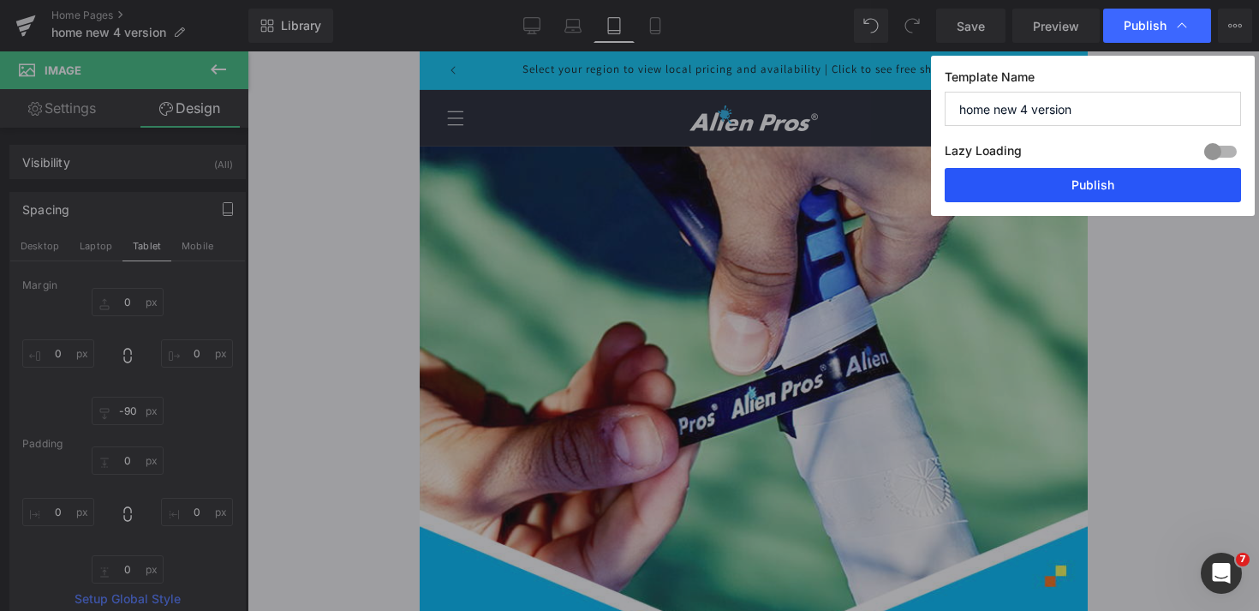
click at [1099, 198] on button "Publish" at bounding box center [1093, 185] width 296 height 34
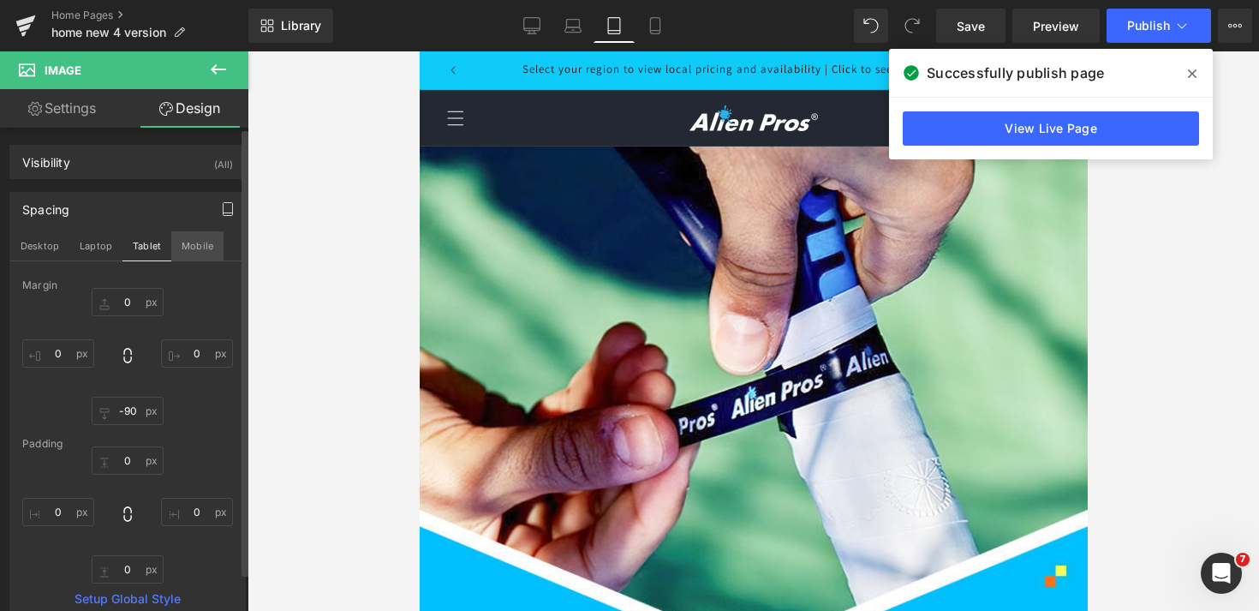
click at [196, 245] on button "Mobile" at bounding box center [197, 245] width 52 height 29
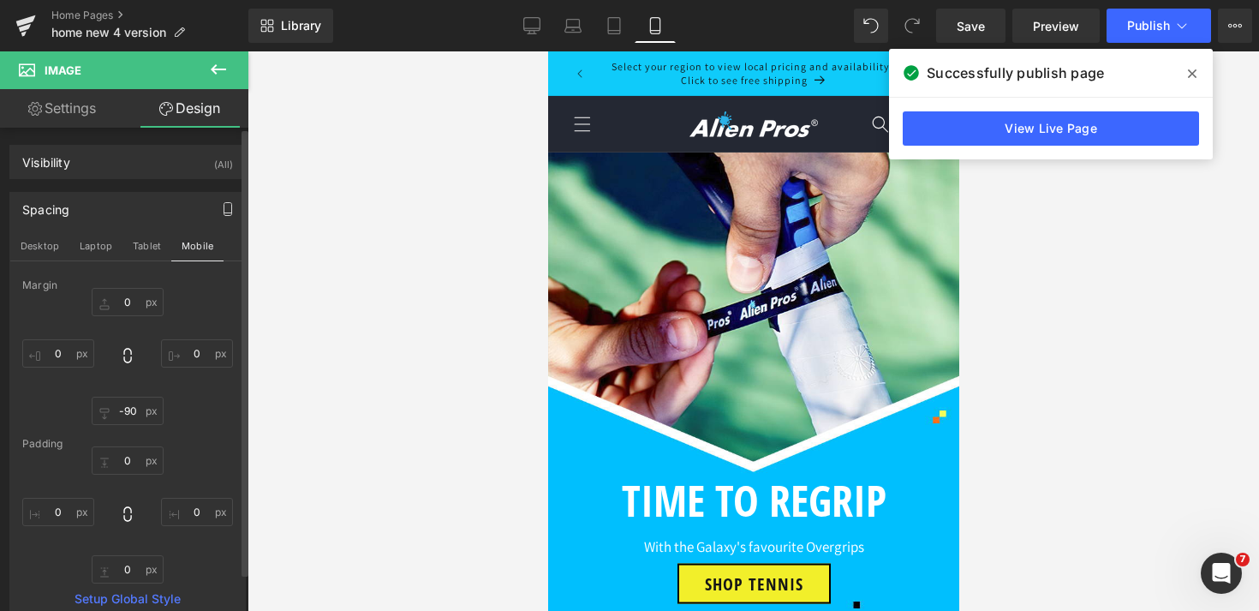
scroll to position [6722, 0]
click at [126, 412] on input "-90" at bounding box center [128, 411] width 72 height 28
click at [1190, 70] on icon at bounding box center [1192, 74] width 9 height 14
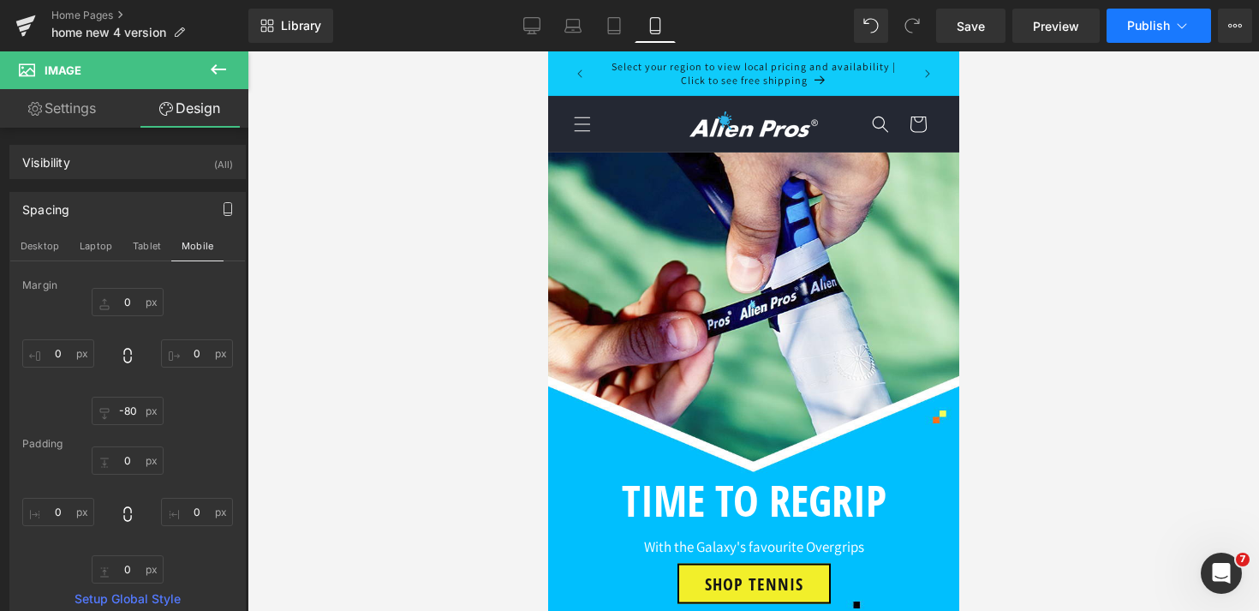
click at [1177, 19] on icon at bounding box center [1181, 25] width 17 height 17
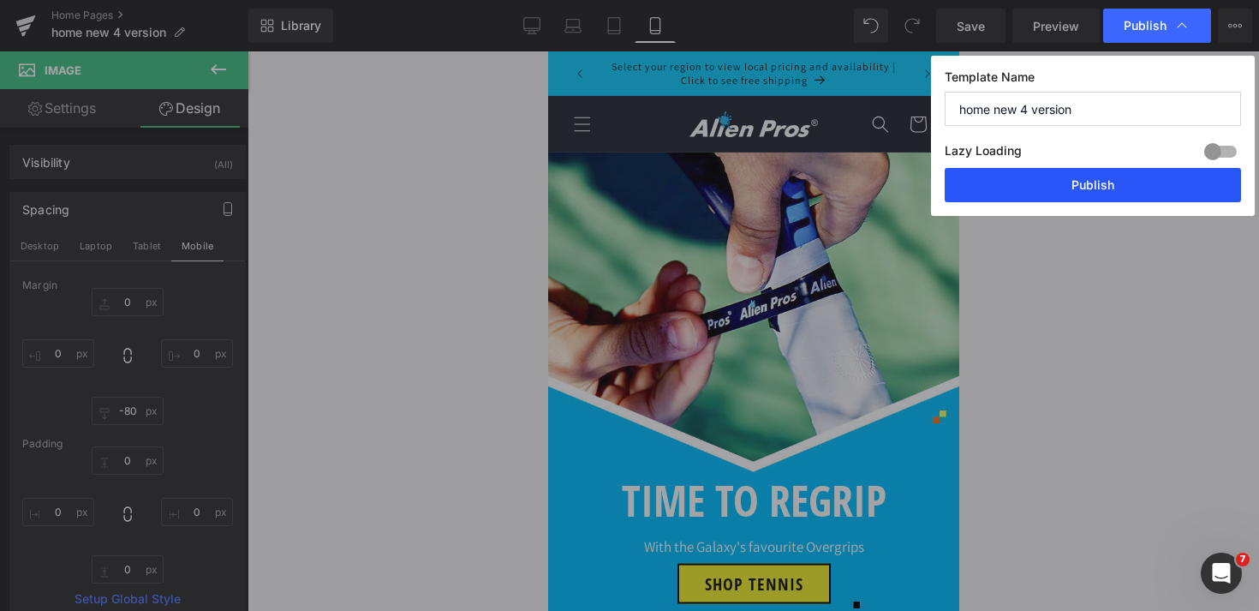
click at [1142, 199] on button "Publish" at bounding box center [1093, 185] width 296 height 34
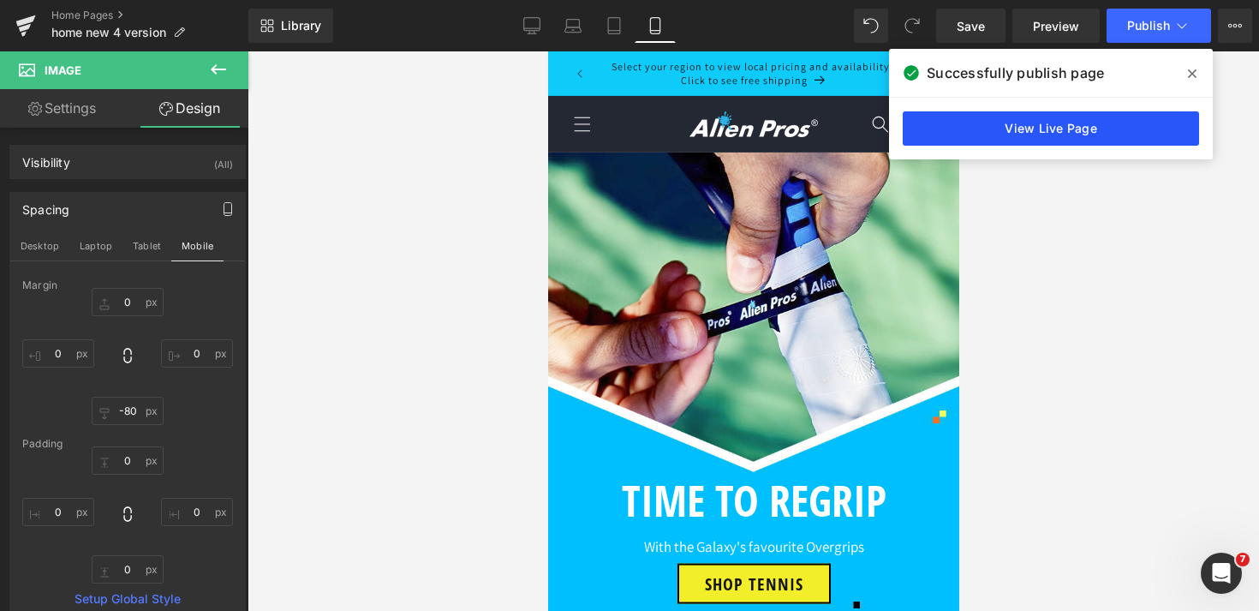
click at [1109, 128] on link "View Live Page" at bounding box center [1051, 128] width 296 height 34
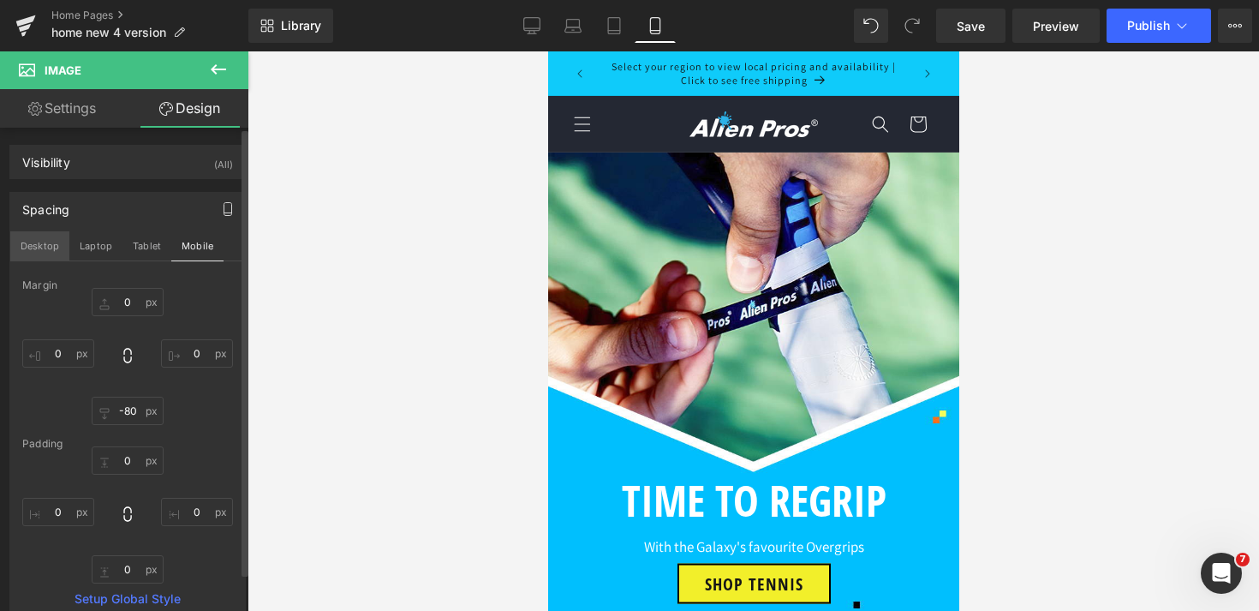
click at [45, 246] on button "Desktop" at bounding box center [39, 245] width 59 height 29
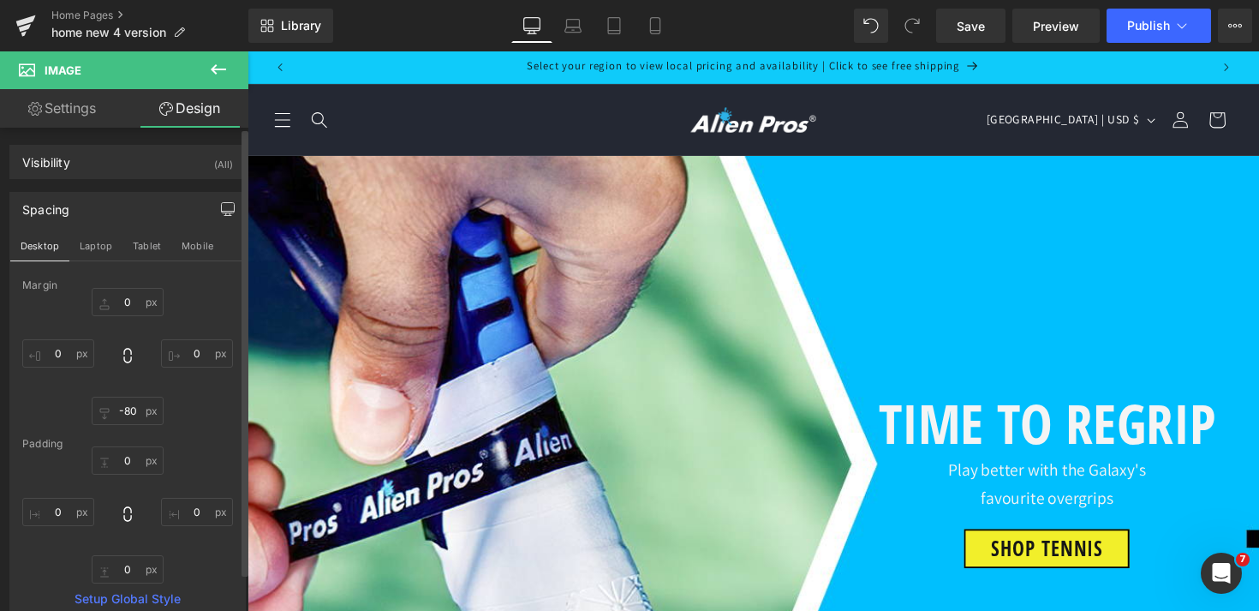
scroll to position [4359, 0]
click at [130, 416] on input "-80" at bounding box center [128, 411] width 72 height 28
click at [88, 249] on button "Laptop" at bounding box center [95, 245] width 53 height 29
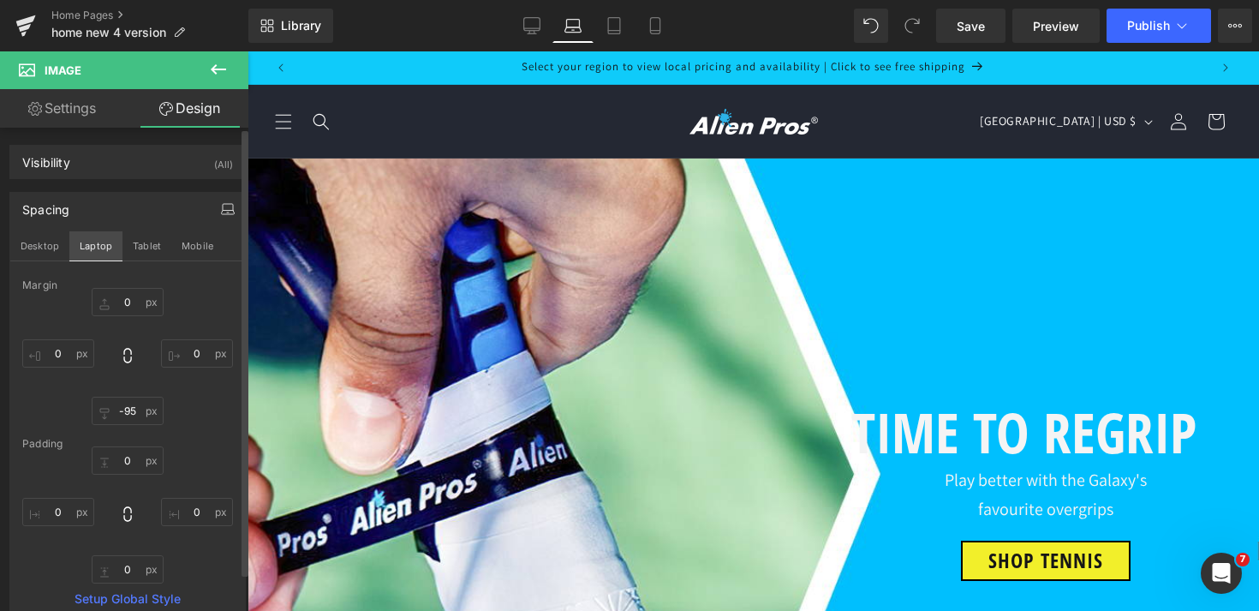
scroll to position [4167, 0]
click at [129, 413] on input "-95" at bounding box center [128, 411] width 72 height 28
click at [143, 242] on button "Tablet" at bounding box center [146, 245] width 49 height 29
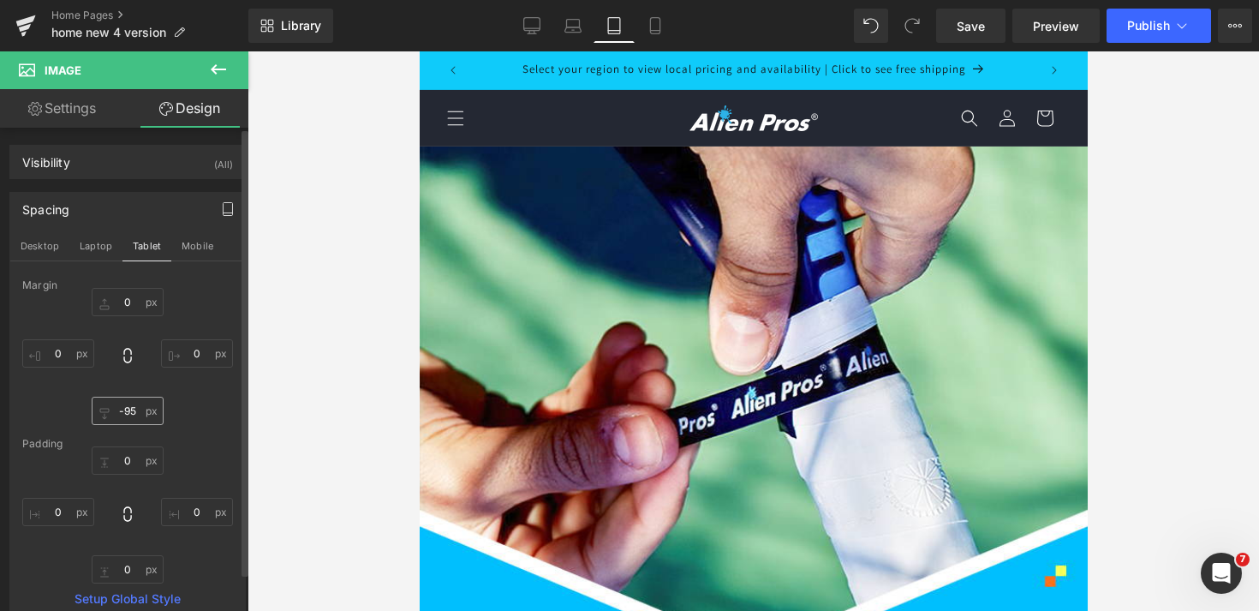
scroll to position [8171, 0]
click at [129, 409] on input "-95" at bounding box center [128, 411] width 72 height 28
type input "-95"
click at [1165, 27] on span "Publish" at bounding box center [1148, 26] width 43 height 14
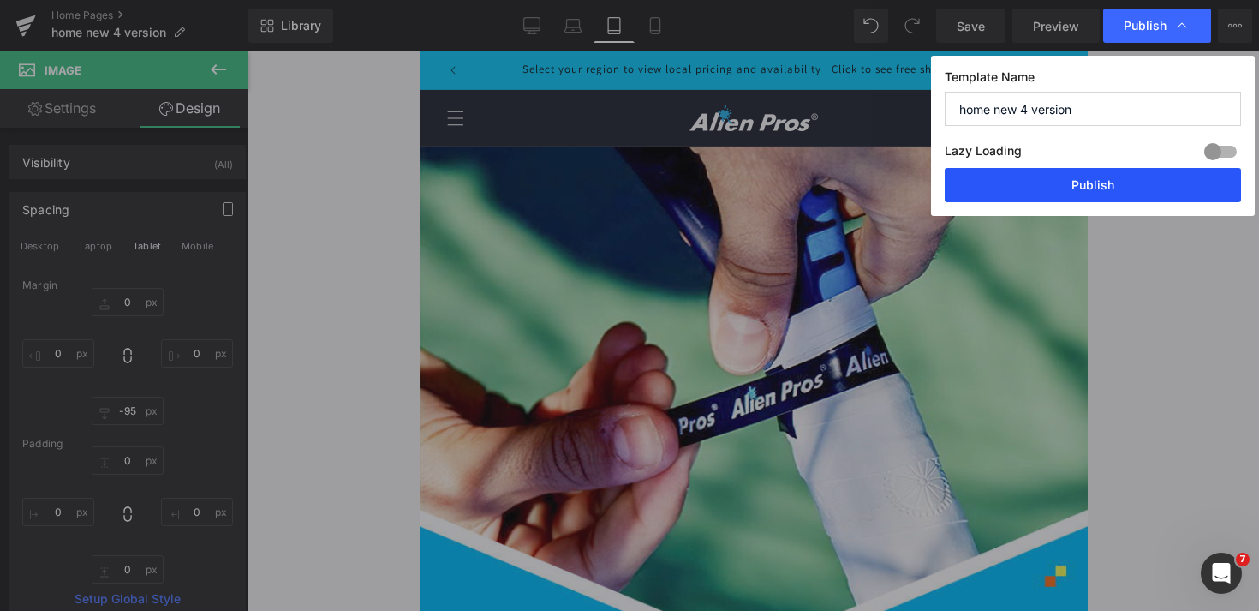
click at [1153, 185] on button "Publish" at bounding box center [1093, 185] width 296 height 34
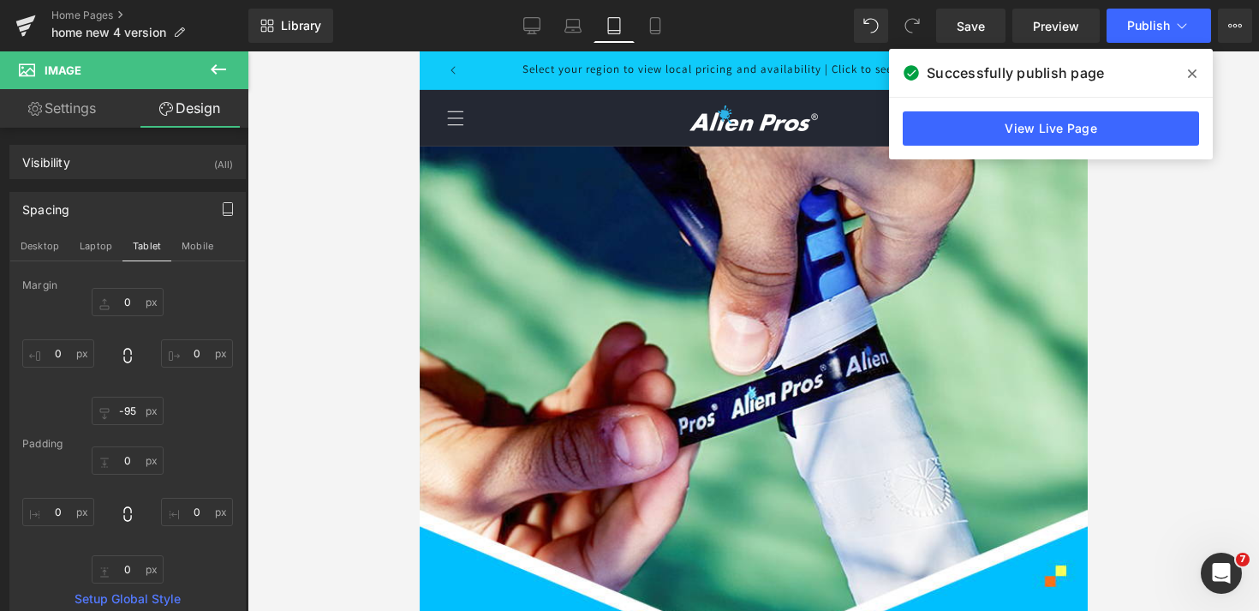
click at [1196, 72] on icon at bounding box center [1192, 74] width 9 height 14
